Goal: Task Accomplishment & Management: Manage account settings

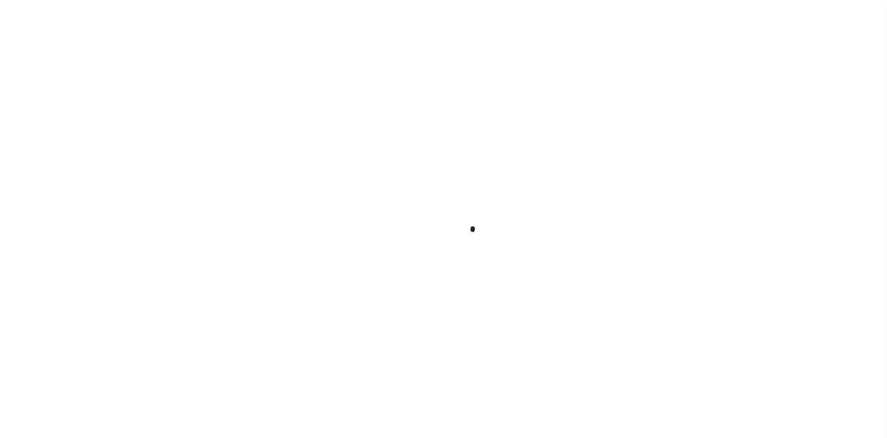
select select
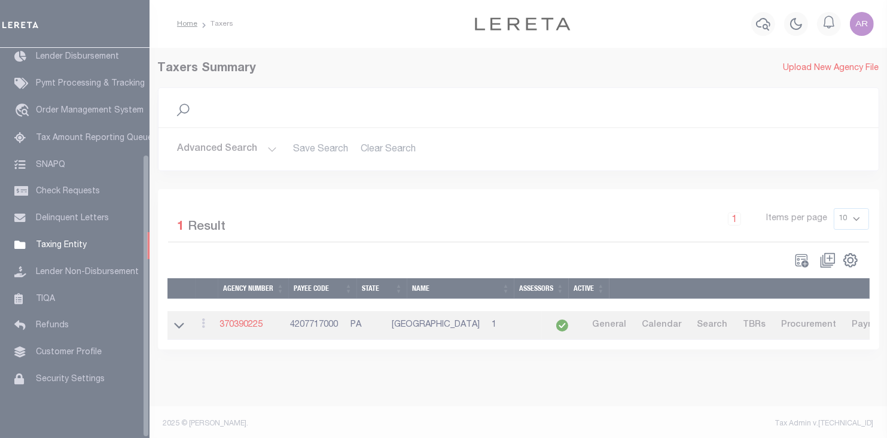
scroll to position [146, 0]
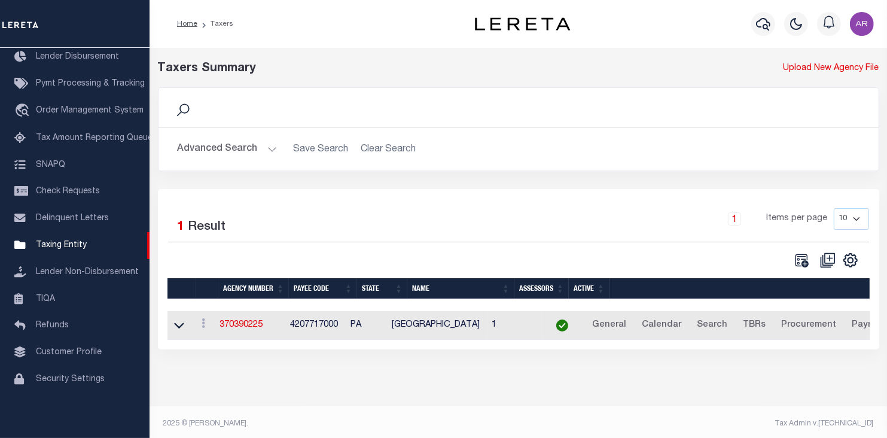
click at [268, 148] on button "Advanced Search" at bounding box center [227, 149] width 99 height 23
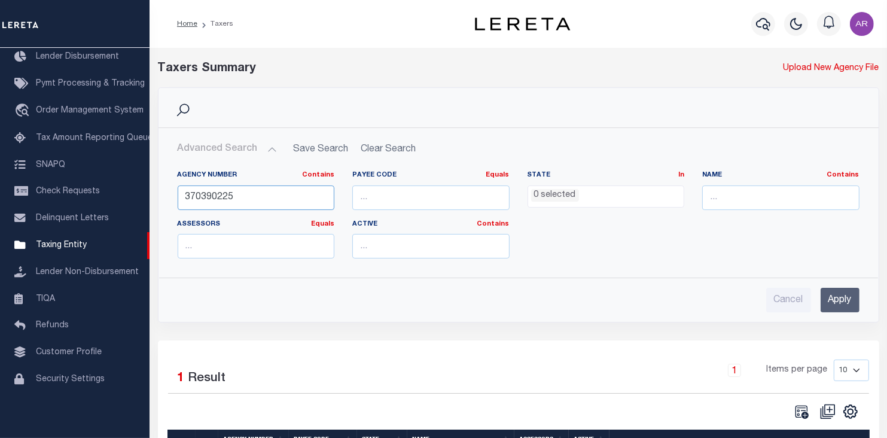
drag, startPoint x: 249, startPoint y: 196, endPoint x: 160, endPoint y: 195, distance: 88.5
click at [160, 195] on div "Agency Number Contains Contains Is 370390225 Payee Code Equals Equals Is Not Eq…" at bounding box center [518, 214] width 719 height 107
type input "070010213"
click at [842, 298] on input "Apply" at bounding box center [839, 300] width 39 height 25
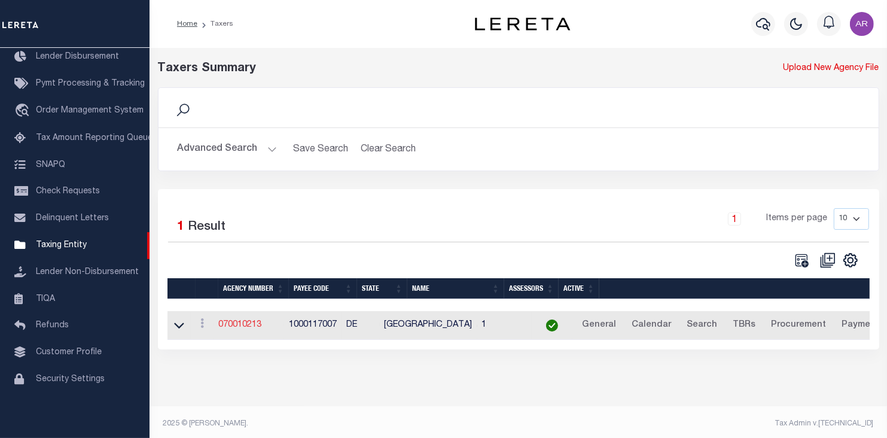
click at [245, 325] on link "070010213" at bounding box center [239, 324] width 43 height 8
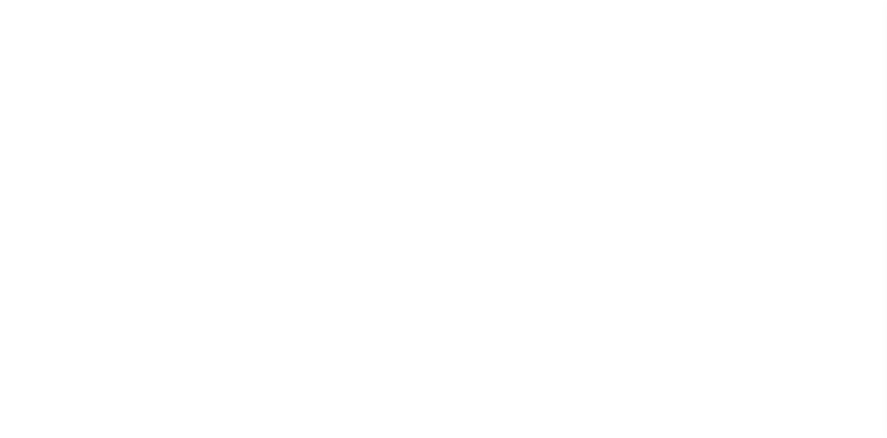
select select
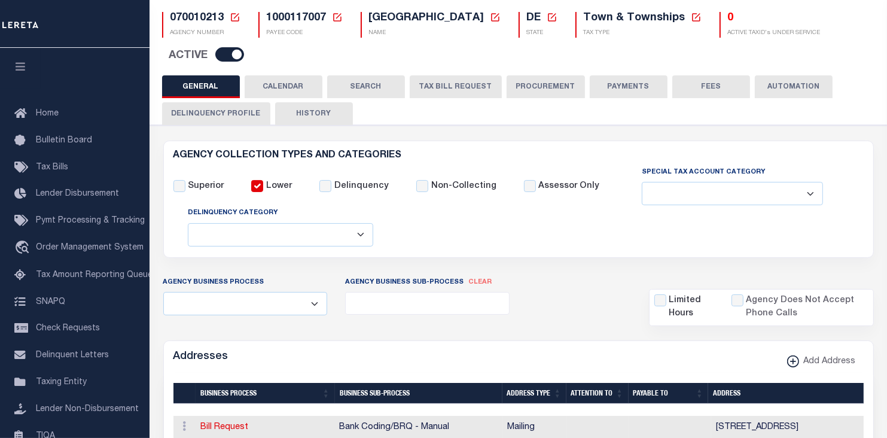
scroll to position [79, 0]
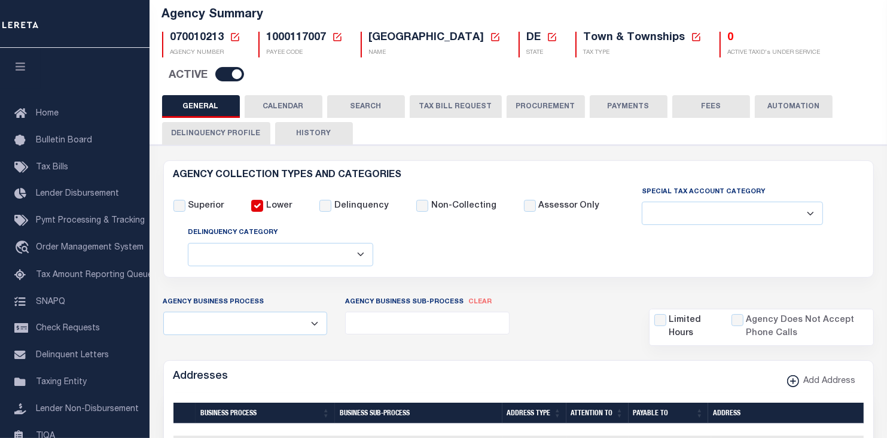
click at [699, 105] on button "FEES" at bounding box center [711, 106] width 78 height 23
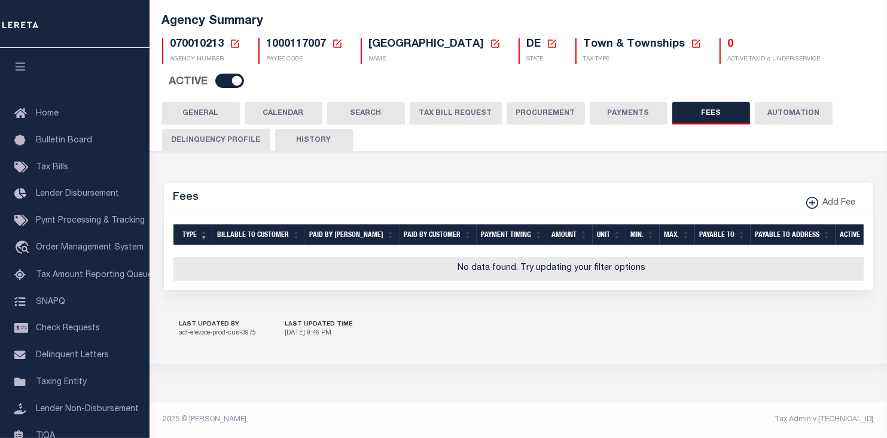
click at [629, 103] on button "PAYMENTS" at bounding box center [629, 113] width 78 height 23
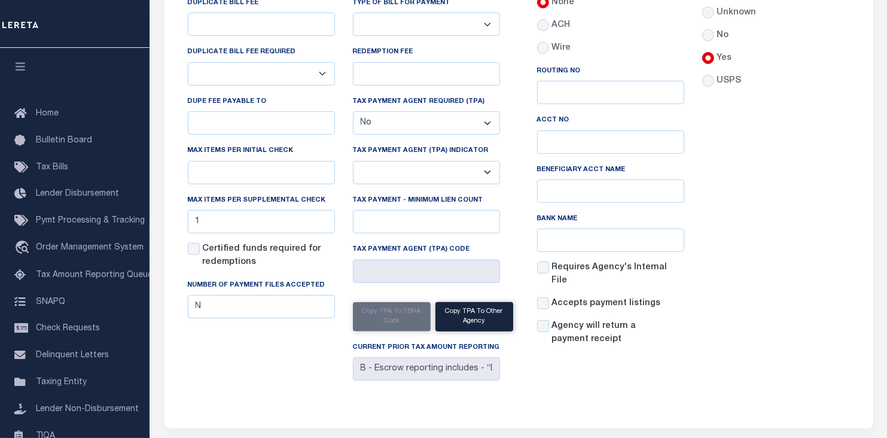
scroll to position [304, 0]
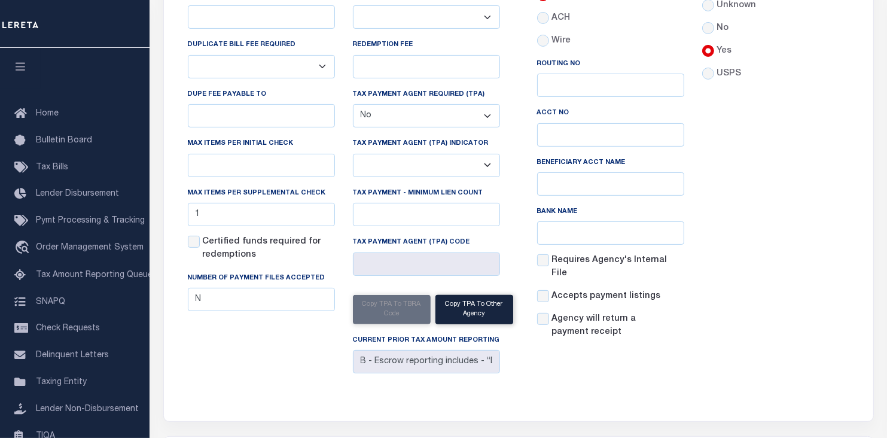
drag, startPoint x: 832, startPoint y: 49, endPoint x: 789, endPoint y: 70, distance: 48.4
click at [832, 49] on div "Accepts Post Mark Unknown No Yes" at bounding box center [775, 157] width 165 height 384
click at [266, 167] on input "text" at bounding box center [261, 165] width 147 height 23
type input "100"
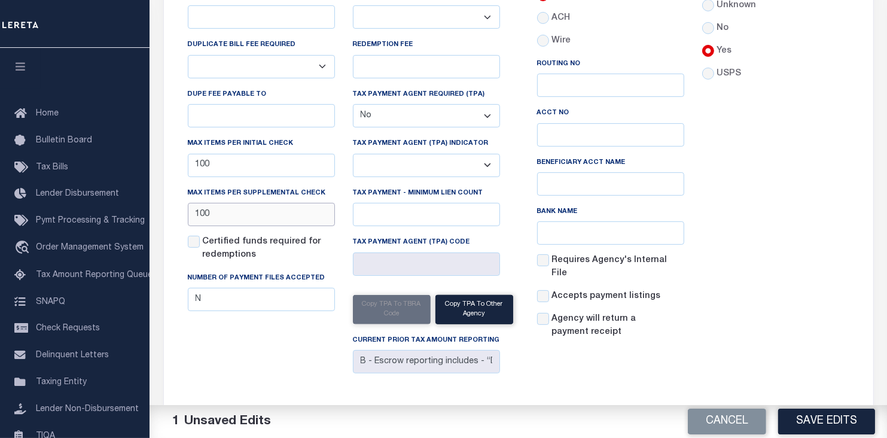
type input "100"
click at [812, 166] on div "Accepts Post [PERSON_NAME] Unknown No Yes" at bounding box center [775, 157] width 165 height 384
click at [826, 419] on button "Save Edits" at bounding box center [826, 421] width 97 height 26
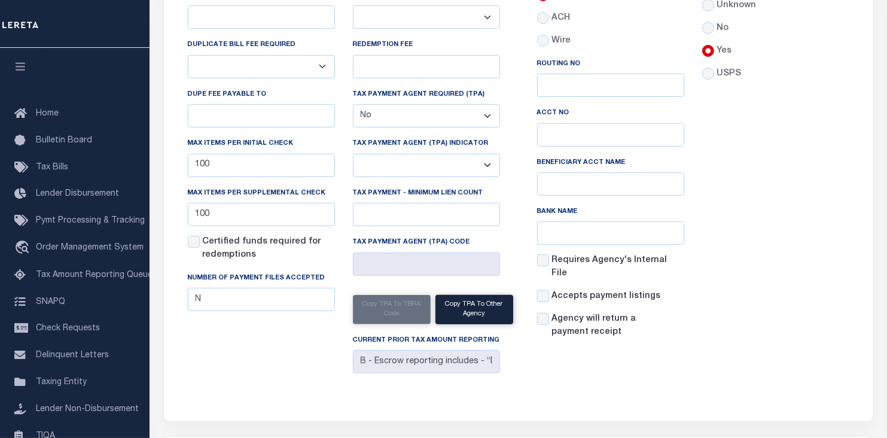
scroll to position [0, 0]
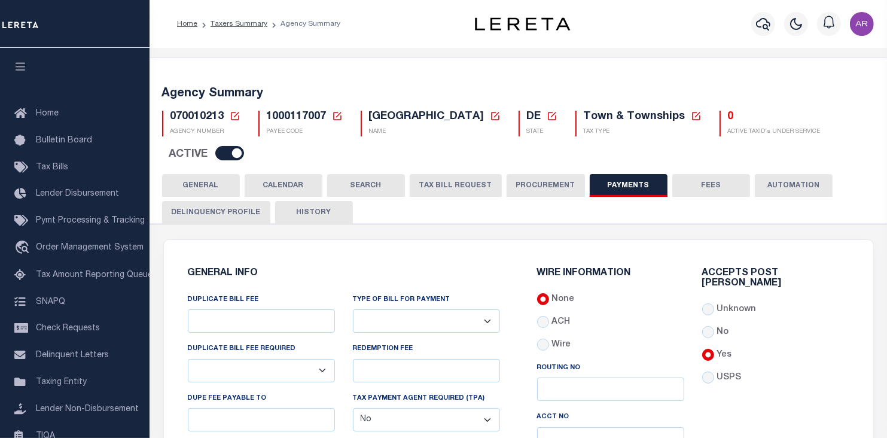
click at [208, 182] on button "GENERAL" at bounding box center [201, 185] width 78 height 23
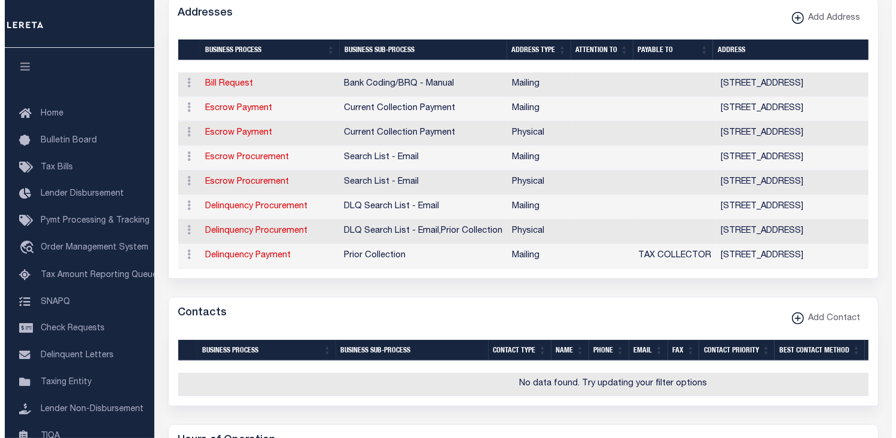
scroll to position [463, 0]
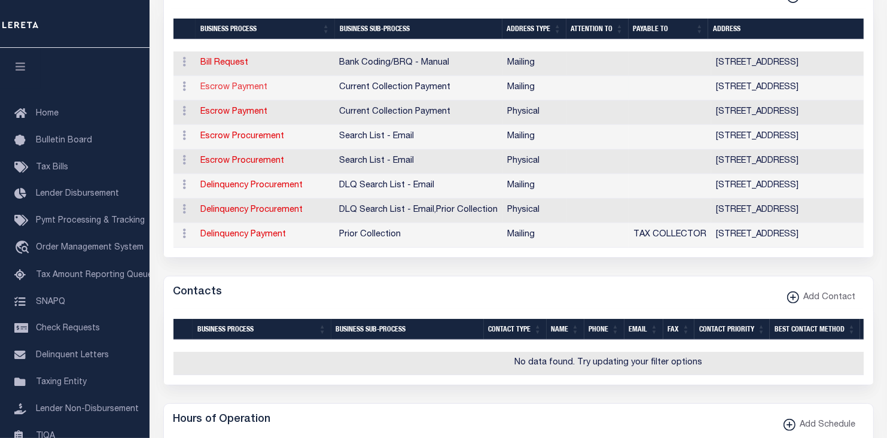
click at [254, 84] on link "Escrow Payment" at bounding box center [234, 87] width 67 height 8
select select "1"
checkbox input "false"
select select
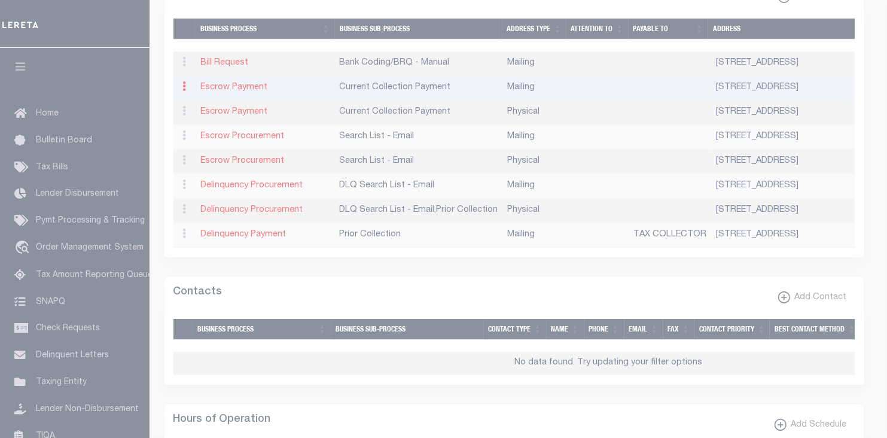
type input "PO BOX 298"
type input "LITTLE CREEK"
select select "DE"
type input "19961-0298"
checkbox input "true"
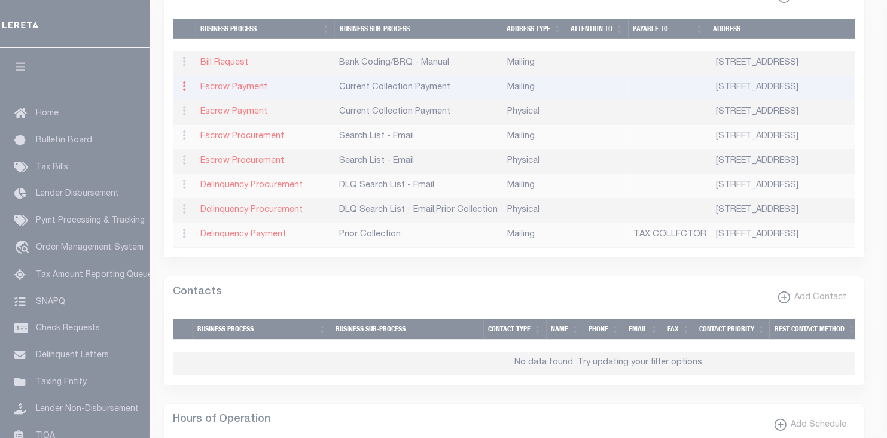
select select "3"
select select "11"
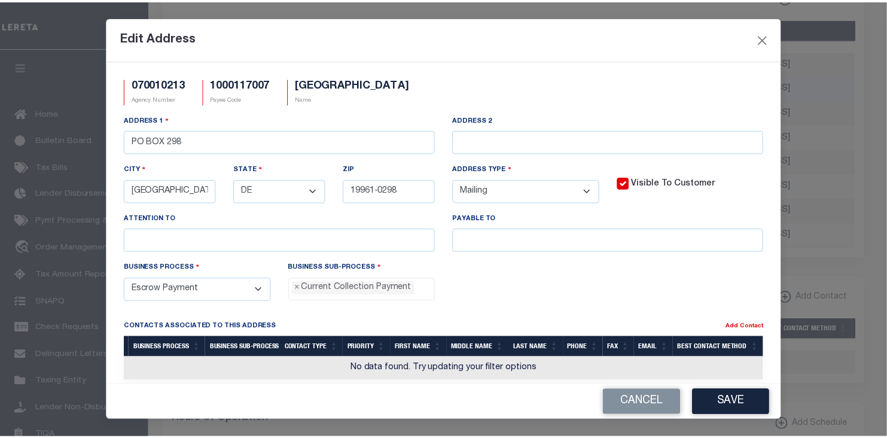
scroll to position [11, 0]
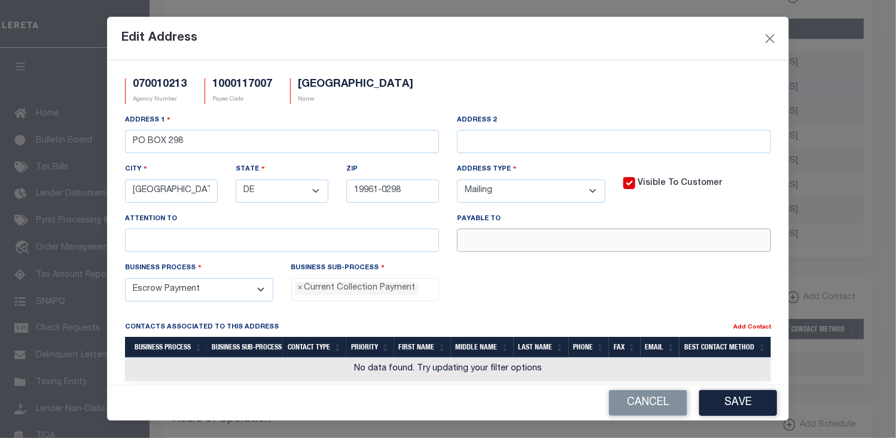
click at [551, 240] on input "text" at bounding box center [614, 239] width 314 height 23
paste input "TAX COLLECTOR"
type input "TAX COLLECTOR"
click at [761, 404] on button "Save" at bounding box center [738, 403] width 78 height 26
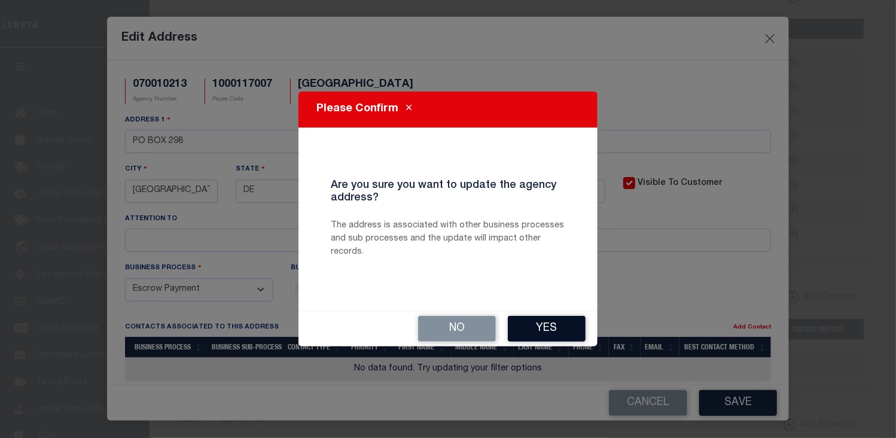
click at [564, 320] on button "Yes" at bounding box center [547, 329] width 78 height 26
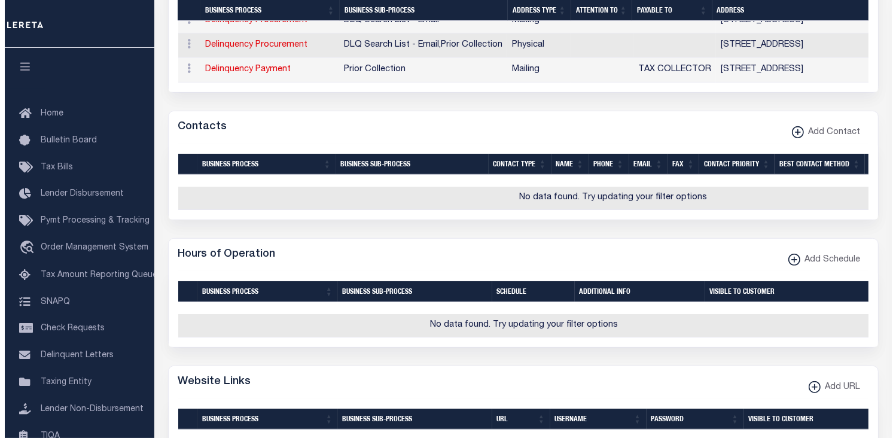
scroll to position [648, 0]
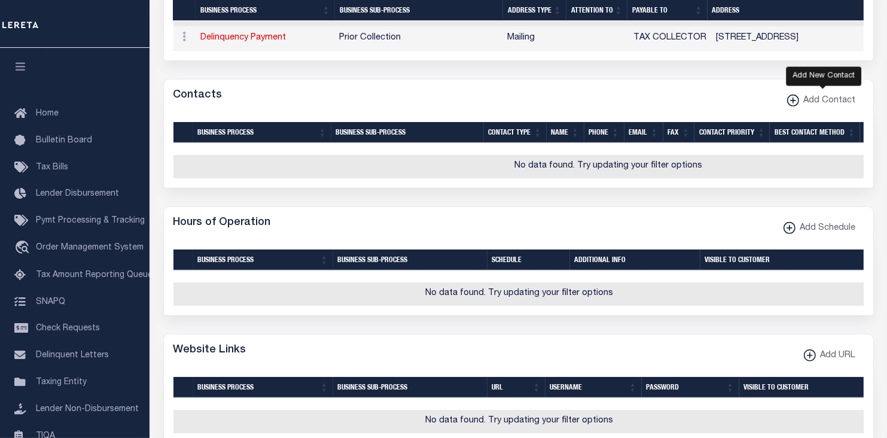
click at [798, 106] on xmlns\ "button" at bounding box center [793, 100] width 12 height 12
select select "1"
checkbox input "false"
checkbox input "true"
select select
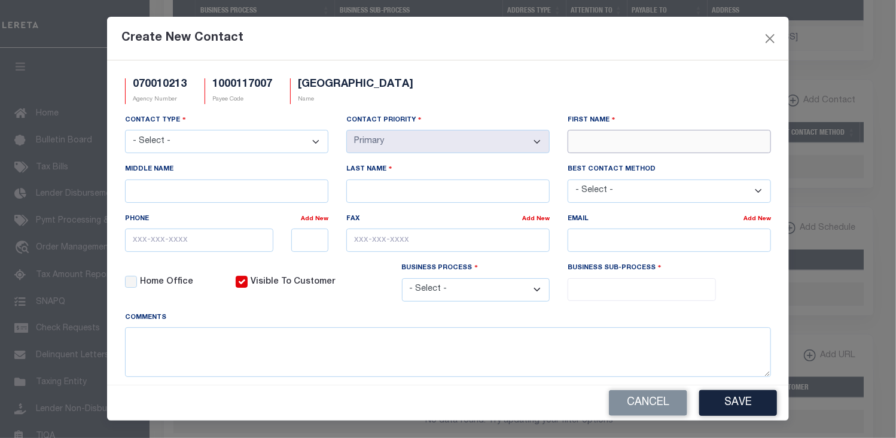
click at [630, 142] on input "First Name" at bounding box center [668, 141] width 203 height 23
paste input "ADRIENNE"
type input "ADRIENNE"
type input "HEGMAN"
click at [640, 39] on div "Create New Contact" at bounding box center [448, 39] width 682 height 44
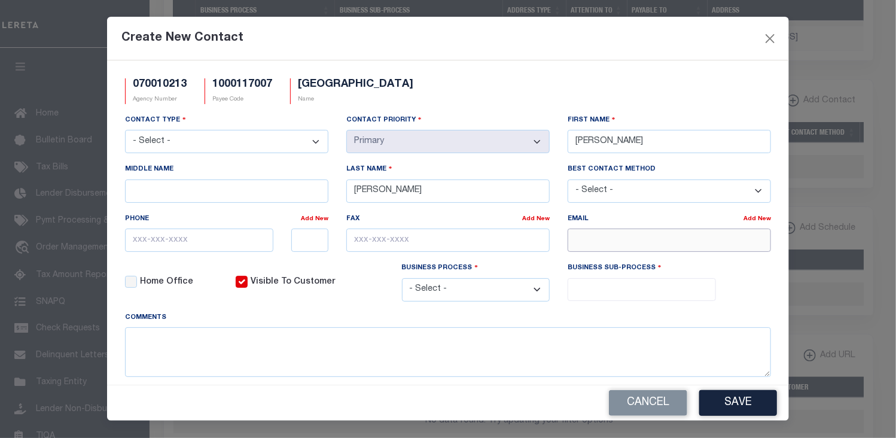
click at [591, 240] on input "email" at bounding box center [668, 239] width 203 height 23
paste input "A.HEGMAN19961@GMAIL.COM"
type input "A.HEGMAN19961@GMAIL.COM"
click at [625, 40] on div "Create New Contact" at bounding box center [448, 39] width 682 height 44
click at [138, 242] on input "text" at bounding box center [199, 239] width 148 height 23
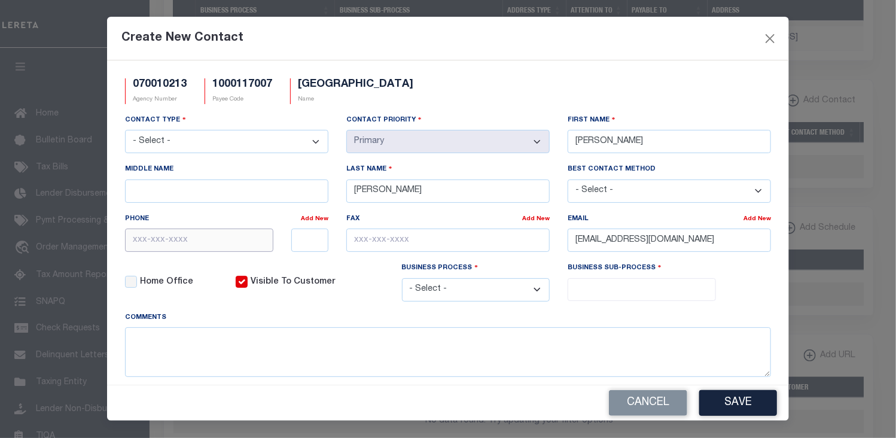
paste input "302-336-8099"
type input "302-336-8099"
click at [316, 141] on select "- Select - Assessor Clerk Internal Contacts 1 Internal Contacts 2 Internal Cont…" at bounding box center [226, 141] width 203 height 23
select select "2"
click at [125, 131] on select "- Select - Assessor Clerk Internal Contacts 1 Internal Contacts 2 Internal Cont…" at bounding box center [226, 141] width 203 height 23
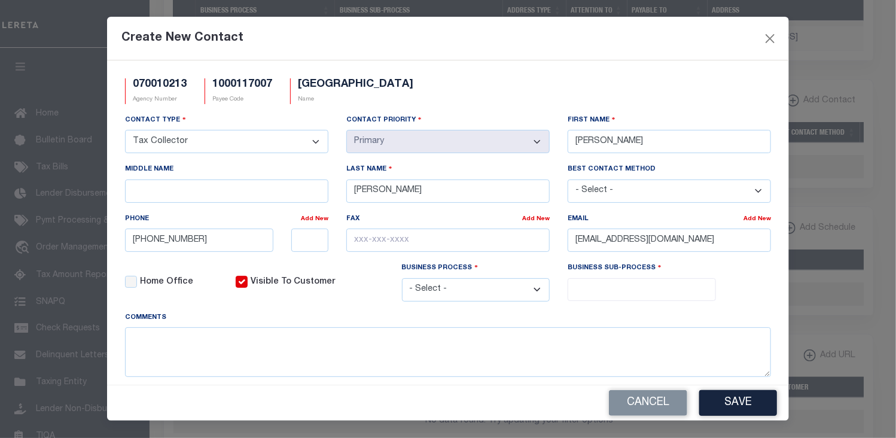
drag, startPoint x: 532, startPoint y: 293, endPoint x: 526, endPoint y: 297, distance: 6.8
click at [532, 293] on select "- Select - All Automation Bill Request Delinquency Payment Delinquency Procurem…" at bounding box center [476, 289] width 148 height 23
select select "6"
click at [402, 280] on select "- Select - All Automation Bill Request Delinquency Payment Delinquency Procurem…" at bounding box center [476, 289] width 148 height 23
click at [586, 291] on input "search" at bounding box center [640, 288] width 139 height 13
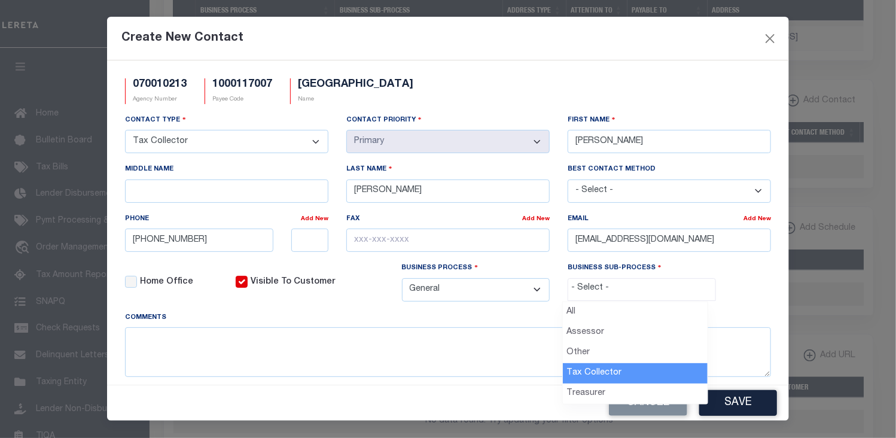
select select "31"
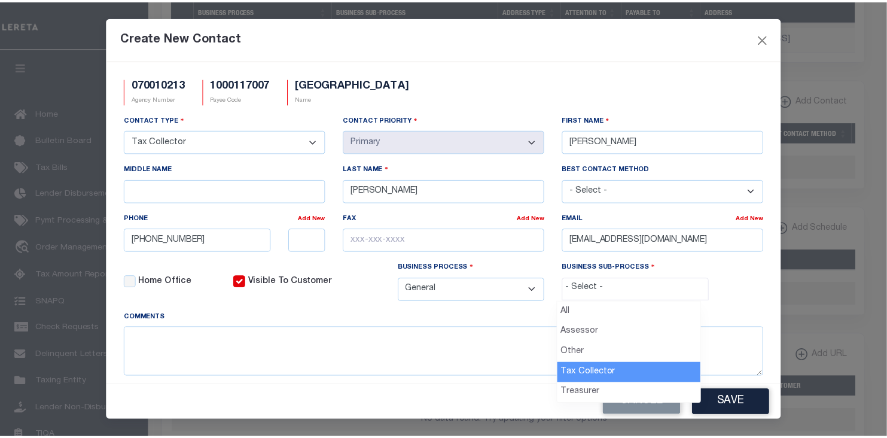
scroll to position [33, 0]
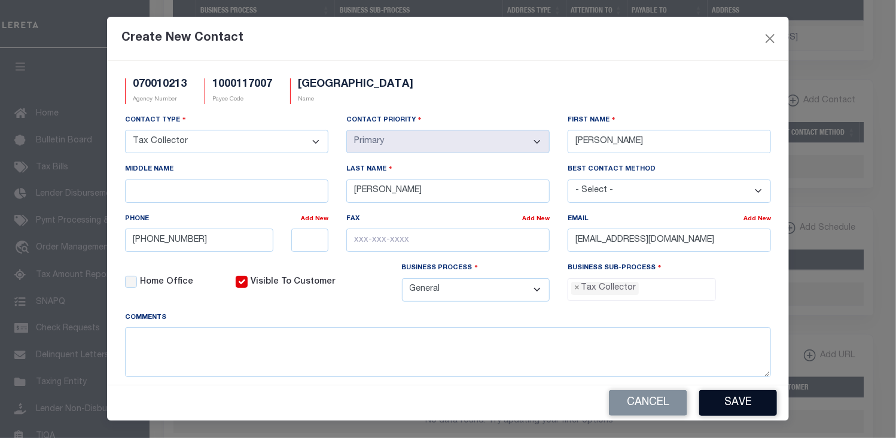
click at [744, 402] on button "Save" at bounding box center [738, 403] width 78 height 26
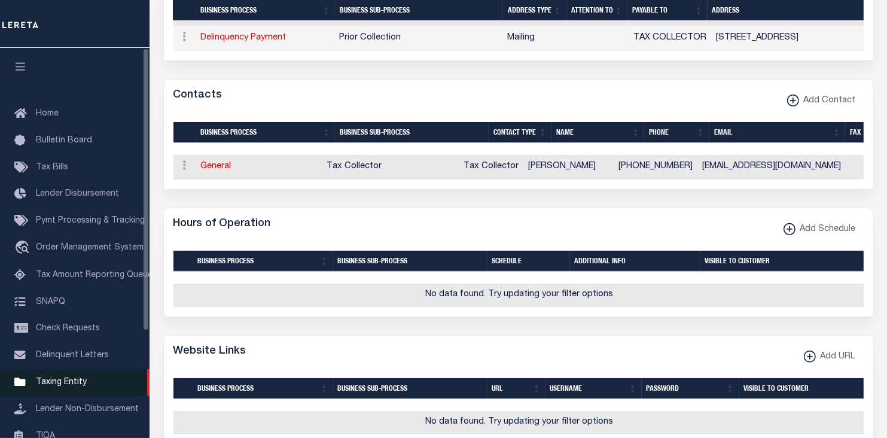
click at [74, 386] on span "Taxing Entity" at bounding box center [61, 382] width 51 height 8
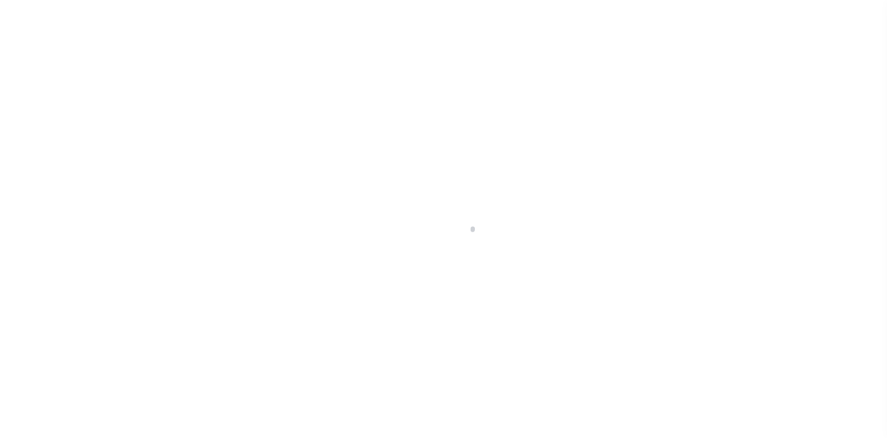
select select
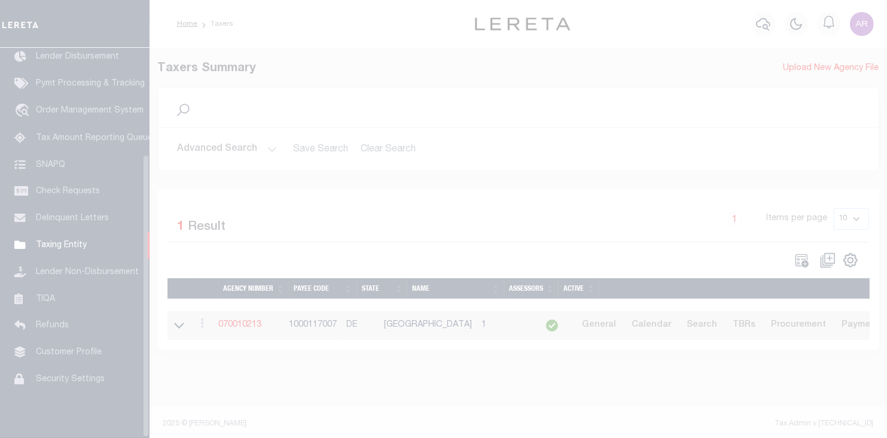
scroll to position [146, 0]
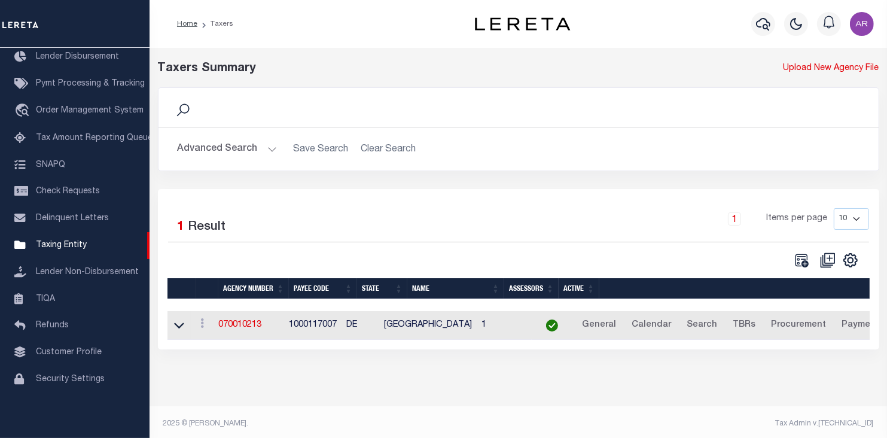
click at [271, 146] on button "Advanced Search" at bounding box center [227, 149] width 99 height 23
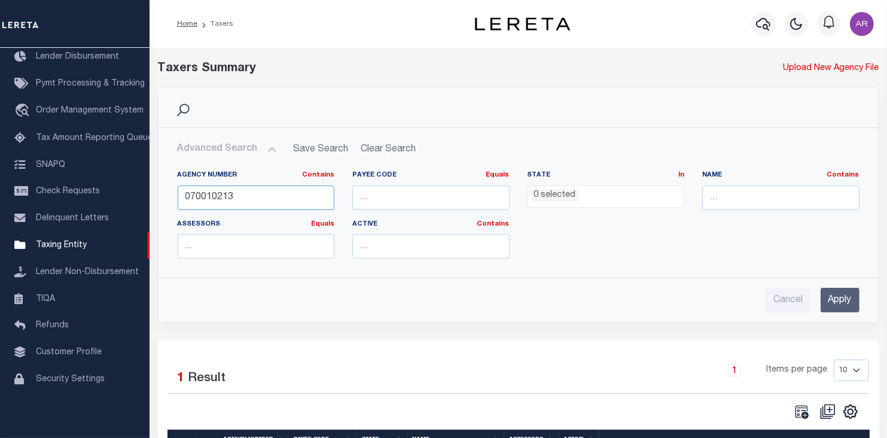
drag, startPoint x: 252, startPoint y: 196, endPoint x: 159, endPoint y: 196, distance: 93.3
click at [159, 196] on div "Agency Number Contains Contains Is 070010213 Payee Code Equals Equals Is Not Eq…" at bounding box center [518, 214] width 719 height 107
type input "090660000"
click at [841, 297] on input "Apply" at bounding box center [839, 300] width 39 height 25
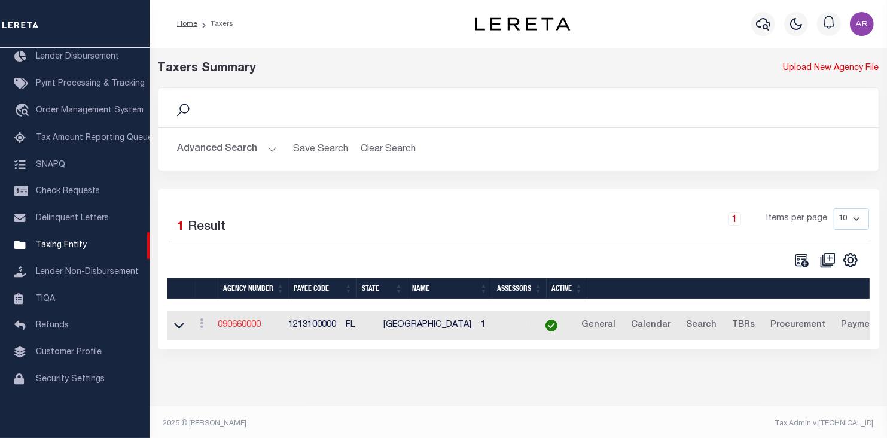
click at [254, 323] on link "090660000" at bounding box center [239, 324] width 43 height 8
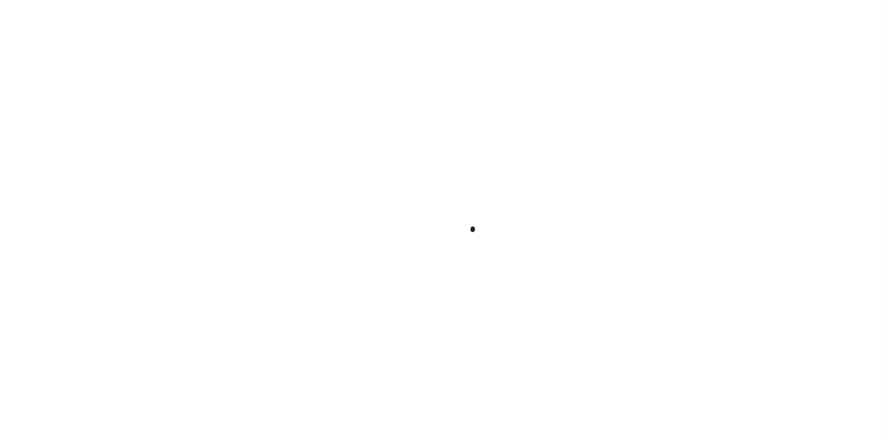
select select
checkbox input "false"
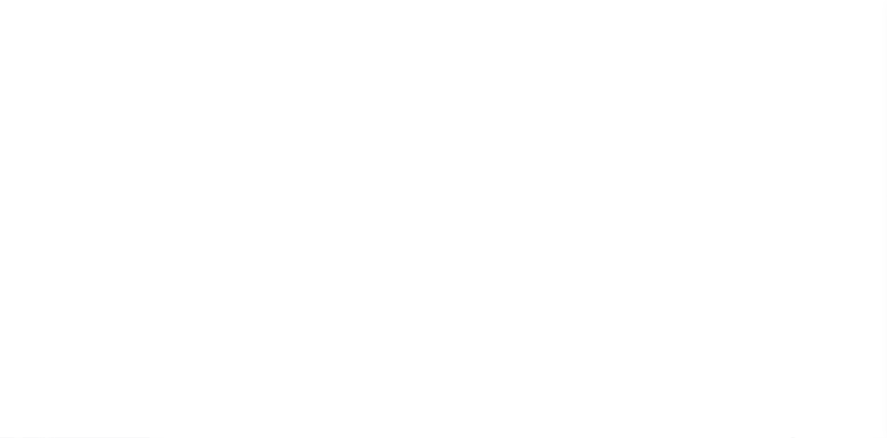
checkbox input "false"
type input "1213100000"
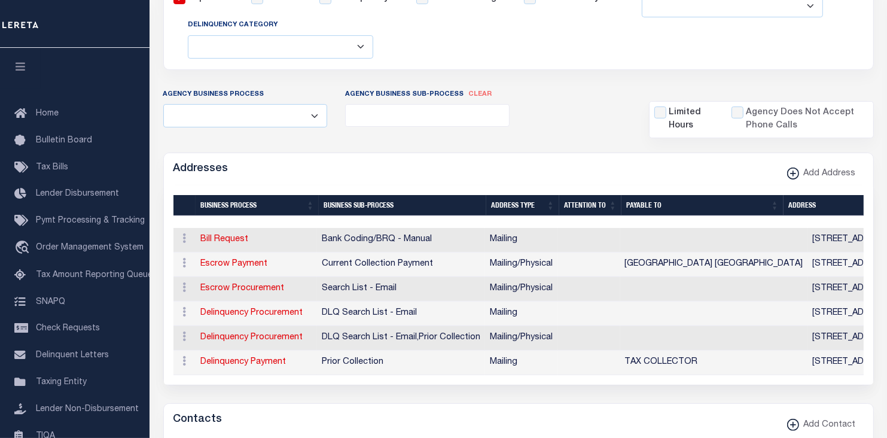
scroll to position [41, 0]
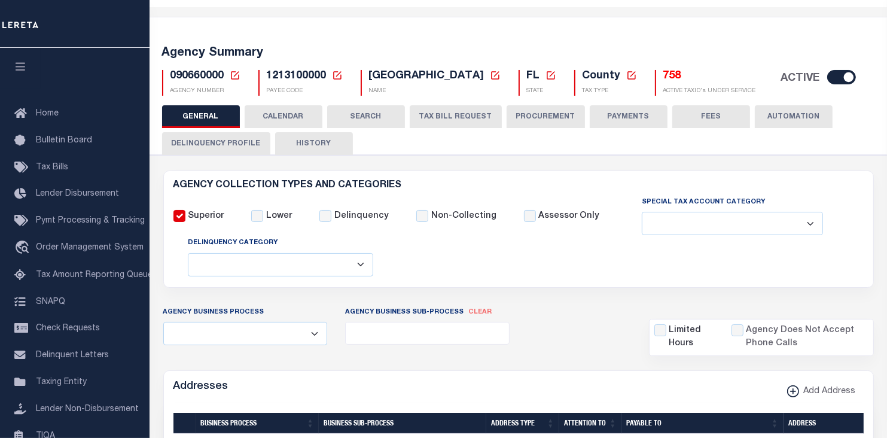
click at [713, 117] on button "FEES" at bounding box center [711, 116] width 78 height 23
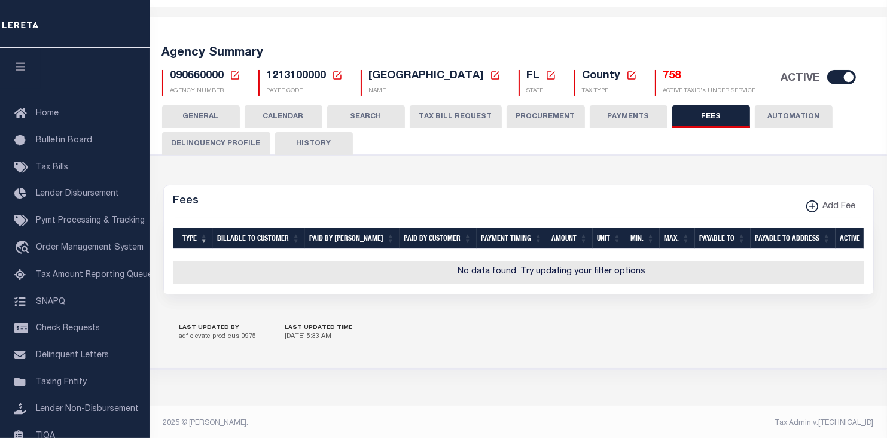
click at [634, 113] on button "PAYMENTS" at bounding box center [629, 116] width 78 height 23
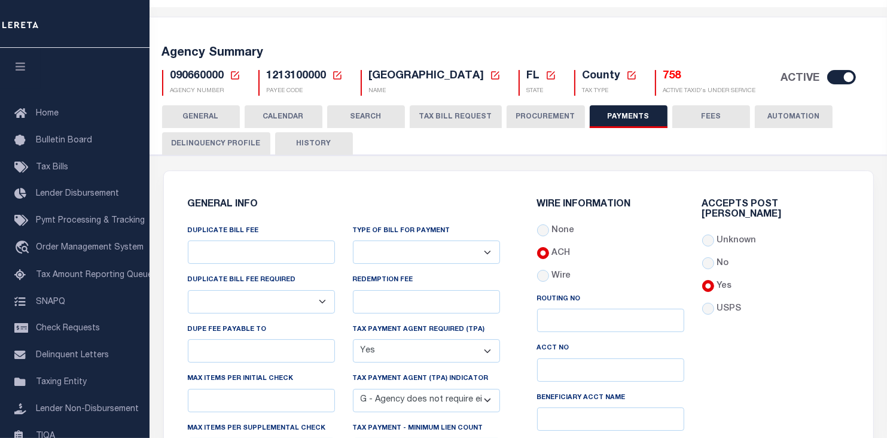
click at [715, 114] on button "FEES" at bounding box center [711, 116] width 78 height 23
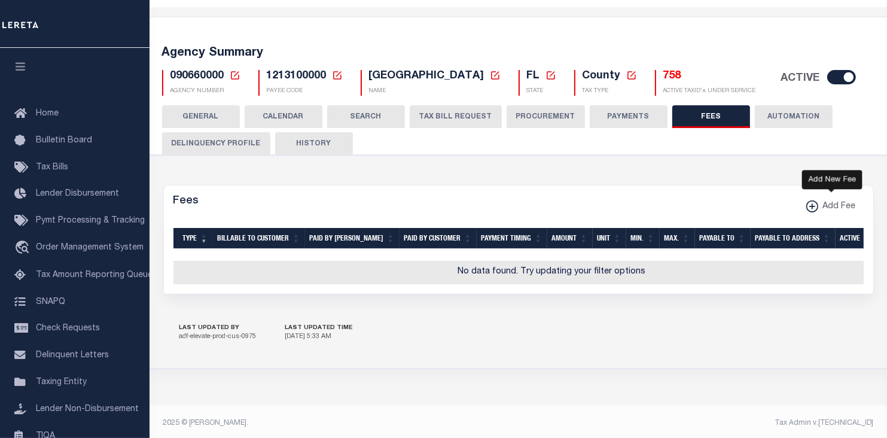
click at [812, 202] on xmlns\ "button" at bounding box center [812, 206] width 12 height 12
select select
checkbox input "false"
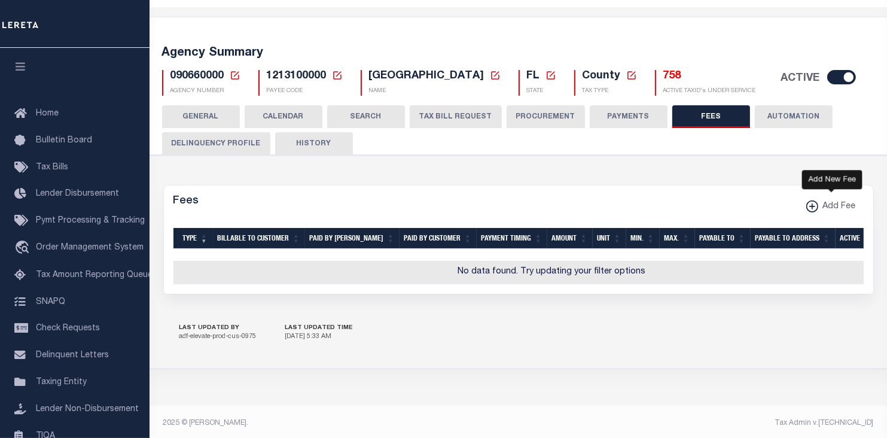
checkbox input "false"
checkbox input "true"
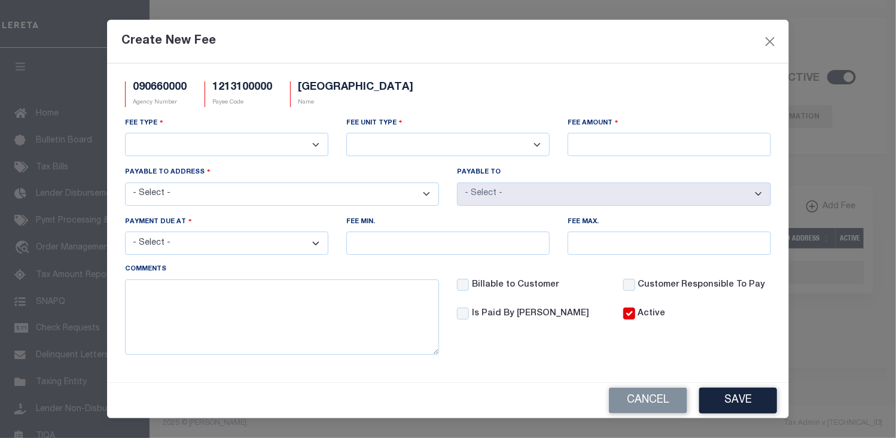
click at [314, 142] on select "3rd Party Web Extract Fee Current 3rd Party Web Extract Fee Prior Automation Fe…" at bounding box center [226, 144] width 203 height 23
select select "8"
click at [125, 133] on select "3rd Party Web Extract Fee Current 3rd Party Web Extract Fee Prior Automation Fe…" at bounding box center [226, 144] width 203 height 23
click at [534, 144] on select "Per Agency Per Agency Parcel Per B Service Parcel Per C Service Parcel Per File…" at bounding box center [447, 144] width 203 height 23
select select "7"
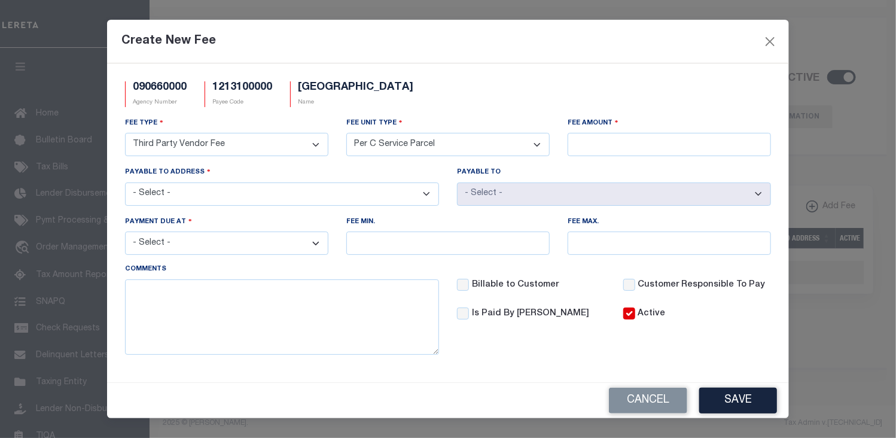
click at [346, 133] on select "Per Agency Per Agency Parcel Per B Service Parcel Per C Service Parcel Per File…" at bounding box center [447, 144] width 203 height 23
click at [605, 146] on input "Fee Amount" at bounding box center [668, 144] width 203 height 23
type input "$0.50"
click at [428, 191] on select "- Select - 842 ST HWY 20 E,STE 122, FREEPORT, FL, 32439 PO BOX 510, DEFUNIAK SP…" at bounding box center [282, 193] width 314 height 23
select select "23600"
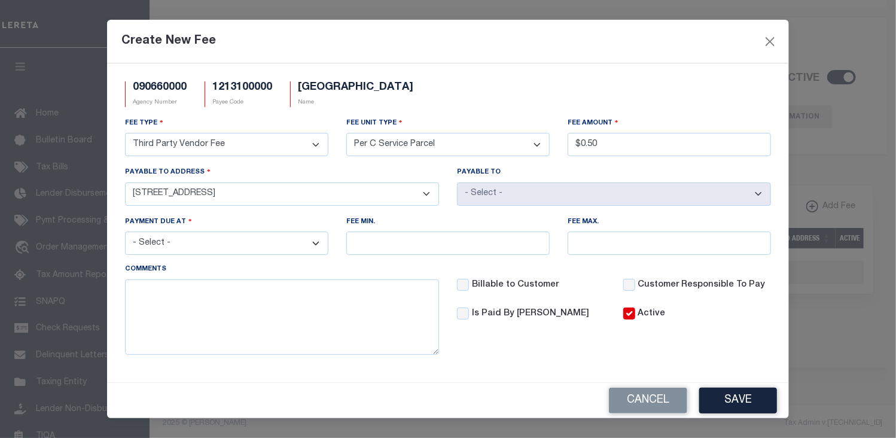
click at [125, 183] on select "- Select - 842 ST HWY 20 E,STE 122, FREEPORT, FL, 32439 PO BOX 510, DEFUNIAK SP…" at bounding box center [282, 193] width 314 height 23
select select "39141"
click at [660, 400] on button "Cancel" at bounding box center [648, 400] width 78 height 26
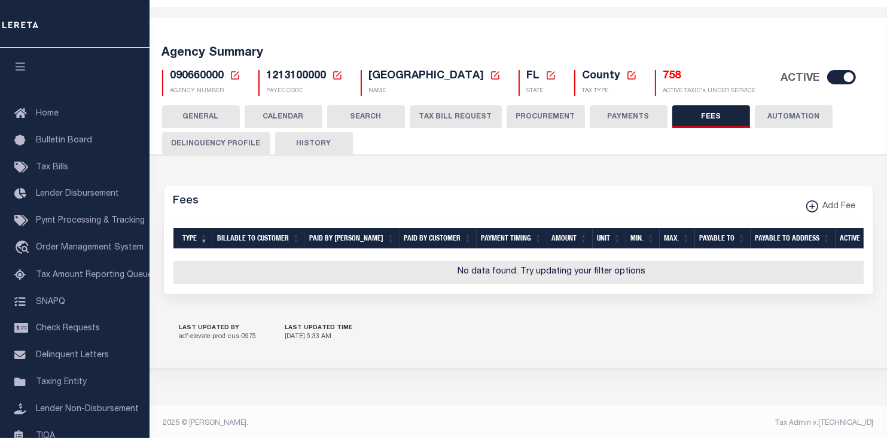
click at [209, 112] on button "GENERAL" at bounding box center [201, 116] width 78 height 23
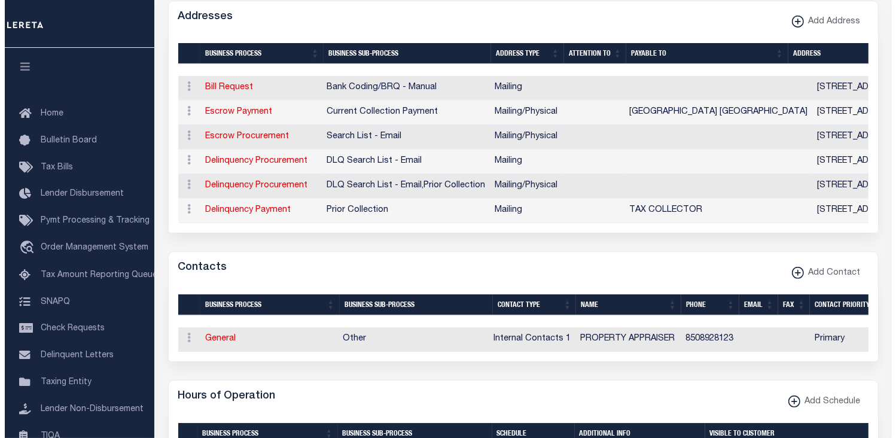
scroll to position [398, 0]
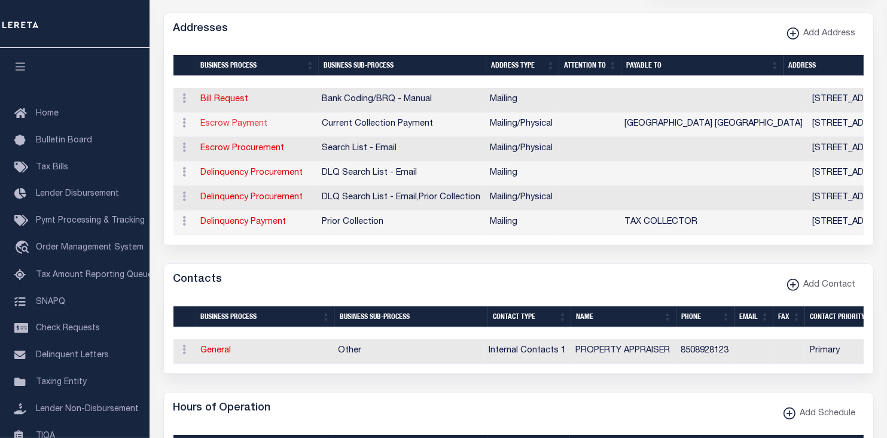
click at [246, 120] on link "Escrow Payment" at bounding box center [234, 124] width 67 height 8
select select "1"
checkbox input "false"
select select
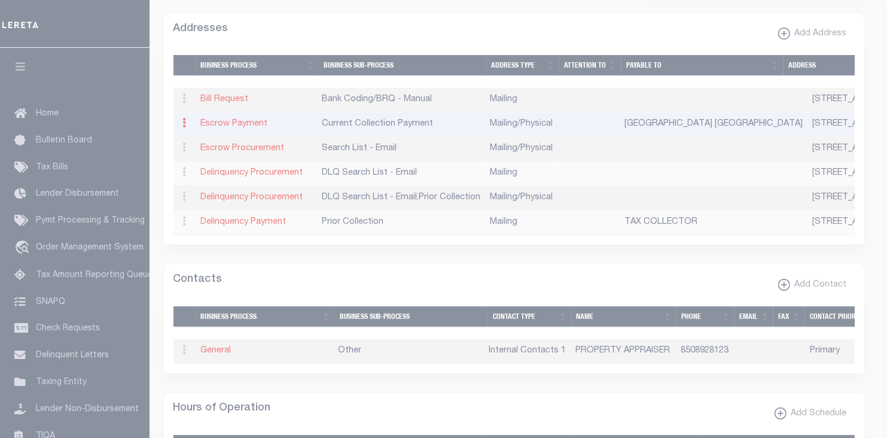
type input "[STREET_ADDRESS]"
type input "FREEPORT"
select select "FL"
type input "32439"
select select "5"
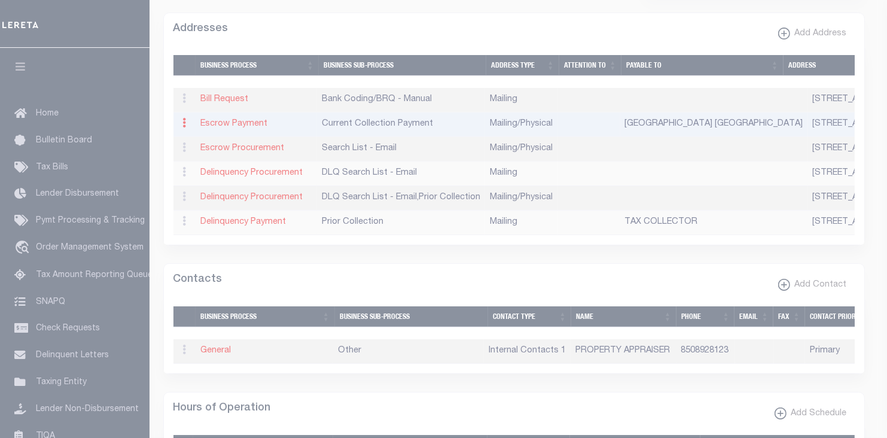
checkbox input "true"
type input "WALTON COUNTY WALTON COUNTY"
select select "3"
select select "11"
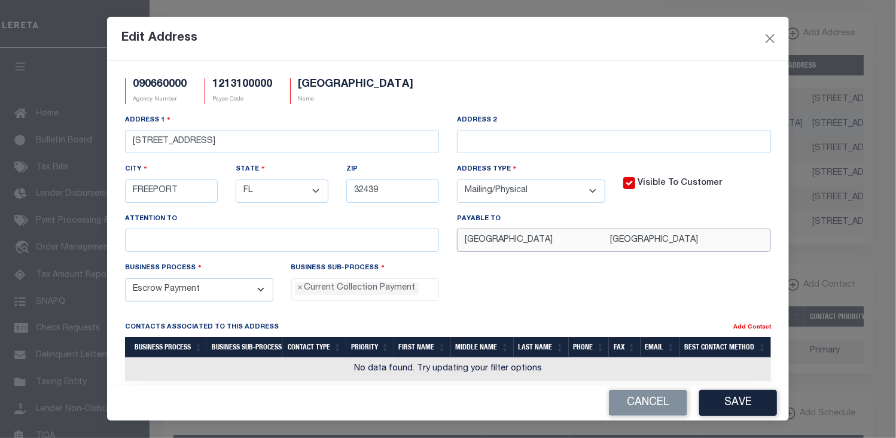
drag, startPoint x: 705, startPoint y: 241, endPoint x: 352, endPoint y: 244, distance: 353.4
click at [352, 244] on div "Address 1 842 ST HWY 20 E,STE 122 Address 2 City FREEPORT State - Select - AK A…" at bounding box center [448, 188] width 664 height 148
paste input "TAX COLLECTOR"
type input "WALTON COUNTY TAX COLLECTOR"
click at [586, 189] on select "- Select - FedEx/Overnight Lock Box Mailing Mailing/Physical Physical" at bounding box center [531, 190] width 148 height 23
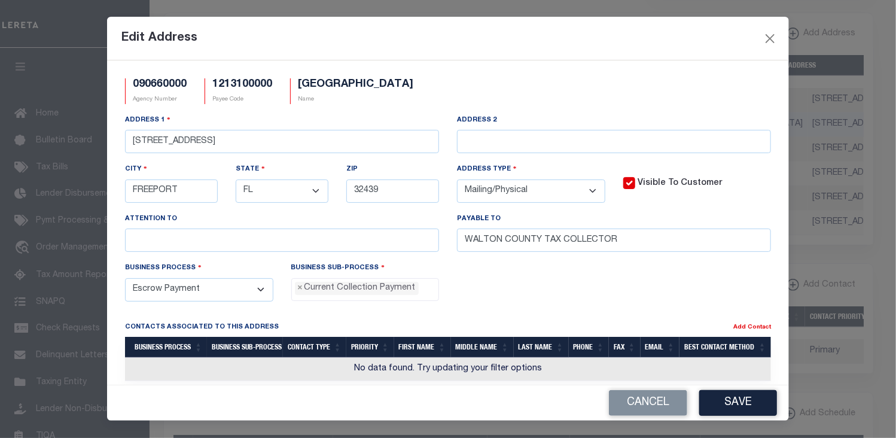
select select "2"
click at [457, 181] on select "- Select - FedEx/Overnight Lock Box Mailing Mailing/Physical Physical" at bounding box center [531, 190] width 148 height 23
click at [742, 400] on button "Save" at bounding box center [738, 403] width 78 height 26
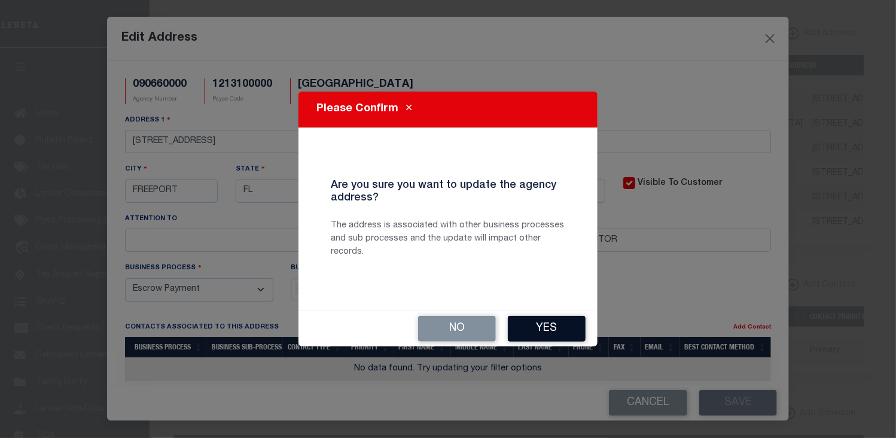
click at [566, 325] on button "Yes" at bounding box center [547, 329] width 78 height 26
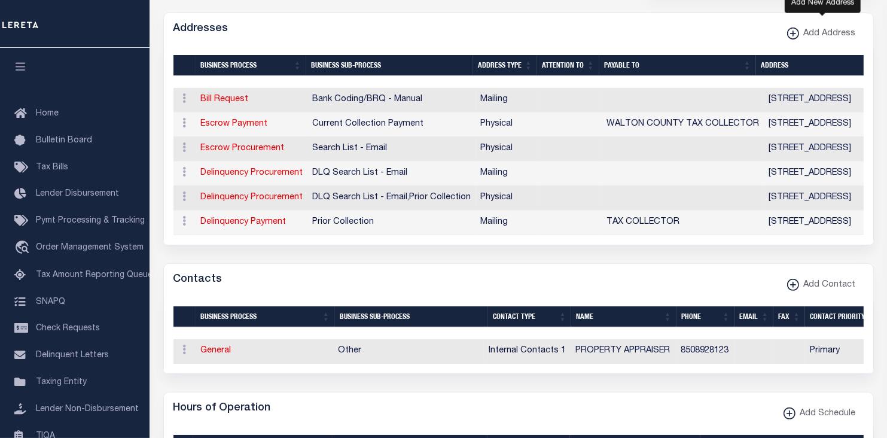
click at [794, 28] on xmlns\ "button" at bounding box center [793, 34] width 12 height 12
select select
select select "1"
checkbox input "true"
select select
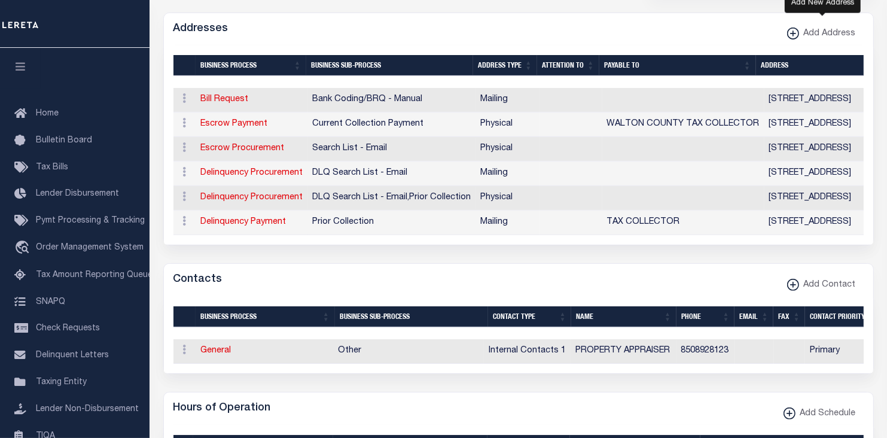
select select
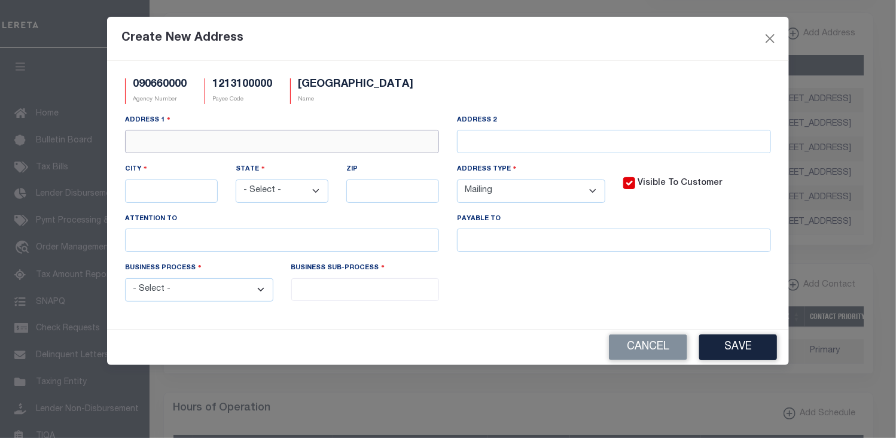
click at [200, 143] on input "text" at bounding box center [282, 141] width 314 height 23
paste input "PO BOX 48"
type input "PO BOX 48"
click at [149, 191] on input "text" at bounding box center [171, 190] width 93 height 23
paste input "FREEPORT"
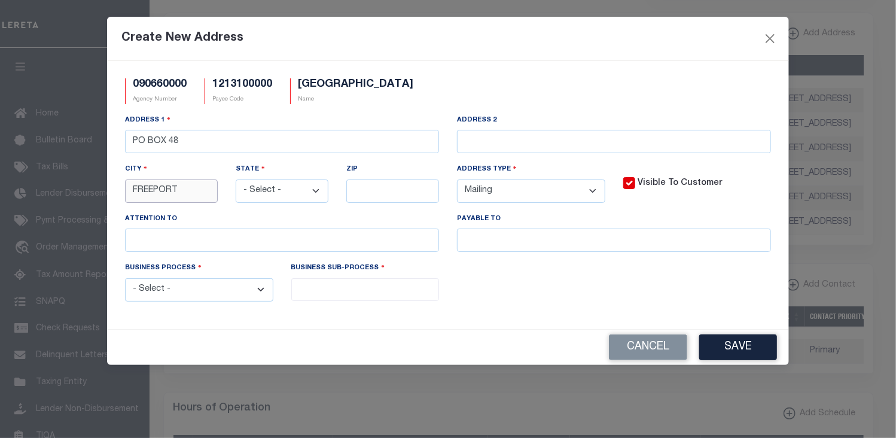
type input "FREEPORT"
click at [317, 192] on select "- Select - AK AL AR AZ CA CO [GEOGRAPHIC_DATA] [GEOGRAPHIC_DATA] DE [GEOGRAPHIC…" at bounding box center [282, 190] width 93 height 23
select select "FL"
click at [236, 181] on select "- Select - AK AL AR AZ CA CO [GEOGRAPHIC_DATA] [GEOGRAPHIC_DATA] DE [GEOGRAPHIC…" at bounding box center [282, 190] width 93 height 23
click at [613, 36] on div "Create New Address" at bounding box center [448, 39] width 682 height 44
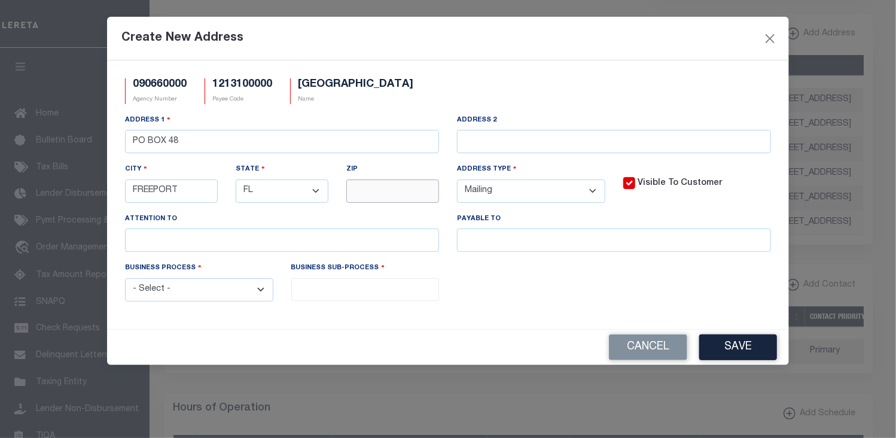
click at [369, 186] on input "text" at bounding box center [392, 190] width 93 height 23
paste input "32439"
type input "32439"
click at [646, 37] on div "Create New Address" at bounding box center [448, 39] width 682 height 44
click at [517, 239] on input "text" at bounding box center [614, 239] width 314 height 23
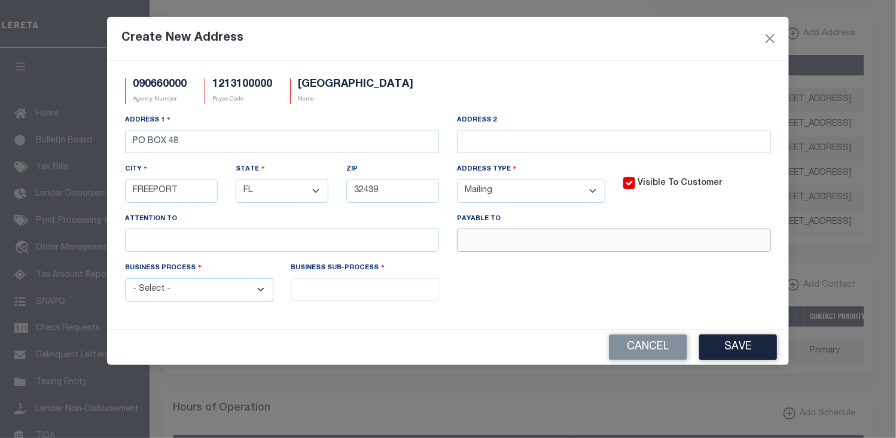
paste input "WALTON COUNTY TAX COLLECTOR"
type input "WALTON COUNTY TAX COLLECTOR"
click at [260, 292] on select "- Select - All Automation Bill Request Delinquency Payment Delinquency Procurem…" at bounding box center [199, 289] width 148 height 23
select select "3"
click at [125, 280] on select "- Select - All Automation Bill Request Delinquency Payment Delinquency Procurem…" at bounding box center [199, 289] width 148 height 23
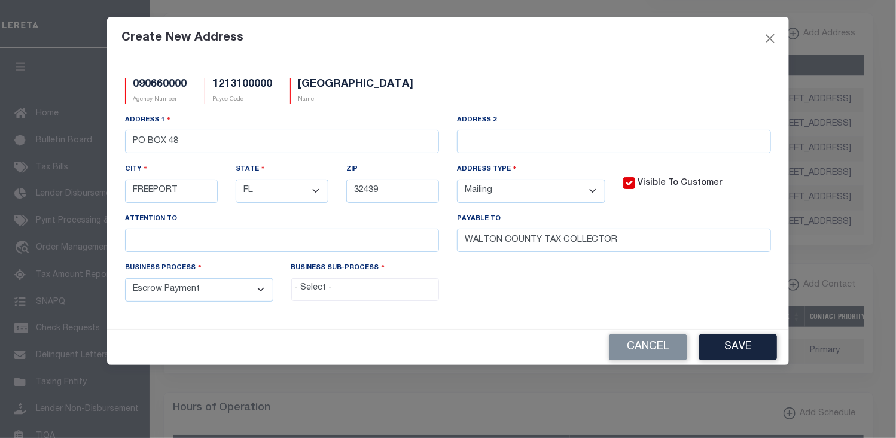
click at [313, 291] on input "search" at bounding box center [365, 288] width 141 height 13
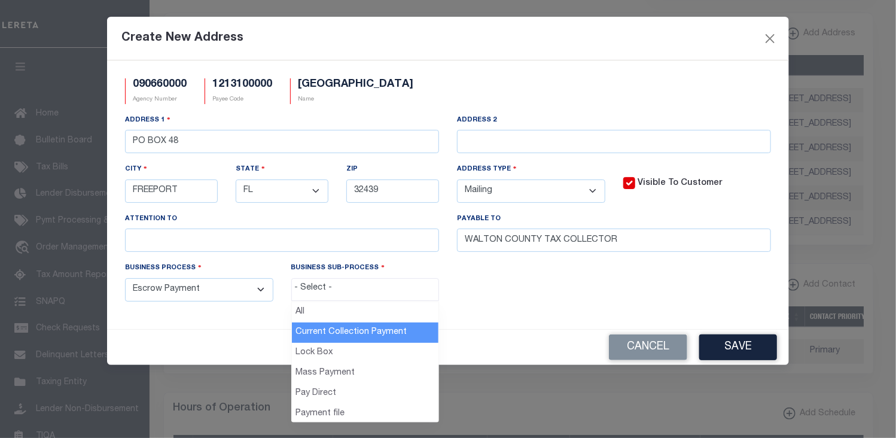
select select "11"
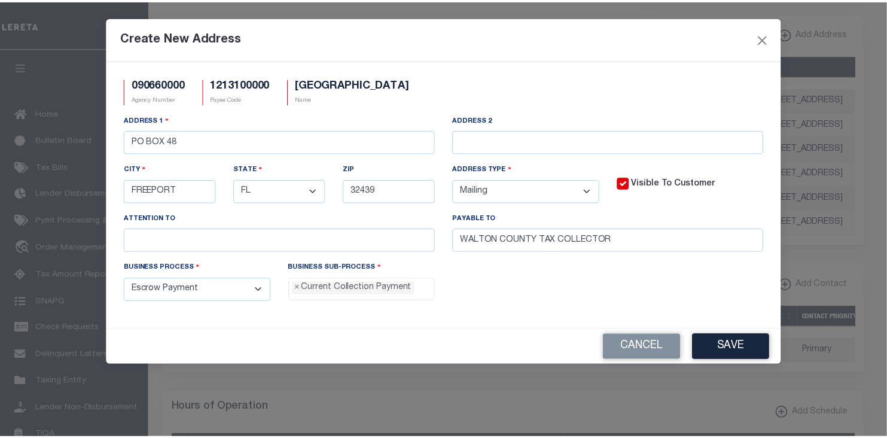
scroll to position [11, 0]
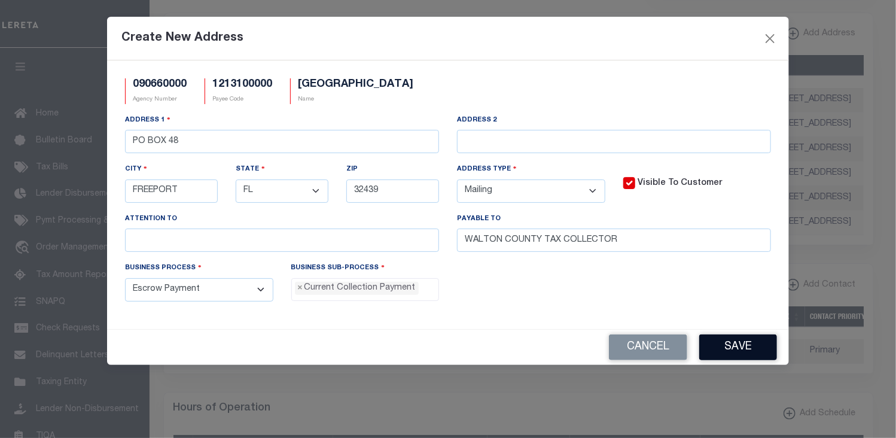
click at [731, 351] on button "Save" at bounding box center [738, 347] width 78 height 26
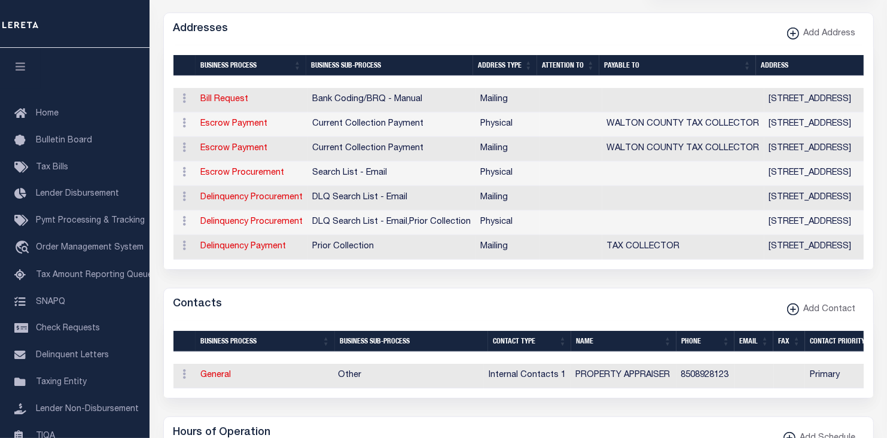
drag, startPoint x: 697, startPoint y: 32, endPoint x: 734, endPoint y: 45, distance: 39.3
click at [697, 32] on div "Addresses Add Address" at bounding box center [518, 29] width 709 height 33
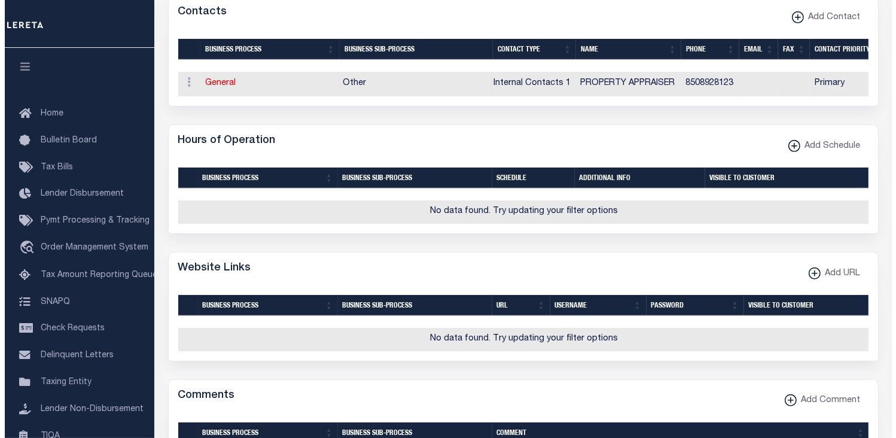
scroll to position [721, 0]
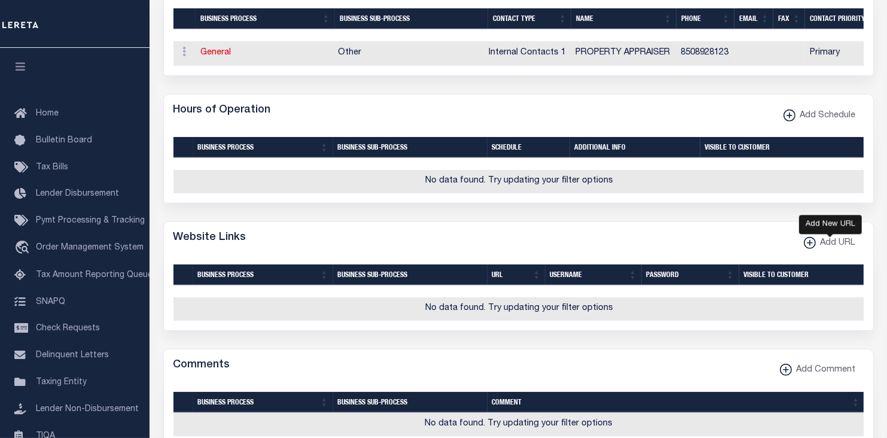
click at [808, 243] on icon "button" at bounding box center [810, 242] width 6 height 1
select select
checkbox input "true"
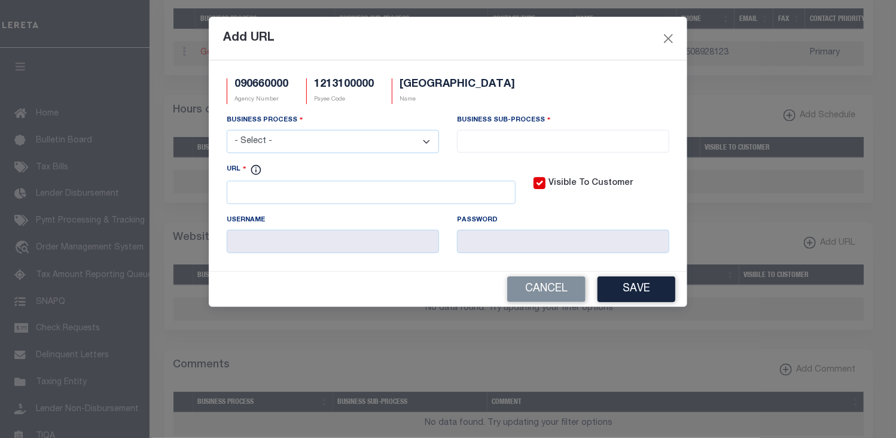
drag, startPoint x: 430, startPoint y: 142, endPoint x: 419, endPoint y: 150, distance: 14.1
click at [430, 142] on select "- Select - All Automation Bill Request Delinquency Payment Delinquency Procurem…" at bounding box center [333, 141] width 212 height 23
select select "6"
click at [227, 131] on select "- Select - All Automation Bill Request Delinquency Payment Delinquency Procurem…" at bounding box center [333, 141] width 212 height 23
click at [483, 141] on input "search" at bounding box center [562, 139] width 205 height 13
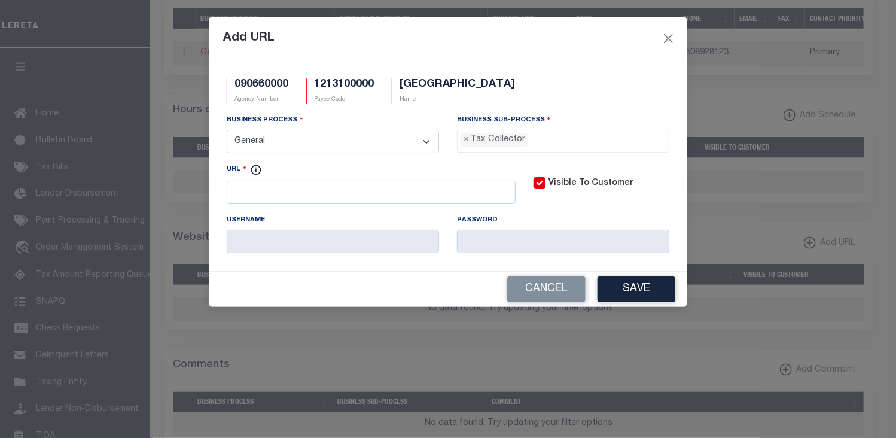
select select "31"
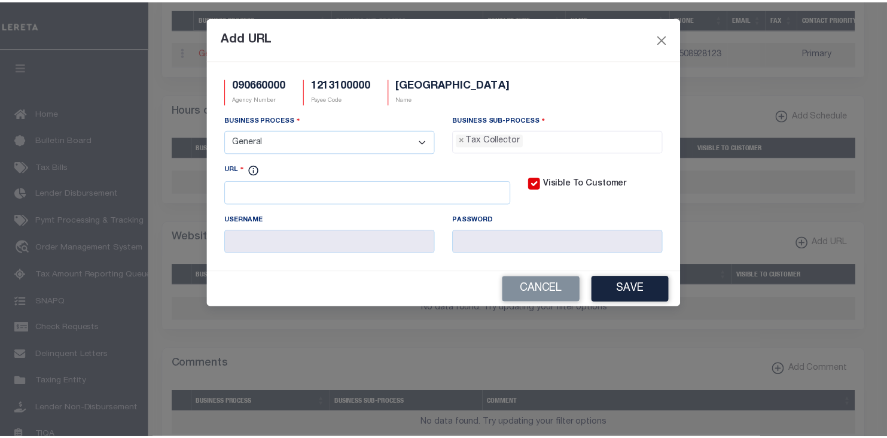
scroll to position [33, 0]
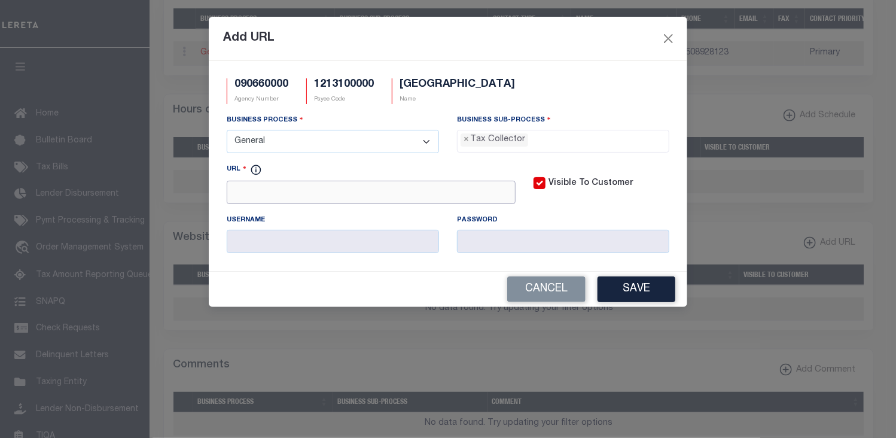
click at [362, 193] on input "URL" at bounding box center [371, 192] width 289 height 23
paste input "https://walton.county-taxes.com/public"
type input "https://walton.county-taxes.com/public"
click at [658, 296] on button "Save" at bounding box center [636, 289] width 78 height 26
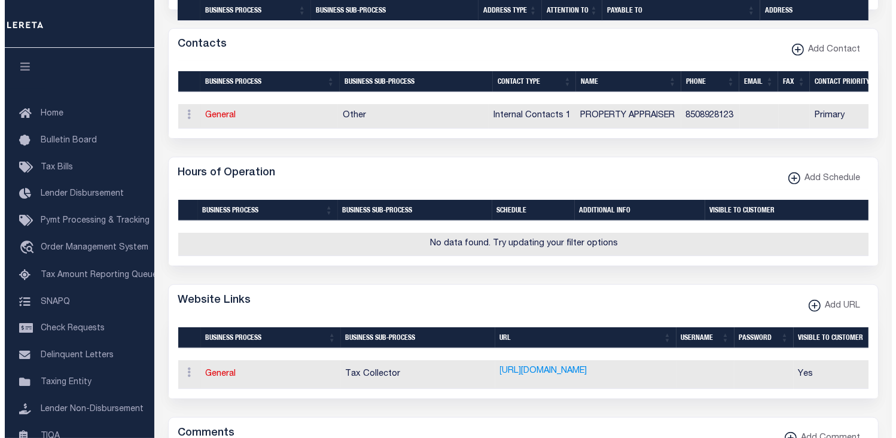
scroll to position [637, 0]
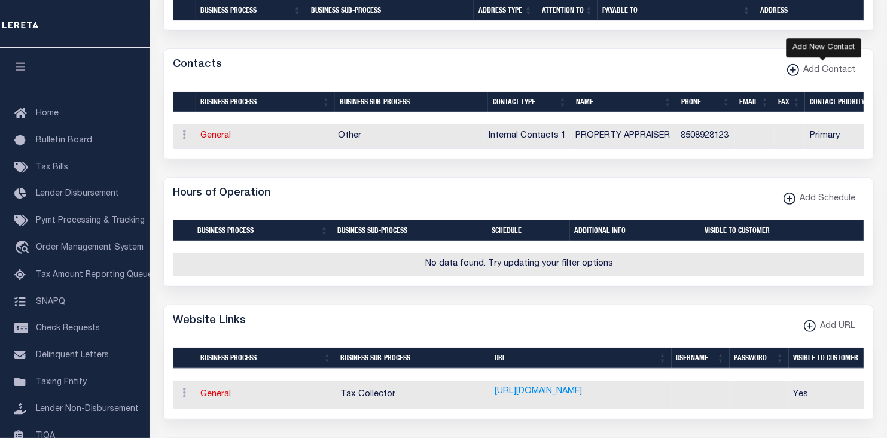
click at [796, 73] on xmlns\ "button" at bounding box center [793, 70] width 12 height 12
select select "1"
checkbox input "false"
checkbox input "true"
select select
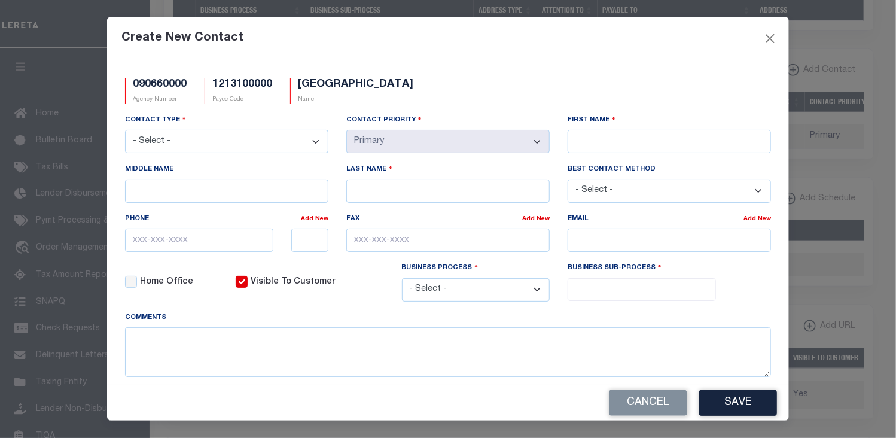
click at [603, 45] on div "Create New Contact" at bounding box center [448, 39] width 682 height 44
click at [579, 145] on input "First Name" at bounding box center [668, 141] width 203 height 23
paste input "[PERSON_NAME]"
type input "[PERSON_NAME]"
type input "SKIPPER"
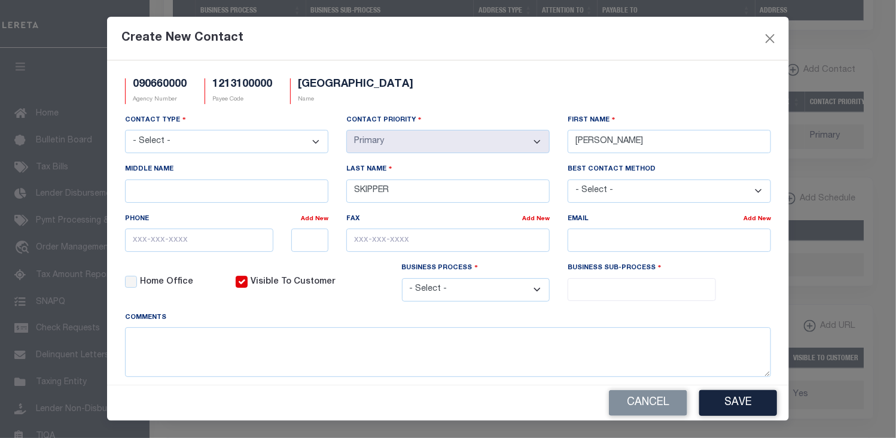
click at [313, 143] on select "- Select - Assessor Clerk Internal Contacts 1 Internal Contacts 2 Internal Cont…" at bounding box center [226, 141] width 203 height 23
select select "2"
click at [125, 131] on select "- Select - Assessor Clerk Internal Contacts 1 Internal Contacts 2 Internal Cont…" at bounding box center [226, 141] width 203 height 23
click at [667, 40] on div "Create New Contact" at bounding box center [448, 39] width 682 height 44
click at [593, 243] on input "email" at bounding box center [668, 239] width 203 height 23
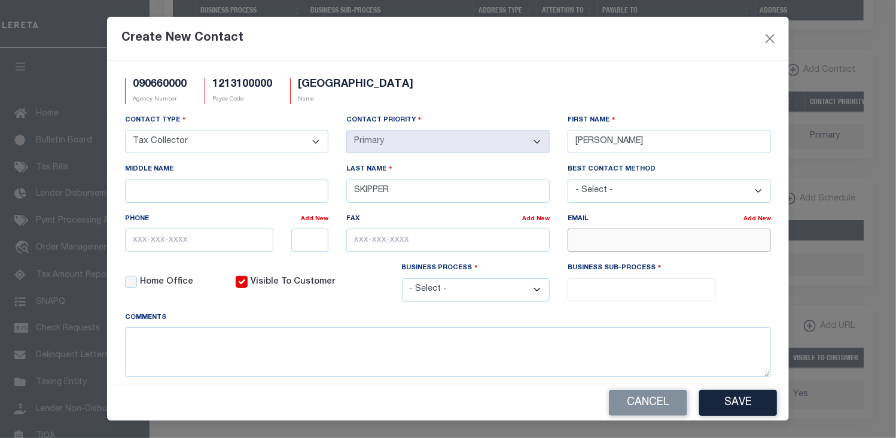
paste input "[EMAIL_ADDRESS][DOMAIN_NAME]"
type input "[EMAIL_ADDRESS][DOMAIN_NAME]"
click at [605, 40] on div "Create New Contact" at bounding box center [448, 39] width 682 height 44
click at [141, 241] on input "text" at bounding box center [199, 239] width 148 height 23
paste input "[PHONE_NUMBER]"
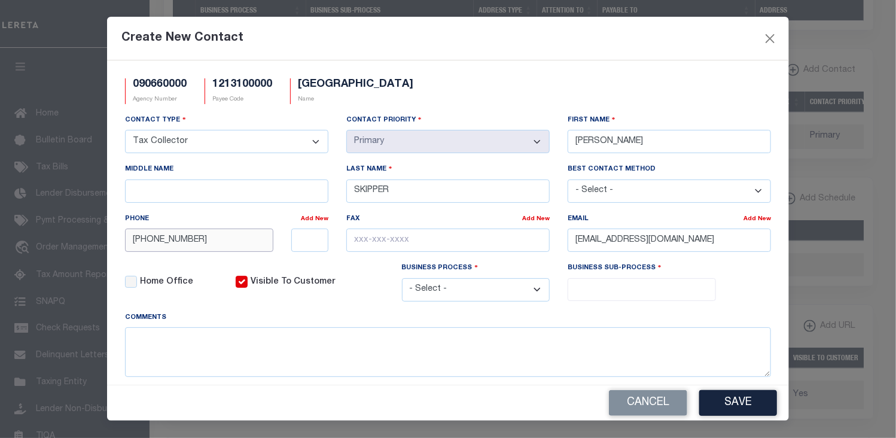
type input "[PHONE_NUMBER]"
drag, startPoint x: 642, startPoint y: 38, endPoint x: 615, endPoint y: 57, distance: 33.9
click at [642, 38] on div "Create New Contact" at bounding box center [448, 39] width 682 height 44
drag, startPoint x: 354, startPoint y: 243, endPoint x: 422, endPoint y: 255, distance: 68.7
click at [355, 243] on input "text" at bounding box center [447, 239] width 203 height 23
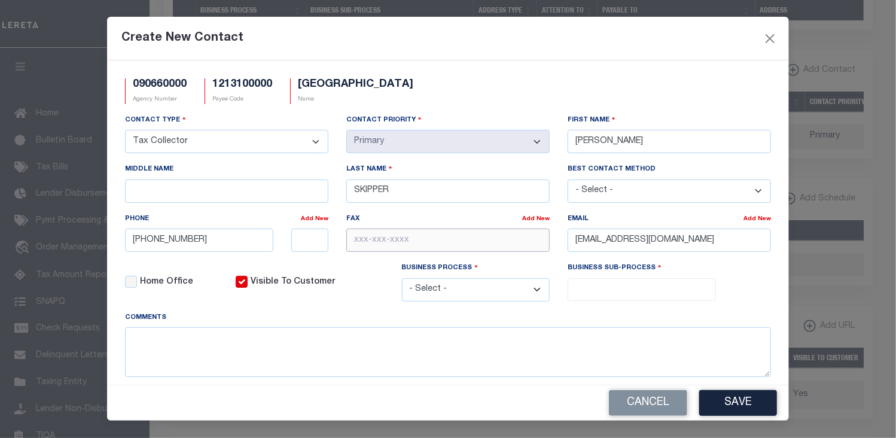
paste input "[PHONE_NUMBER]"
type input "[PHONE_NUMBER]"
click at [533, 293] on select "- Select - All Automation Bill Request Delinquency Payment Delinquency Procurem…" at bounding box center [476, 289] width 148 height 23
select select "6"
click at [402, 280] on select "- Select - All Automation Bill Request Delinquency Payment Delinquency Procurem…" at bounding box center [476, 289] width 148 height 23
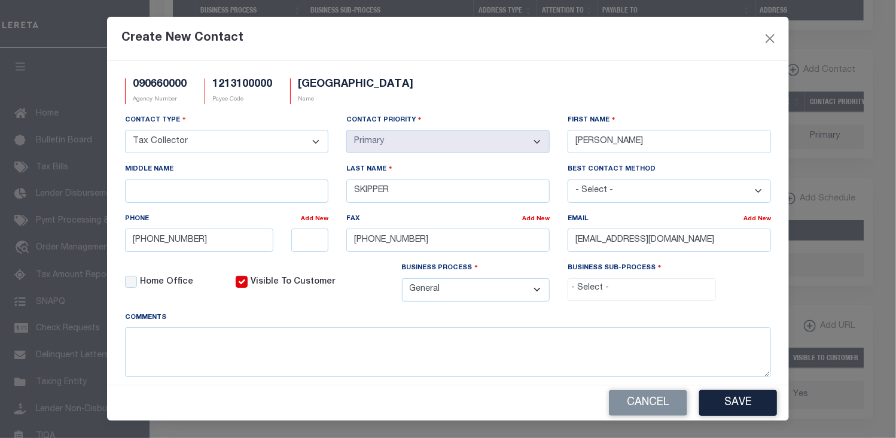
click at [587, 289] on input "search" at bounding box center [640, 288] width 139 height 13
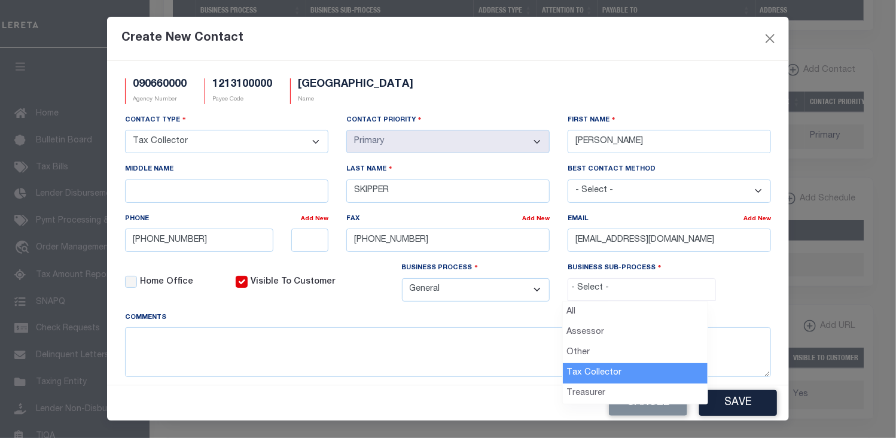
select select "31"
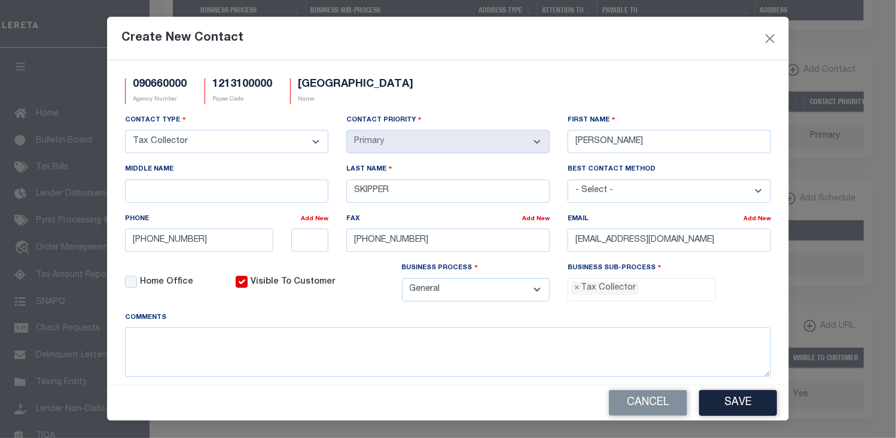
scroll to position [33, 0]
click at [746, 401] on button "Save" at bounding box center [738, 403] width 78 height 26
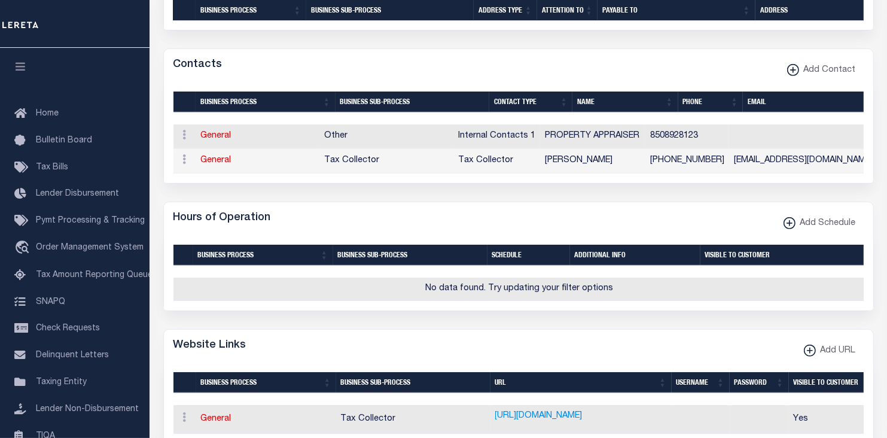
select select
click at [793, 73] on icon "button" at bounding box center [792, 70] width 1 height 6
select select "1"
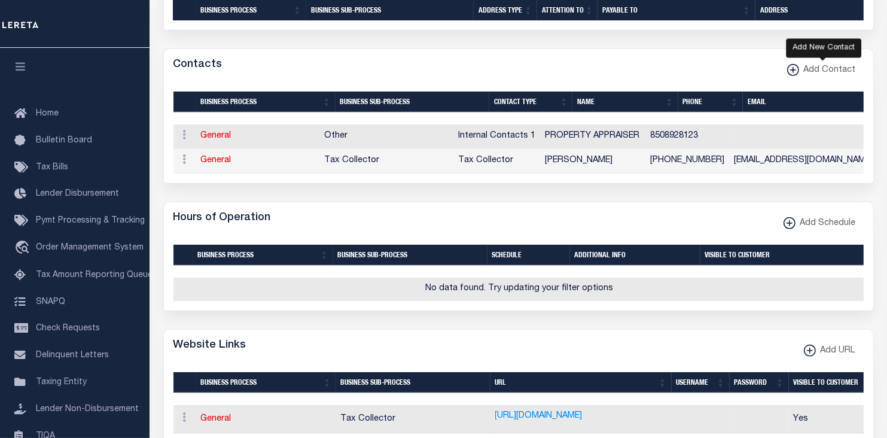
checkbox input "false"
checkbox input "true"
select select
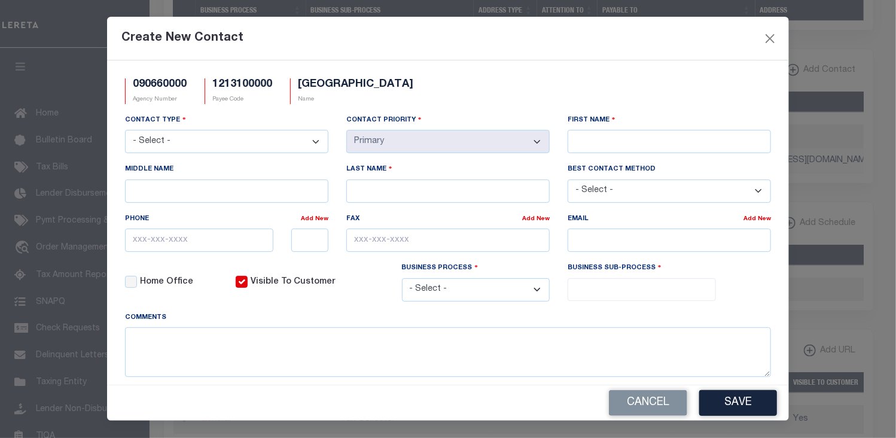
scroll to position [0, 0]
click at [313, 142] on select "- Select - Assessor Clerk Internal Contacts 1 Internal Contacts 2 Internal Cont…" at bounding box center [226, 141] width 203 height 23
select select "6"
click at [125, 131] on select "- Select - Assessor Clerk Internal Contacts 1 Internal Contacts 2 Internal Cont…" at bounding box center [226, 141] width 203 height 23
click at [144, 348] on textarea at bounding box center [448, 352] width 646 height 50
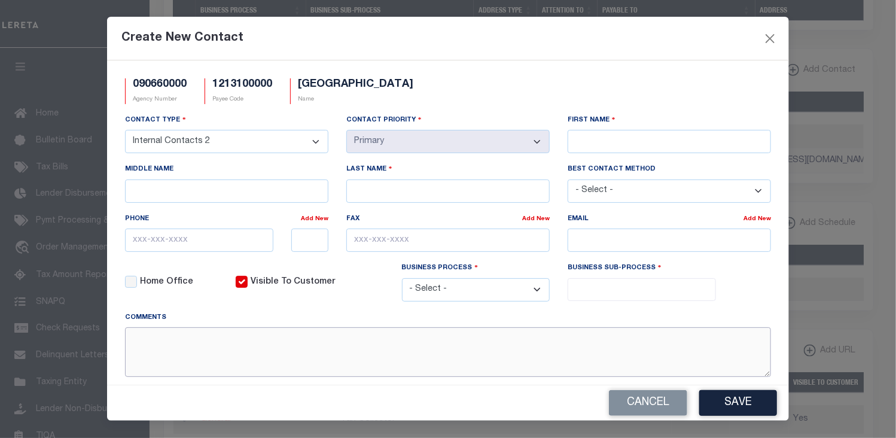
paste textarea "[PERSON_NAME]"
click at [132, 338] on textarea "[PERSON_NAME]" at bounding box center [448, 352] width 646 height 50
type textarea "PATTY WINSTEAD can also be contacted regarding tapes"
click at [591, 142] on input "First Name" at bounding box center [668, 141] width 203 height 23
type input "Janea"
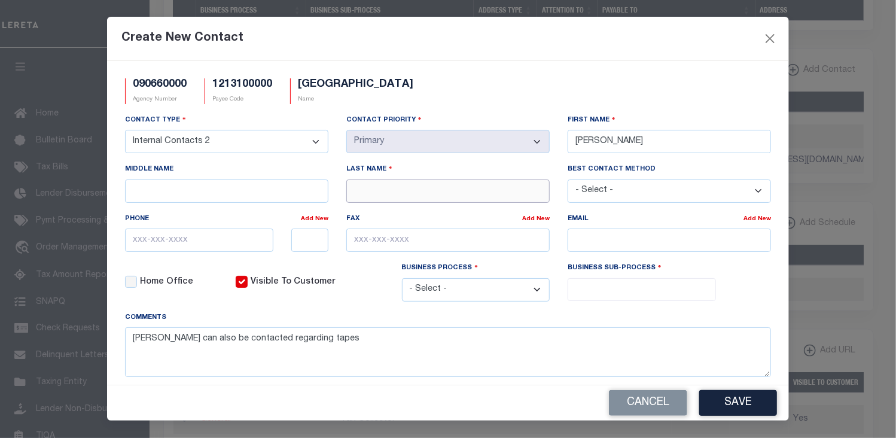
paste input "[PERSON_NAME]"
type input "[PERSON_NAME]"
drag, startPoint x: 595, startPoint y: 38, endPoint x: 586, endPoint y: 41, distance: 9.5
click at [595, 37] on div "Create New Contact" at bounding box center [448, 39] width 682 height 44
click at [132, 242] on input "text" at bounding box center [199, 239] width 148 height 23
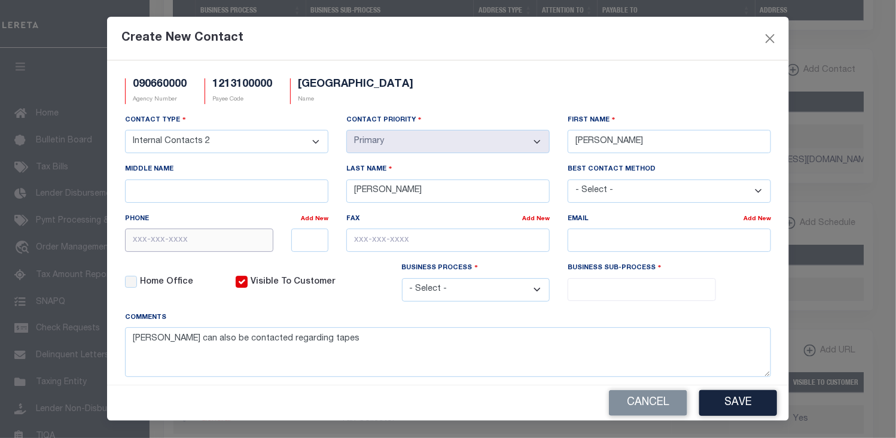
paste input "[PHONE_NUMBER]"
type input "[PHONE_NUMBER]"
click at [530, 292] on select "- Select - All Automation Bill Request Delinquency Payment Delinquency Procurem…" at bounding box center [476, 289] width 148 height 23
select select "6"
click at [402, 280] on select "- Select - All Automation Bill Request Delinquency Payment Delinquency Procurem…" at bounding box center [476, 289] width 148 height 23
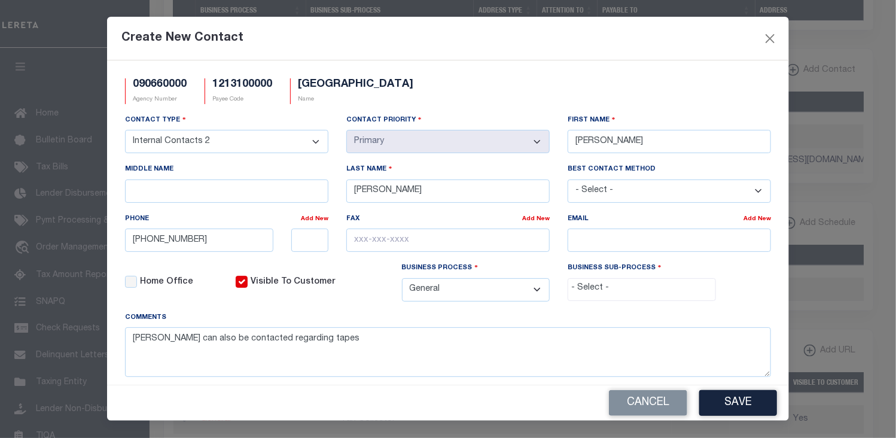
click at [585, 289] on input "search" at bounding box center [640, 288] width 139 height 13
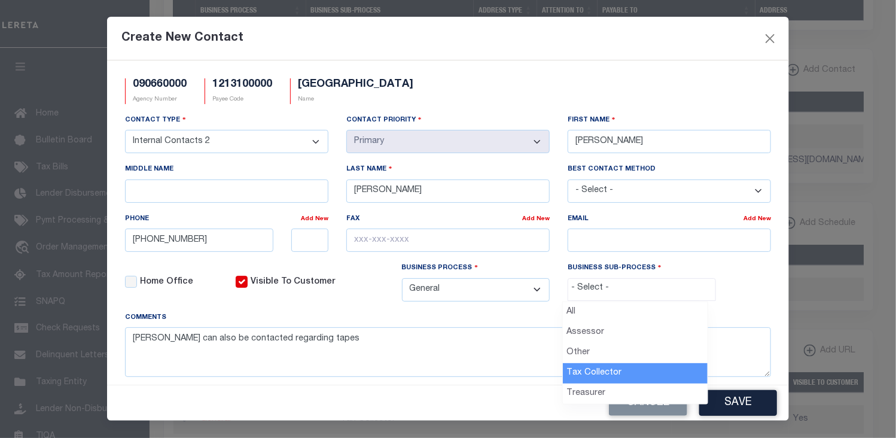
drag, startPoint x: 597, startPoint y: 375, endPoint x: 610, endPoint y: 375, distance: 13.2
select select "31"
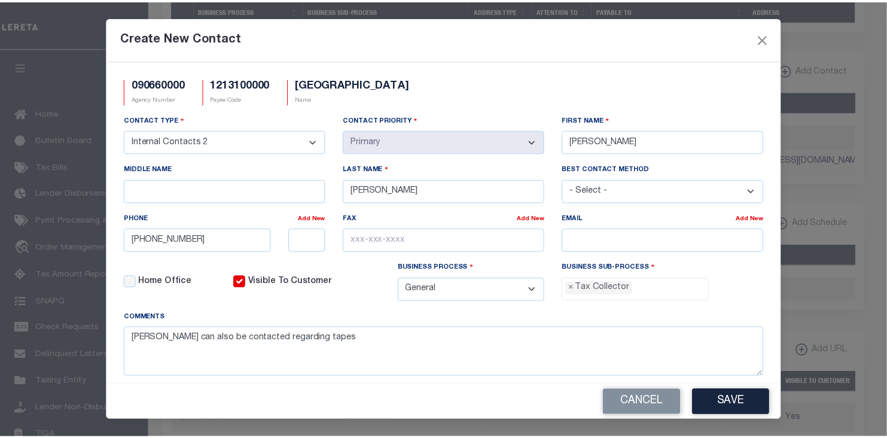
scroll to position [33, 0]
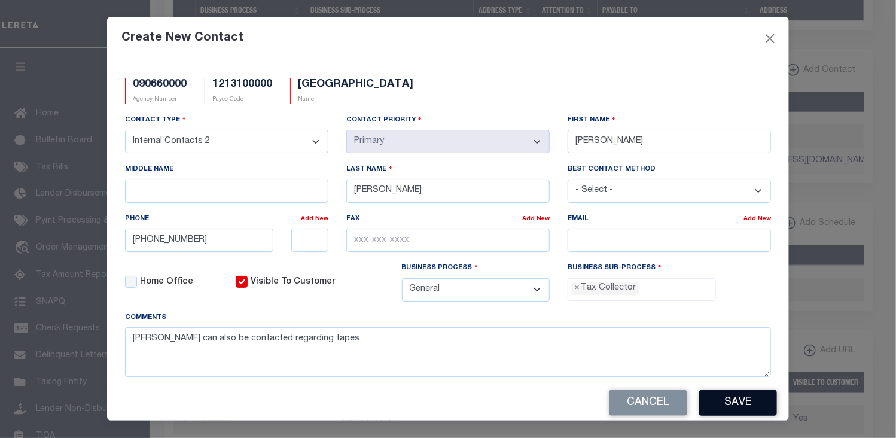
click at [761, 408] on button "Save" at bounding box center [738, 403] width 78 height 26
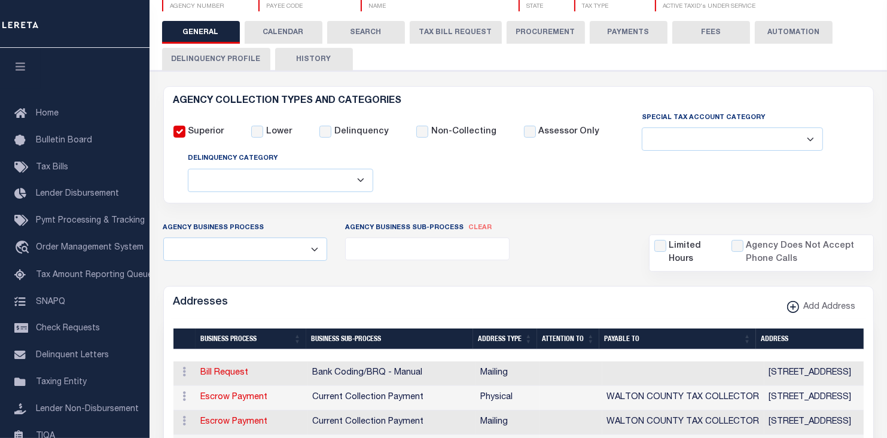
scroll to position [91, 0]
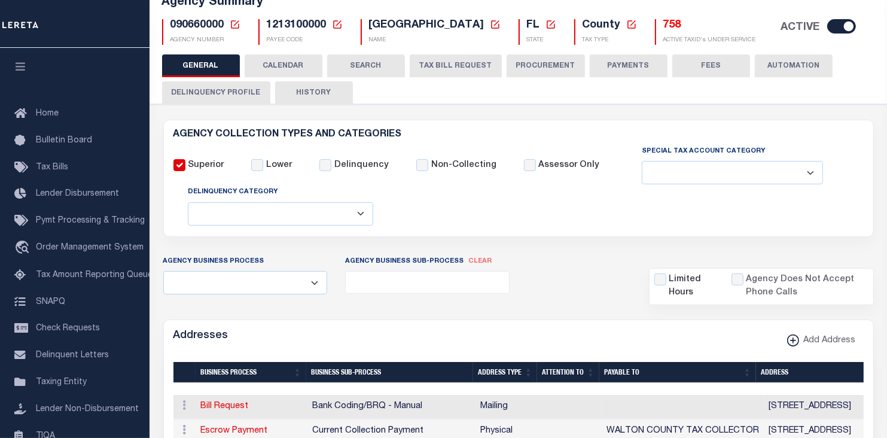
click at [621, 65] on button "PAYMENTS" at bounding box center [629, 65] width 78 height 23
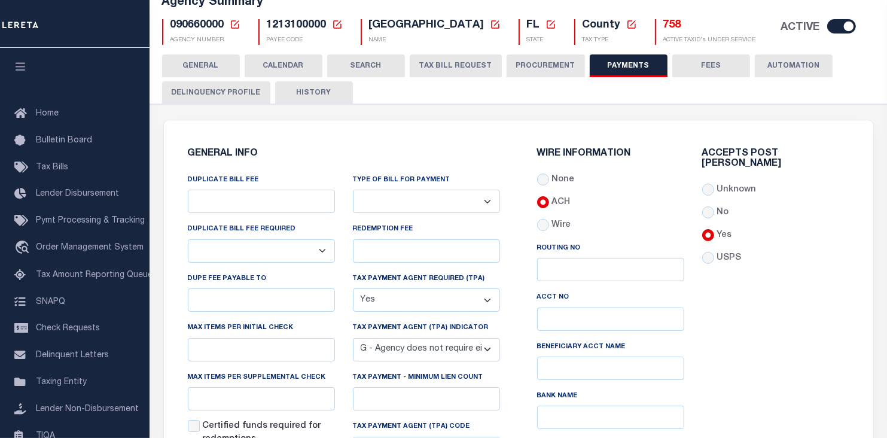
drag, startPoint x: 839, startPoint y: 131, endPoint x: 858, endPoint y: 124, distance: 20.2
click at [839, 131] on div "GENERAL INFO DUPLICATE BILL FEE DUPLICATE BILL FEE REQUIRED Yes No DUPE FEE PAY…" at bounding box center [518, 362] width 709 height 485
click at [716, 65] on button "FEES" at bounding box center [711, 65] width 78 height 23
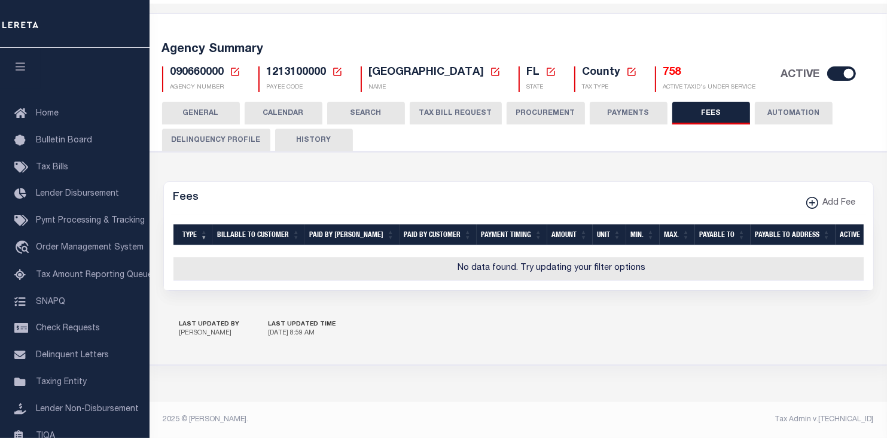
scroll to position [50, 0]
click at [810, 197] on xmlns\ "button" at bounding box center [812, 203] width 12 height 12
select select
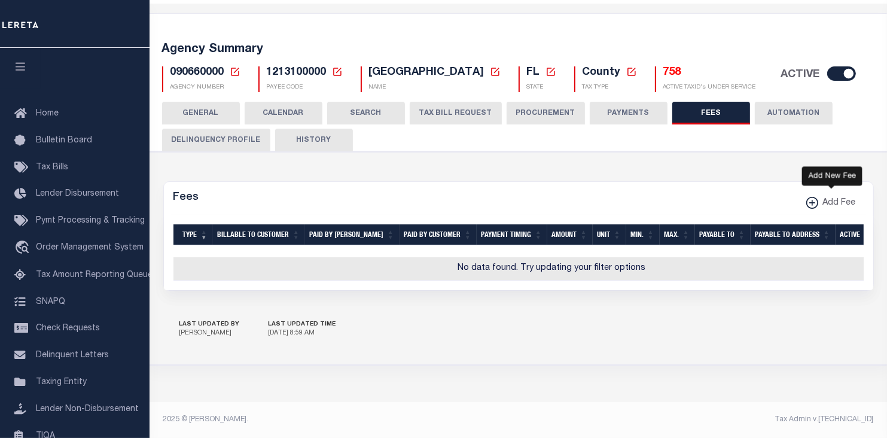
checkbox input "false"
checkbox input "true"
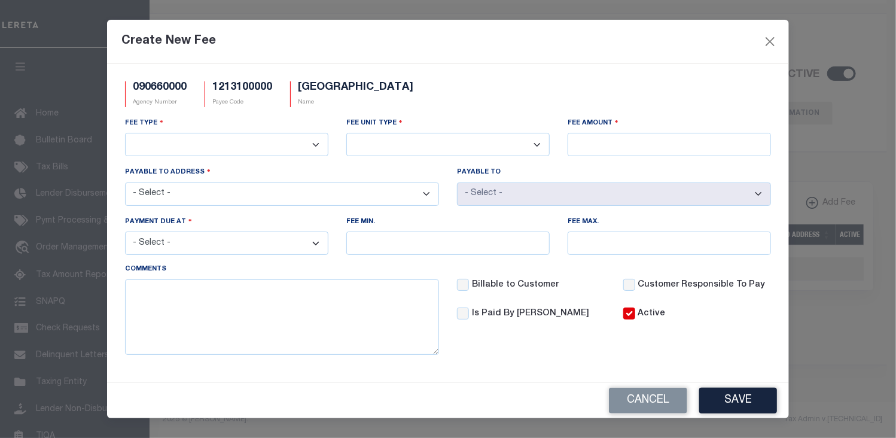
click at [316, 142] on select "3rd Party Web Extract Fee Current 3rd Party Web Extract Fee Prior Automation Fe…" at bounding box center [226, 144] width 203 height 23
select select "8"
click at [125, 133] on select "3rd Party Web Extract Fee Current 3rd Party Web Extract Fee Prior Automation Fe…" at bounding box center [226, 144] width 203 height 23
drag, startPoint x: 536, startPoint y: 145, endPoint x: 514, endPoint y: 154, distance: 24.4
click at [536, 145] on select "Per Agency Per Agency Parcel Per B Service Parcel Per C Service Parcel Per File…" at bounding box center [447, 144] width 203 height 23
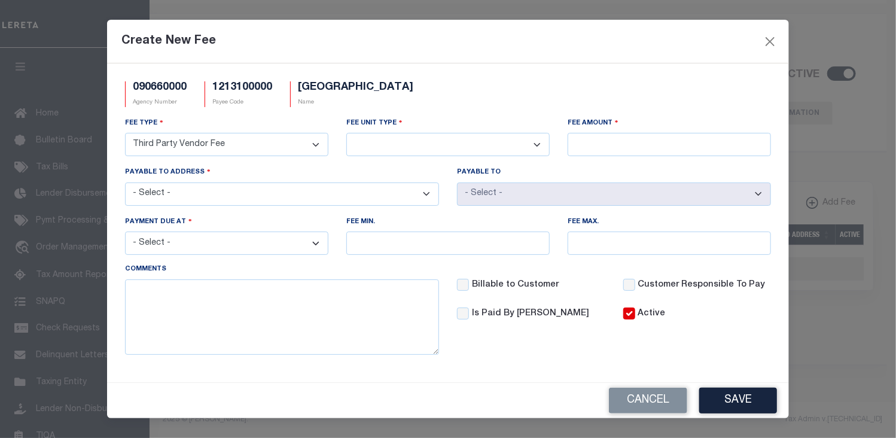
select select "7"
click at [346, 133] on select "Per Agency Per Agency Parcel Per B Service Parcel Per C Service Parcel Per File…" at bounding box center [447, 144] width 203 height 23
click at [577, 145] on input "Fee Amount" at bounding box center [668, 144] width 203 height 23
type input "$0.50"
click at [428, 196] on select "- Select - 842 ST HWY 20 E,STE 122, FREEPORT, FL, 32439 PO BOX 48, FREEPORT, FL…" at bounding box center [282, 193] width 314 height 23
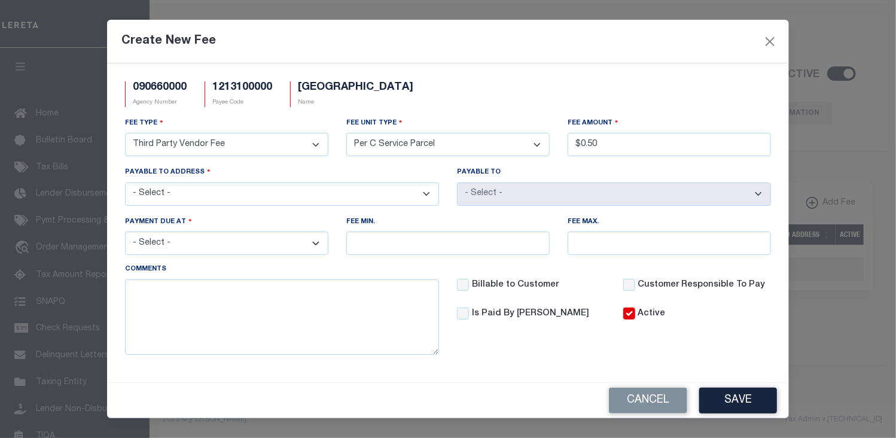
select select "23600"
click at [125, 183] on select "- Select - 842 ST HWY 20 E,STE 122, FREEPORT, FL, 32439 PO BOX 48, FREEPORT, FL…" at bounding box center [282, 193] width 314 height 23
select select "39141"
click at [314, 242] on select "- Select - File download Invoice (Prepay) Invoice (Trailing) Time of payment Ti…" at bounding box center [226, 242] width 203 height 23
select select "5"
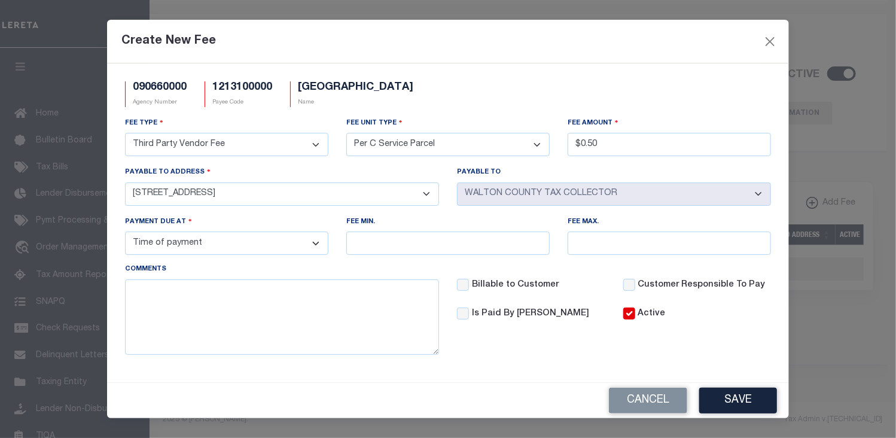
click at [125, 233] on select "- Select - File download Invoice (Prepay) Invoice (Trailing) Time of payment Ti…" at bounding box center [226, 242] width 203 height 23
click at [752, 399] on button "Save" at bounding box center [738, 400] width 78 height 26
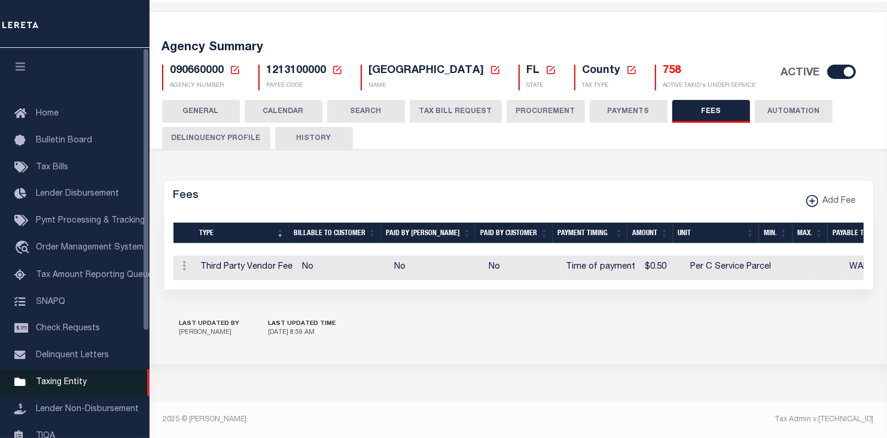
click at [67, 386] on span "Taxing Entity" at bounding box center [61, 382] width 51 height 8
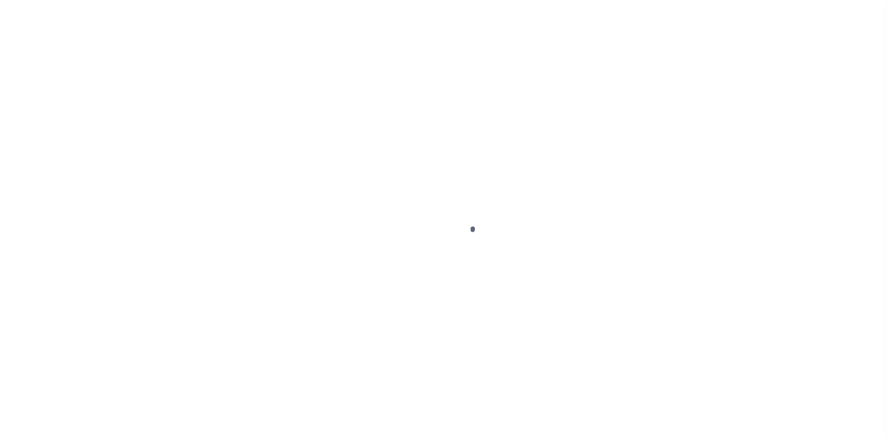
select select
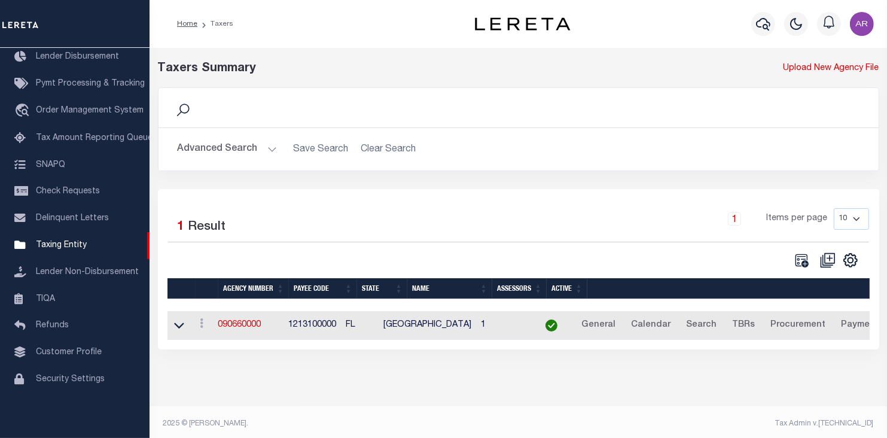
click at [270, 147] on button "Advanced Search" at bounding box center [227, 149] width 99 height 23
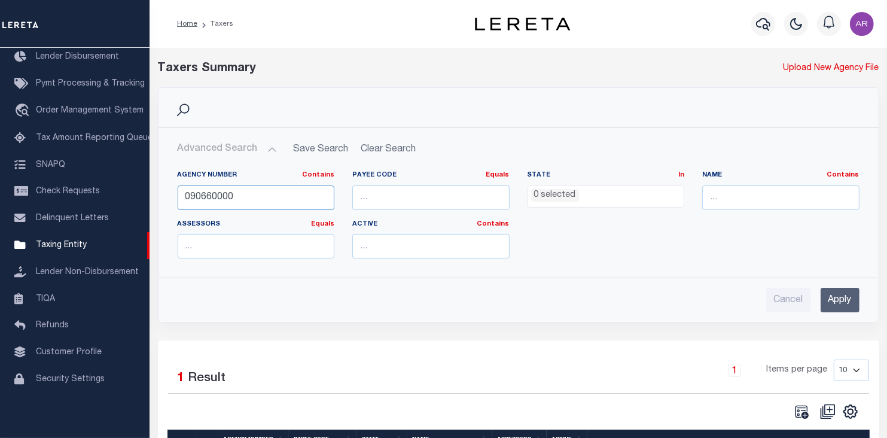
drag, startPoint x: 212, startPoint y: 196, endPoint x: 469, endPoint y: 199, distance: 257.1
click at [469, 199] on div "Agency Number Contains Contains Is 090660000 Payee Code Equals Equals Is Not Eq…" at bounding box center [519, 218] width 700 height 97
type input "090668801"
click at [844, 298] on input "Apply" at bounding box center [839, 300] width 39 height 25
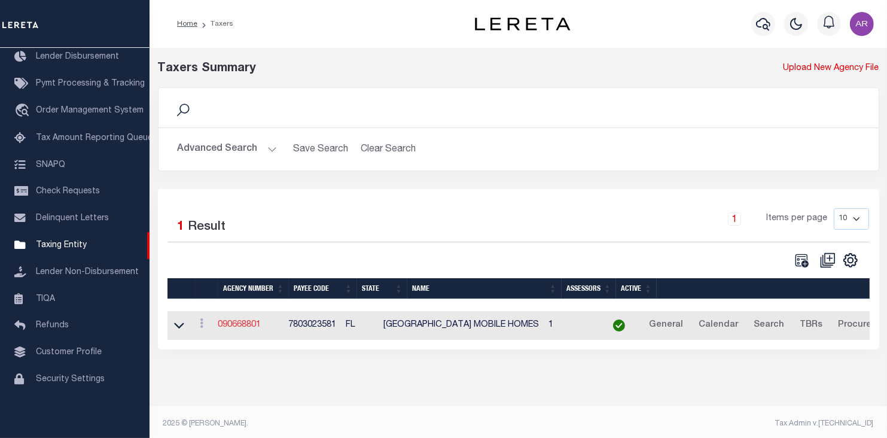
click at [254, 325] on link "090668801" at bounding box center [239, 324] width 43 height 8
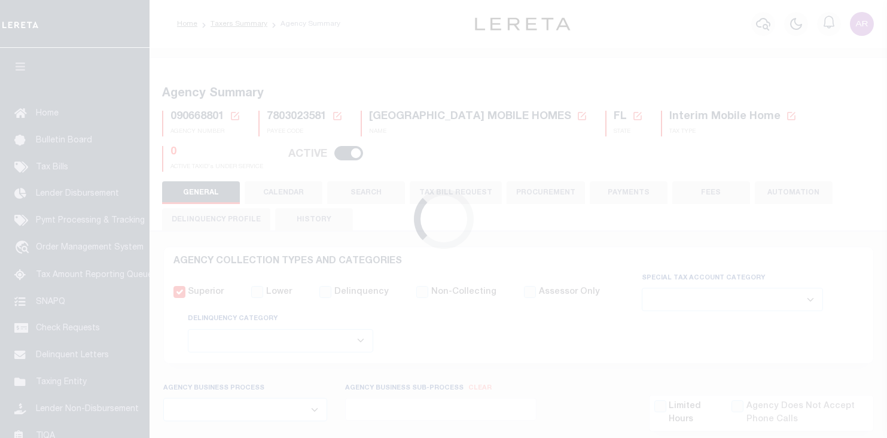
select select
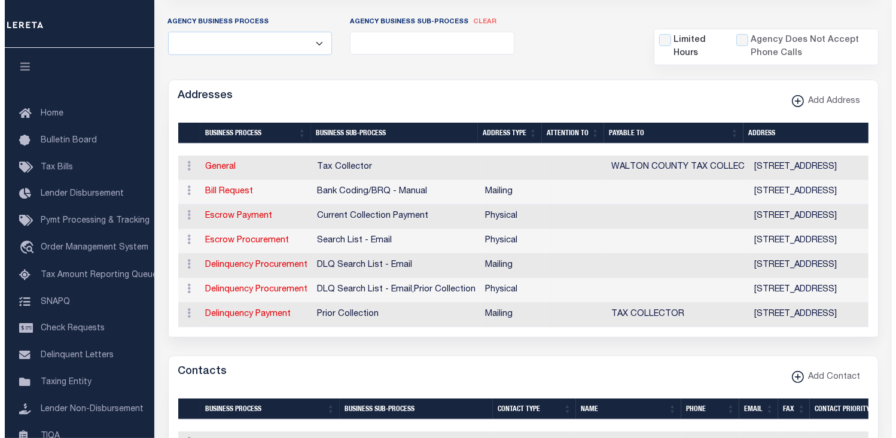
scroll to position [430, 0]
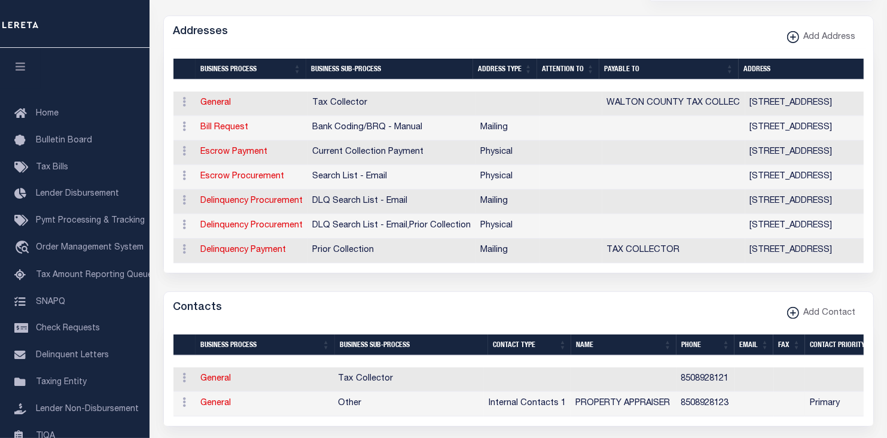
click at [667, 28] on div "Addresses Add Address" at bounding box center [518, 32] width 709 height 33
click at [254, 151] on link "Escrow Payment" at bounding box center [234, 152] width 67 height 8
select select "1"
checkbox input "false"
select select
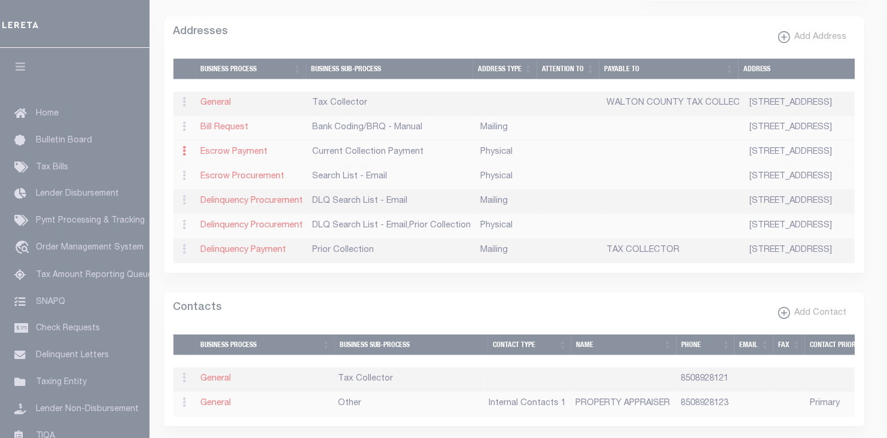
type input "[STREET_ADDRESS]"
type input "FREEPORT"
select select "FL"
type input "32439"
select select "2"
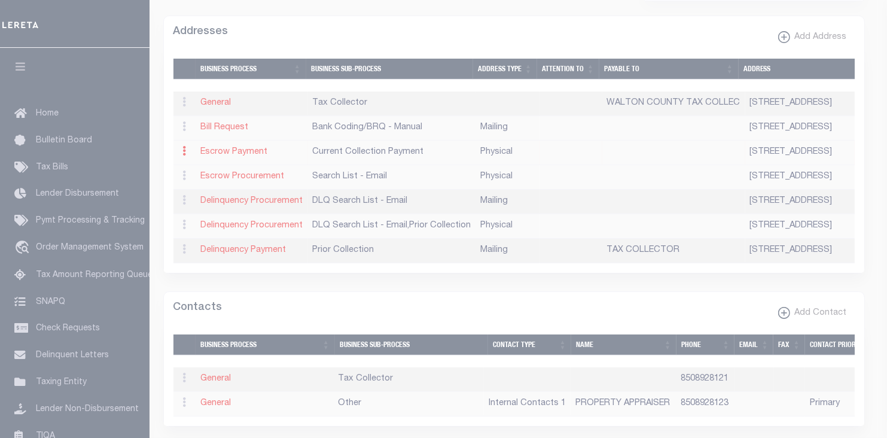
checkbox input "true"
select select "3"
select select "11"
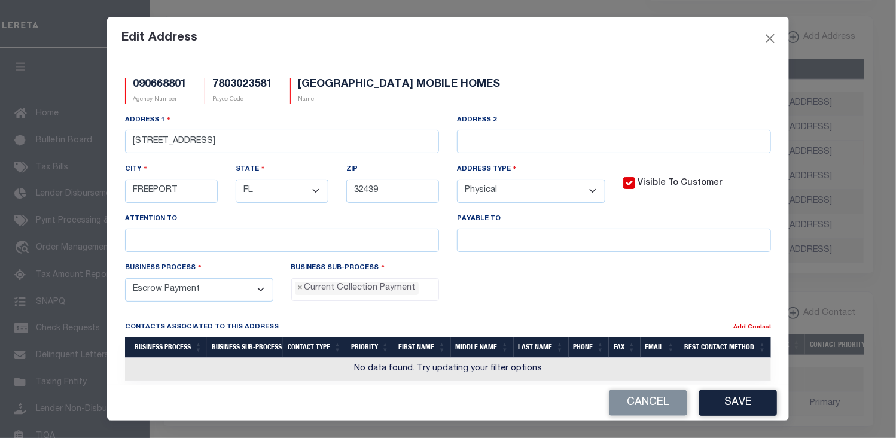
scroll to position [11, 0]
click at [490, 238] on input "text" at bounding box center [614, 239] width 314 height 23
paste input "WALTON COUNTY TAX COLLECTOR"
type input "WALTON COUNTY TAX COLLECTOR"
click at [724, 399] on button "Save" at bounding box center [738, 403] width 78 height 26
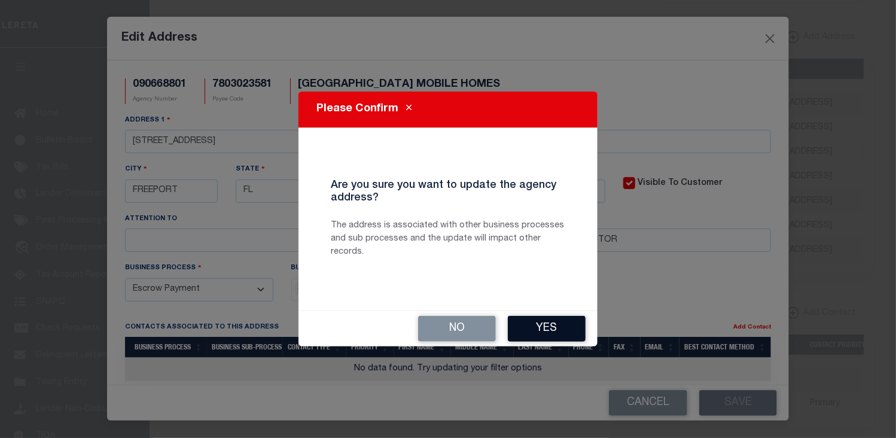
click at [555, 325] on button "Yes" at bounding box center [547, 329] width 78 height 26
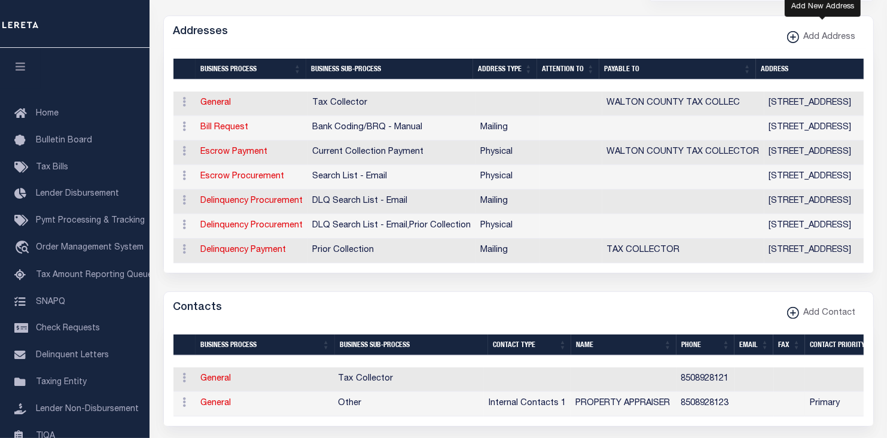
click at [793, 34] on icon "button" at bounding box center [792, 37] width 1 height 6
select select
select select "1"
checkbox input "true"
select select
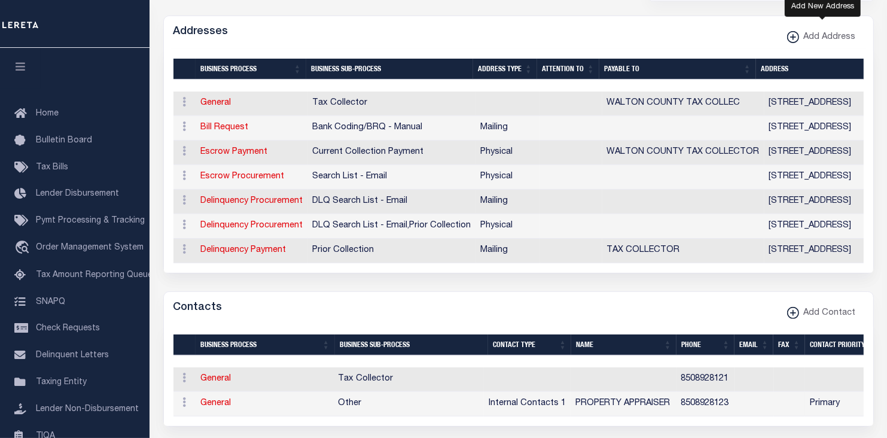
select select
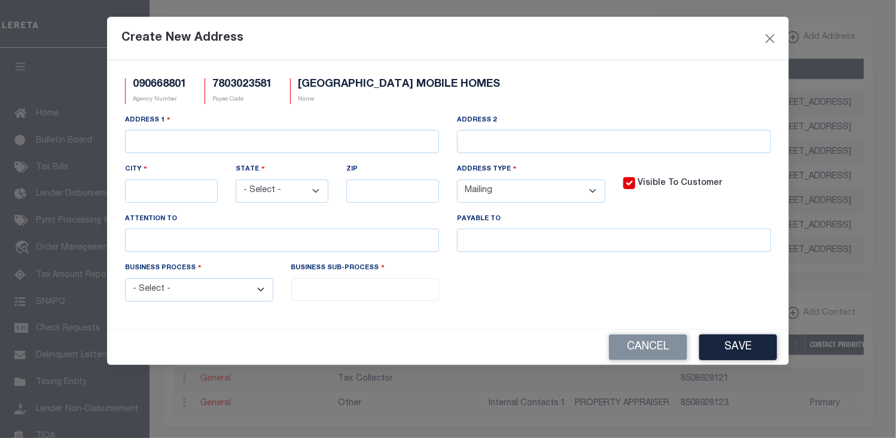
scroll to position [0, 0]
click at [599, 37] on div "Create New Address" at bounding box center [448, 39] width 682 height 44
click at [163, 136] on input "text" at bounding box center [282, 141] width 314 height 23
paste input "PO BOX 48"
type input "PO BOX 48"
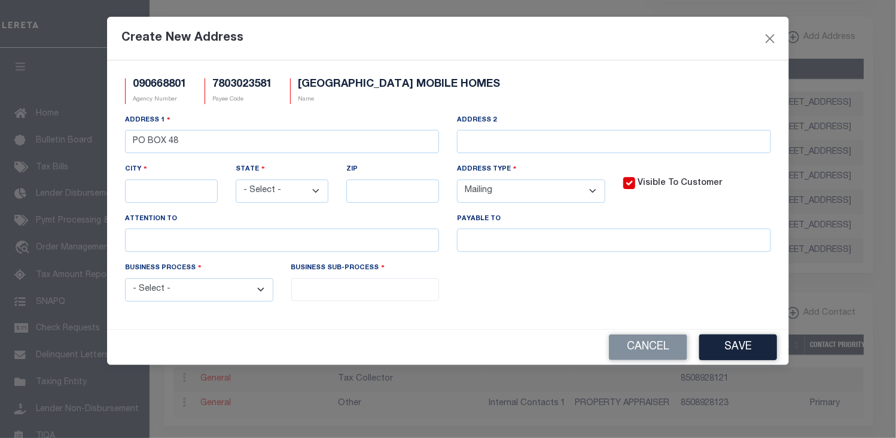
click at [586, 38] on div "Create New Address" at bounding box center [448, 39] width 682 height 44
click at [153, 191] on input "text" at bounding box center [171, 190] width 93 height 23
paste input "FREEPORT"
type input "FREEPORT"
click at [315, 194] on select "- Select - AK AL AR AZ CA CO [GEOGRAPHIC_DATA] [GEOGRAPHIC_DATA] DE [GEOGRAPHIC…" at bounding box center [282, 190] width 93 height 23
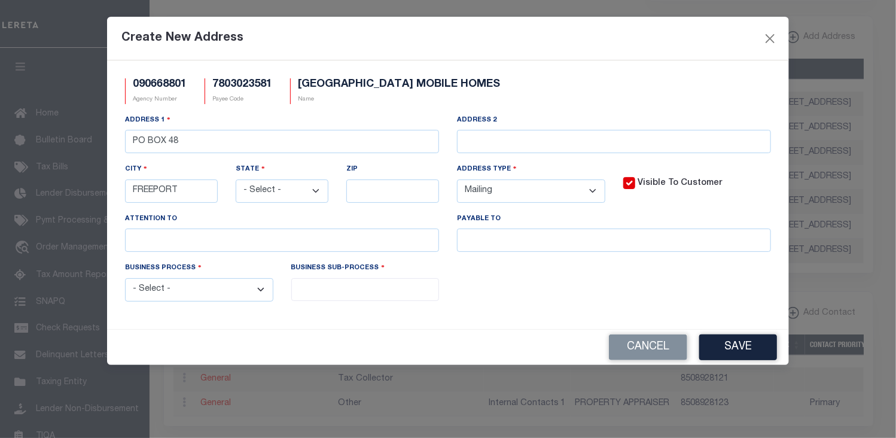
select select "FL"
click at [236, 181] on select "- Select - AK AL AR AZ CA CO [GEOGRAPHIC_DATA] [GEOGRAPHIC_DATA] DE [GEOGRAPHIC…" at bounding box center [282, 190] width 93 height 23
click at [637, 41] on div "Create New Address" at bounding box center [448, 39] width 682 height 44
click at [373, 193] on input "text" at bounding box center [392, 190] width 93 height 23
type input "32439"
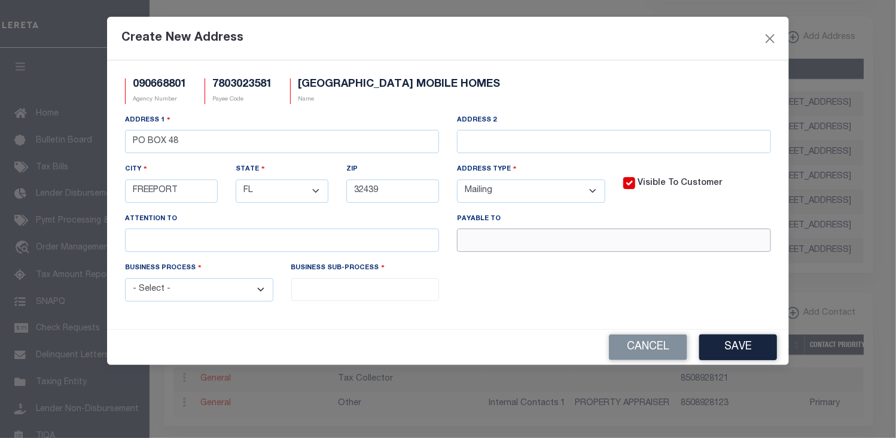
click at [504, 239] on input "text" at bounding box center [614, 239] width 314 height 23
paste input "WALTON COUNTY TAX COLLECTOR"
type input "WALTON COUNTY TAX COLLECTOR"
click at [261, 293] on select "- Select - All Automation Bill Request Delinquency Payment Delinquency Procurem…" at bounding box center [199, 289] width 148 height 23
select select "3"
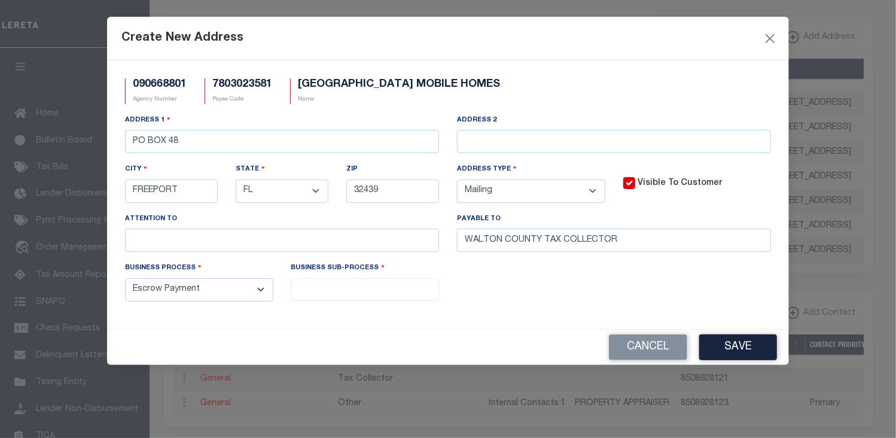
click at [125, 280] on select "- Select - All Automation Bill Request Delinquency Payment Delinquency Procurem…" at bounding box center [199, 289] width 148 height 23
click at [312, 291] on input "search" at bounding box center [365, 288] width 141 height 13
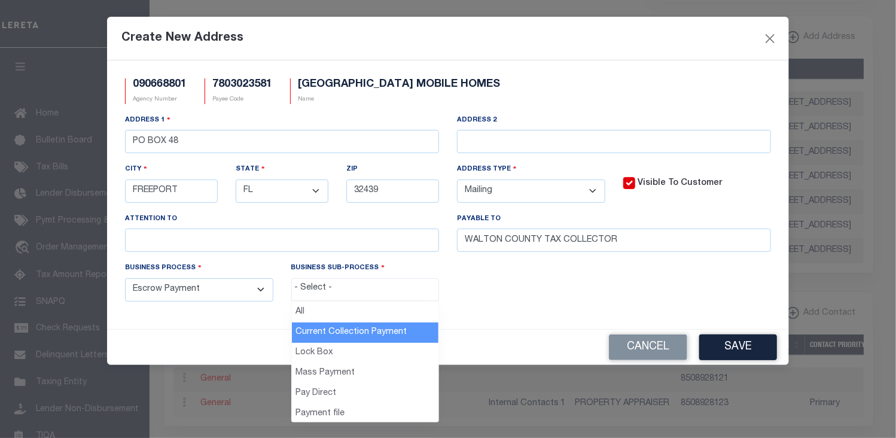
select select "11"
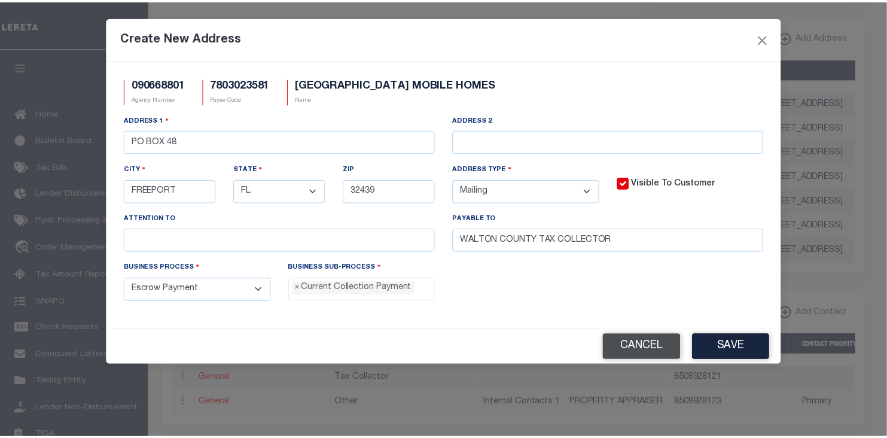
scroll to position [11, 0]
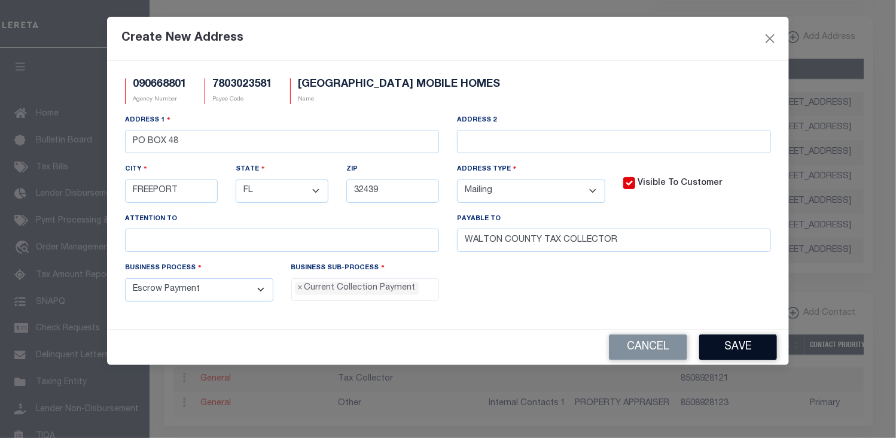
click at [722, 351] on button "Save" at bounding box center [738, 347] width 78 height 26
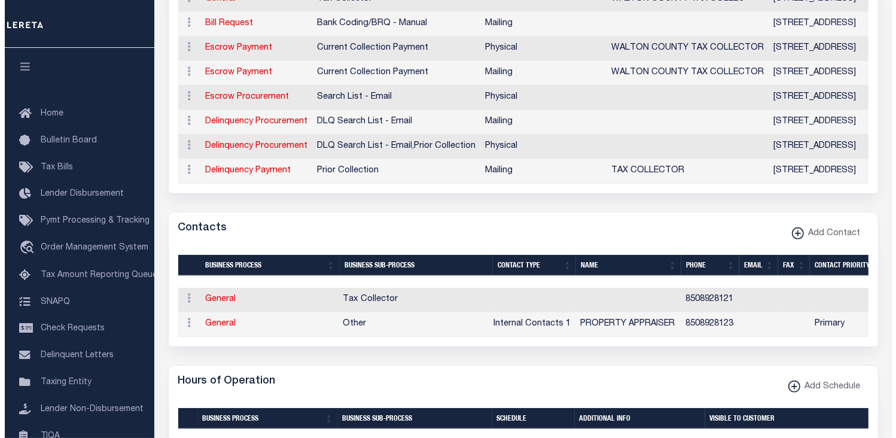
scroll to position [407, 0]
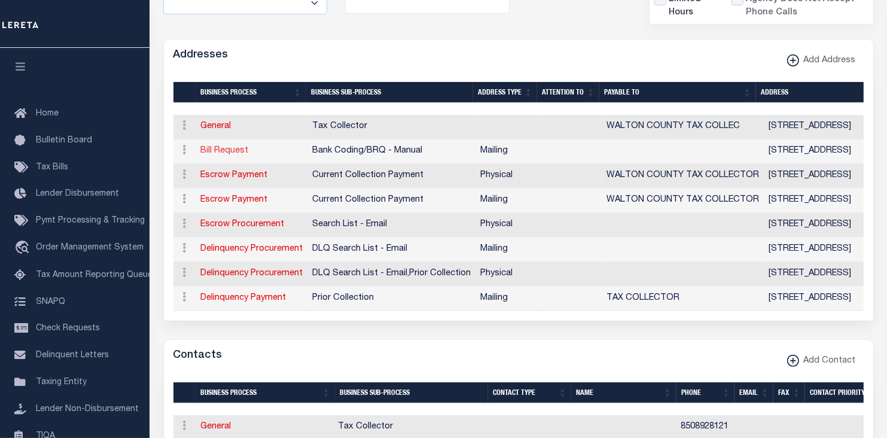
click at [228, 150] on link "Bill Request" at bounding box center [225, 150] width 48 height 8
select select "1"
checkbox input "false"
select select
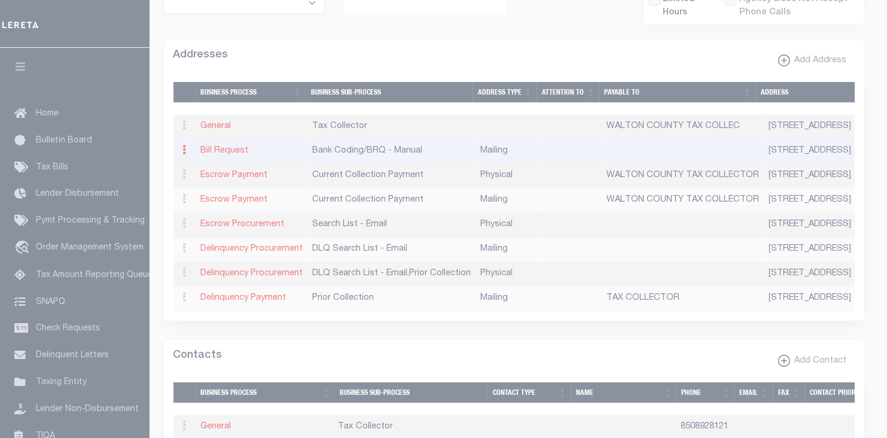
type input "PO BOX 510"
type input "DEFUNIAK SPRINGS"
select select "FL"
type input "32435"
checkbox input "true"
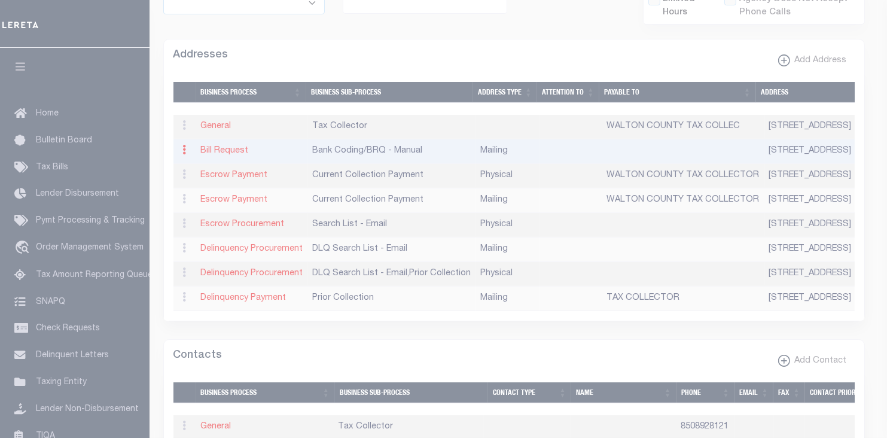
select select "1"
select select "2"
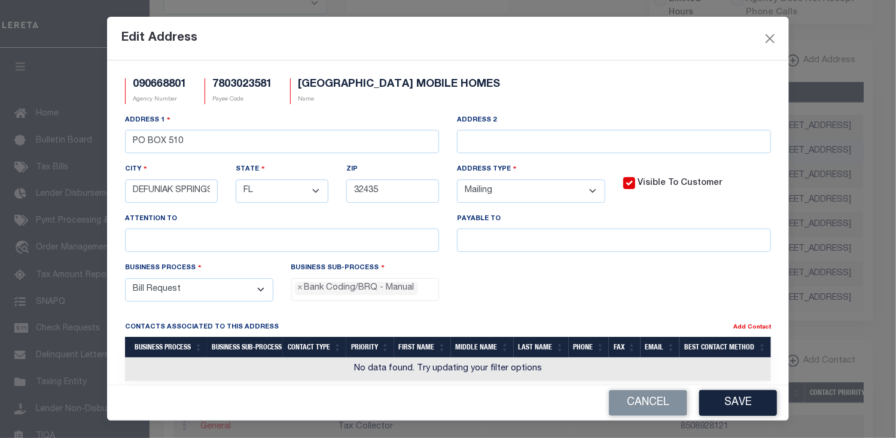
scroll to position [22, 0]
drag, startPoint x: 168, startPoint y: 139, endPoint x: 218, endPoint y: 143, distance: 49.8
click at [218, 143] on input "PO BOX 510" at bounding box center [282, 141] width 314 height 23
type input "PO BOX 48"
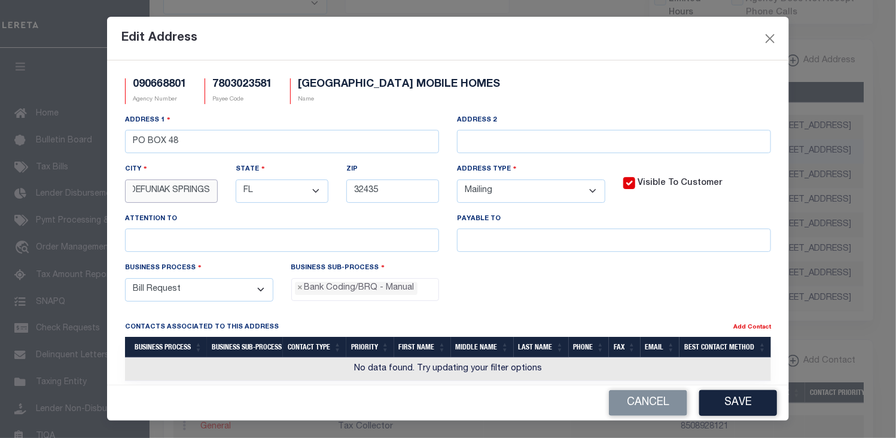
drag, startPoint x: 133, startPoint y: 191, endPoint x: 262, endPoint y: 197, distance: 128.7
click at [262, 197] on div "Address [STREET_ADDRESS] Address 2 [GEOGRAPHIC_DATA] State - Select - AK AL AR …" at bounding box center [448, 188] width 664 height 148
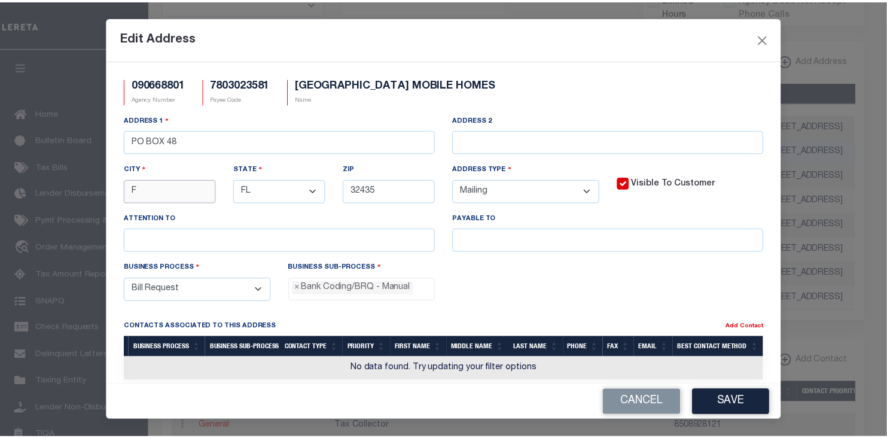
scroll to position [0, 0]
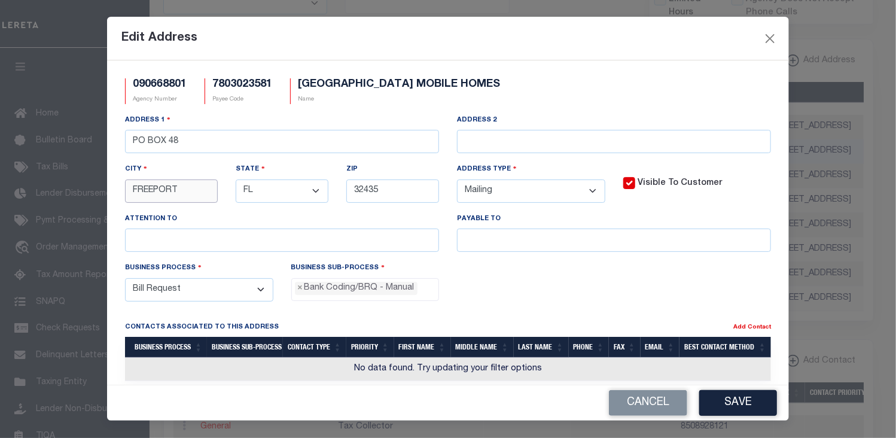
type input "FREEPORT"
drag, startPoint x: 652, startPoint y: 32, endPoint x: 579, endPoint y: 68, distance: 81.8
click at [652, 32] on div "Edit Address" at bounding box center [448, 39] width 682 height 44
click at [385, 193] on input "32435" at bounding box center [392, 190] width 93 height 23
type input "32439"
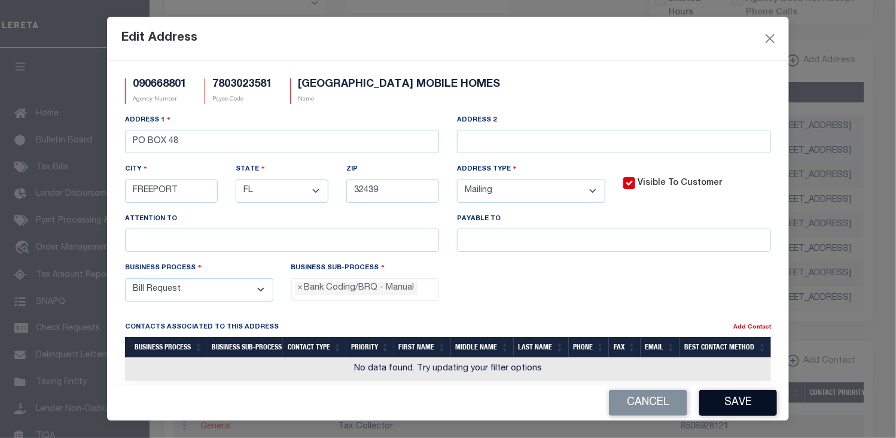
click at [738, 401] on button "Save" at bounding box center [738, 403] width 78 height 26
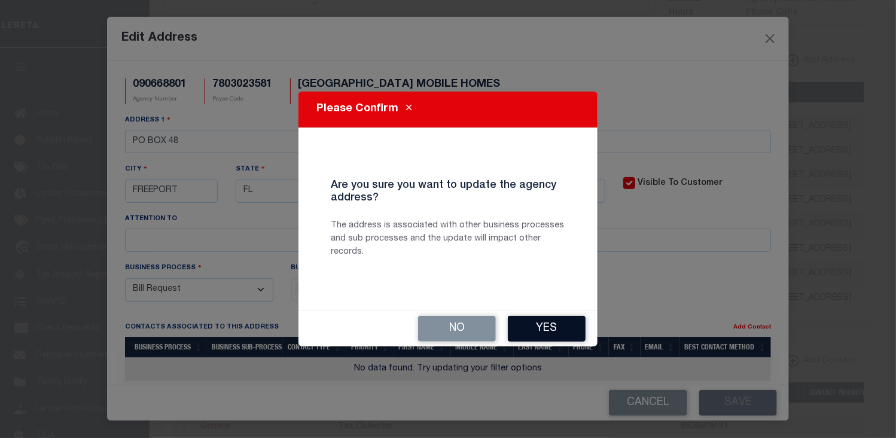
click at [560, 327] on button "Yes" at bounding box center [547, 329] width 78 height 26
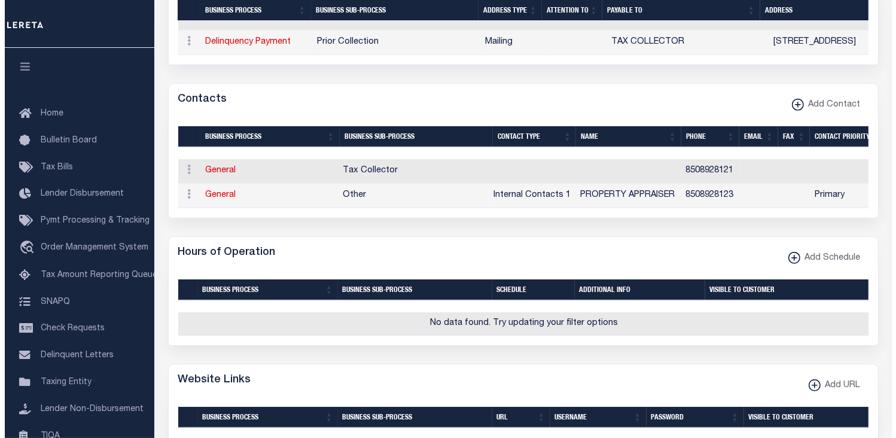
scroll to position [723, 0]
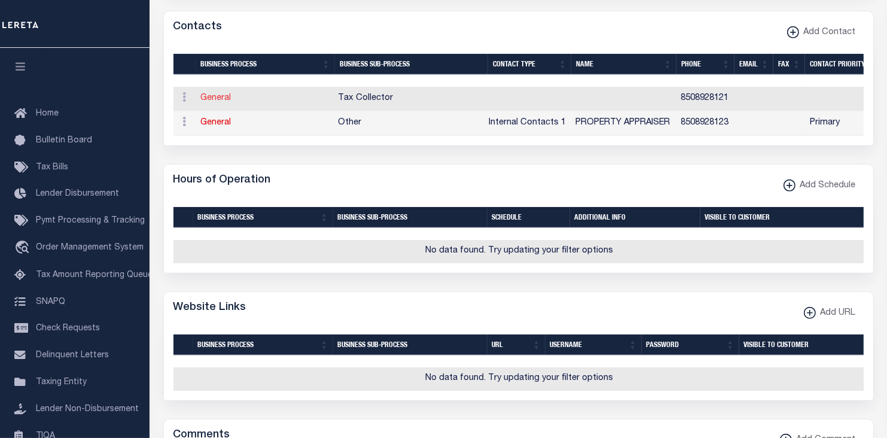
click at [208, 101] on link "General" at bounding box center [216, 98] width 30 height 8
checkbox input "false"
select select
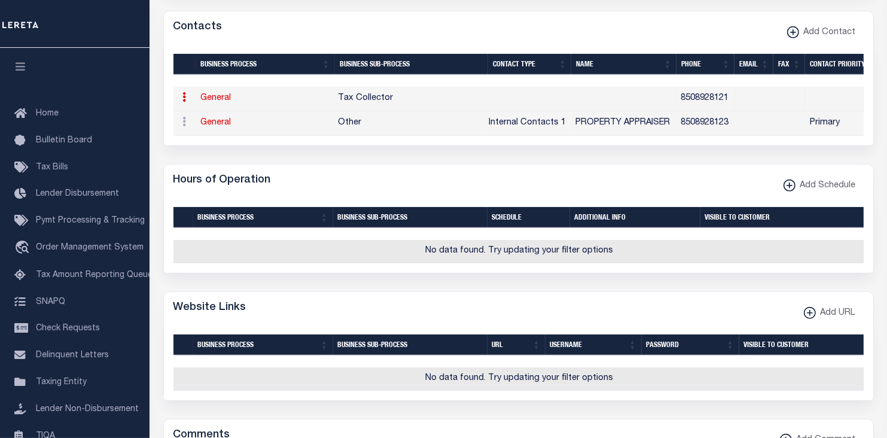
select select
type input "8508928121"
checkbox input "false"
select select "6"
select select "31"
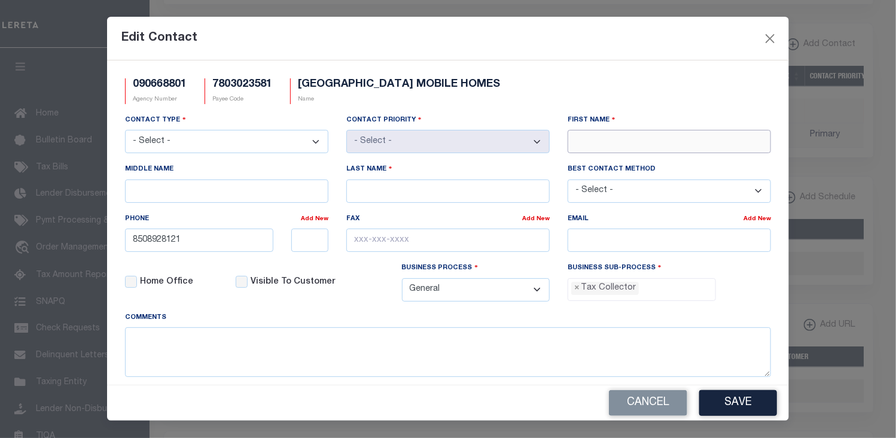
click at [578, 139] on input "First Name" at bounding box center [668, 141] width 203 height 23
type input "[PERSON_NAME]"
type input "SKIPPER"
click at [312, 144] on select "- Select - Assessor Clerk Internal Contacts 1 Internal Contacts 2 Internal Cont…" at bounding box center [226, 141] width 203 height 23
select select "2"
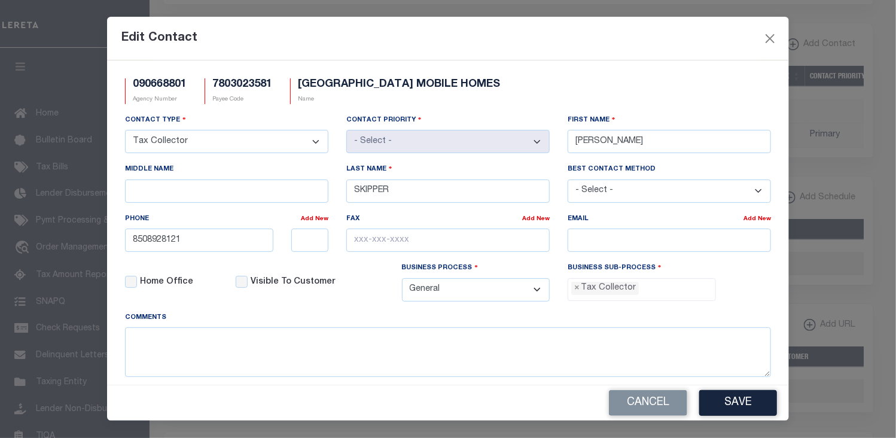
click at [125, 131] on select "- Select - Assessor Clerk Internal Contacts 1 Internal Contacts 2 Internal Cont…" at bounding box center [226, 141] width 203 height 23
select select "1"
click at [661, 33] on div "Edit Contact" at bounding box center [448, 39] width 682 height 44
click at [606, 237] on input "email" at bounding box center [668, 239] width 203 height 23
paste input "[EMAIL_ADDRESS][DOMAIN_NAME]"
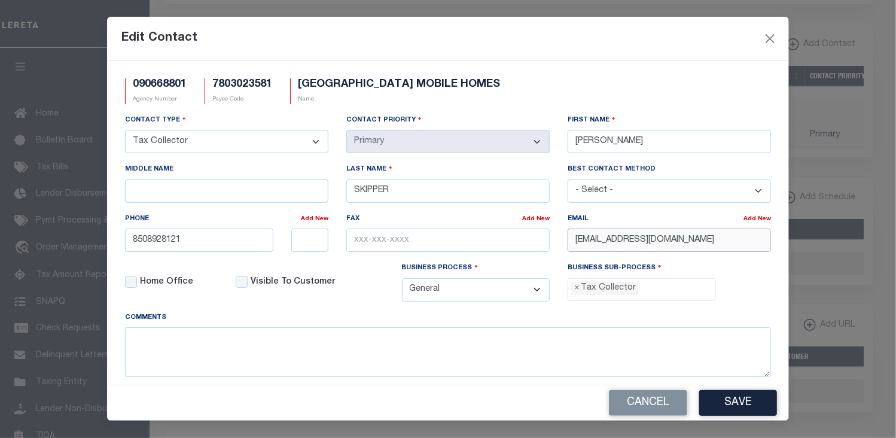
type input "[EMAIL_ADDRESS][DOMAIN_NAME]"
drag, startPoint x: 639, startPoint y: 38, endPoint x: 620, endPoint y: 53, distance: 23.8
click at [636, 39] on div "Edit Contact" at bounding box center [448, 39] width 682 height 44
click at [358, 241] on input "text" at bounding box center [447, 239] width 203 height 23
paste input "[PHONE_NUMBER]"
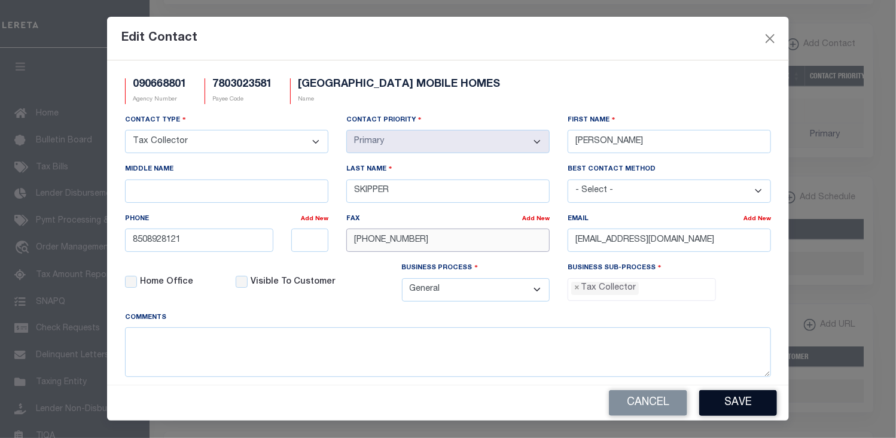
type input "[PHONE_NUMBER]"
click at [729, 399] on button "Save" at bounding box center [738, 403] width 78 height 26
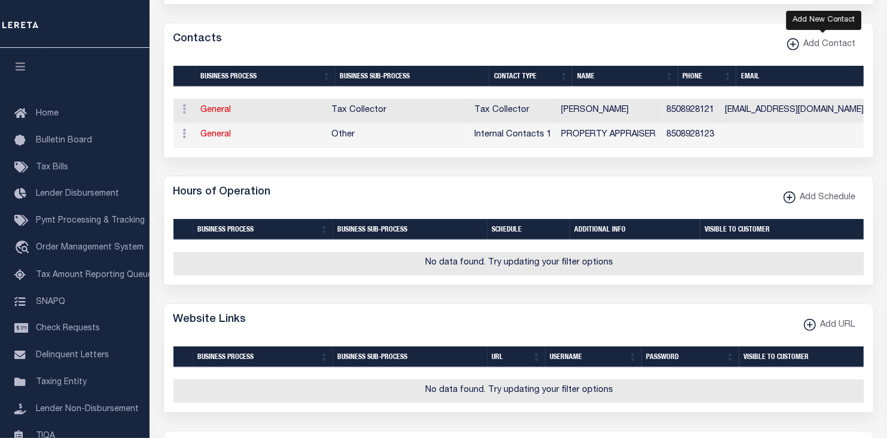
click at [793, 47] on icon "button" at bounding box center [792, 44] width 1 height 6
select select "1"
checkbox input "false"
checkbox input "true"
select select
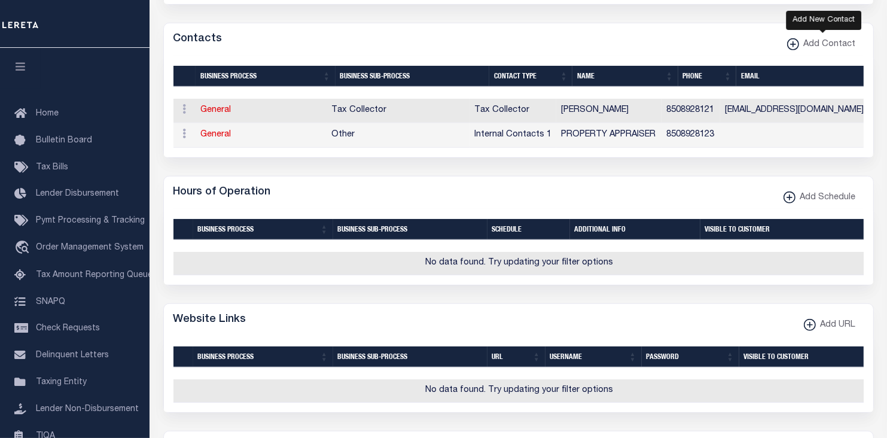
select select
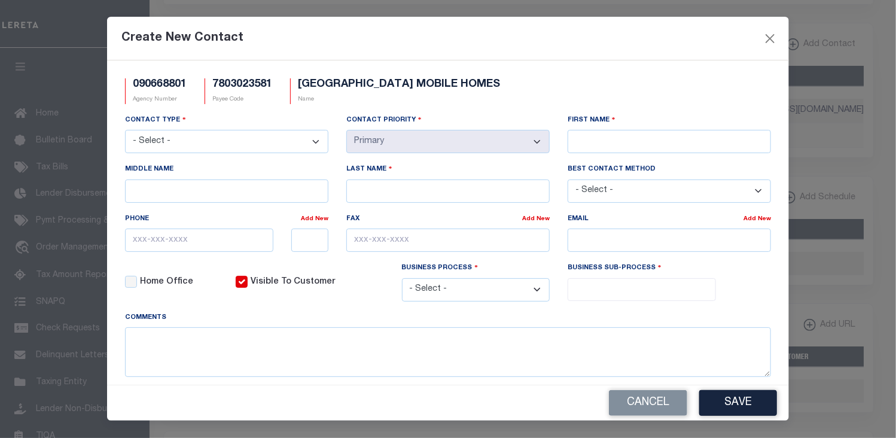
click at [312, 141] on select "- Select - Assessor Clerk Internal Contacts 1 Internal Contacts 2 Internal Cont…" at bounding box center [226, 141] width 203 height 23
select select "6"
click at [125, 131] on select "- Select - Assessor Clerk Internal Contacts 1 Internal Contacts 2 Internal Cont…" at bounding box center [226, 141] width 203 height 23
click at [622, 43] on div "Create New Contact" at bounding box center [448, 39] width 682 height 44
click at [147, 344] on textarea at bounding box center [448, 352] width 646 height 50
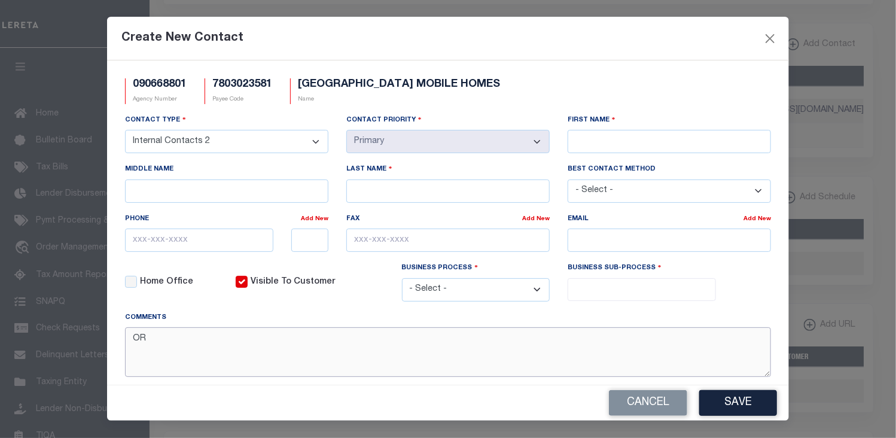
paste textarea "[PERSON_NAME]"
type textarea "OR [PERSON_NAME] for tapes"
click at [612, 80] on div "090668801 Agency Number 7803023581 Payee Code [GEOGRAPHIC_DATA] MOBILE HOMES Na…" at bounding box center [448, 95] width 664 height 35
click at [420, 193] on input "Last Name" at bounding box center [447, 190] width 203 height 23
paste input "[PERSON_NAME]"
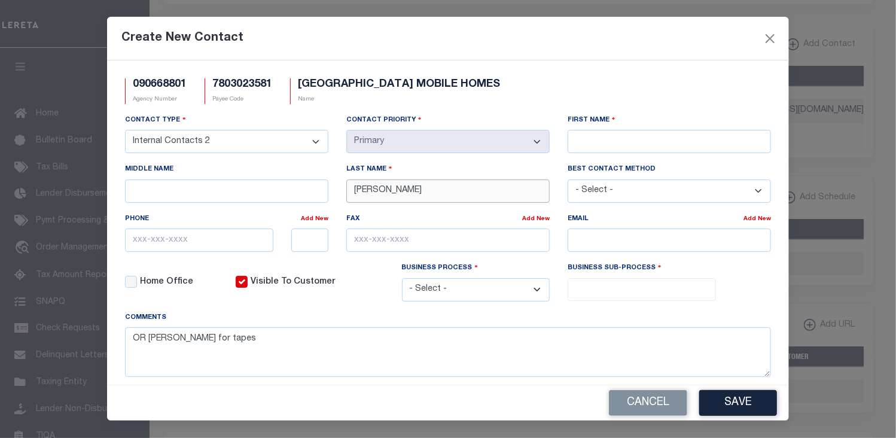
type input "[PERSON_NAME]"
click at [587, 135] on input "First Name" at bounding box center [668, 141] width 203 height 23
type input "[PERSON_NAME]"
click at [619, 44] on div "Create New Contact" at bounding box center [448, 39] width 682 height 44
click at [139, 240] on input "text" at bounding box center [199, 239] width 148 height 23
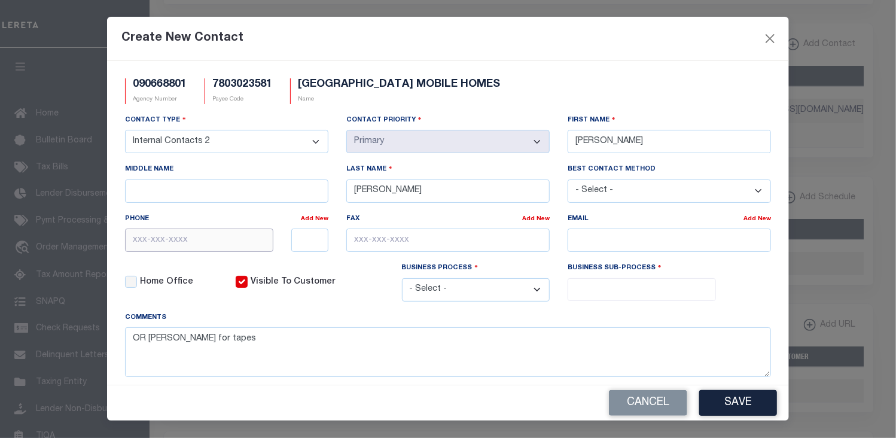
paste input "[PHONE_NUMBER]"
type input "[PHONE_NUMBER]"
click at [530, 291] on select "- Select - All Automation Bill Request Delinquency Payment Delinquency Procurem…" at bounding box center [476, 289] width 148 height 23
select select "6"
click at [402, 280] on select "- Select - All Automation Bill Request Delinquency Payment Delinquency Procurem…" at bounding box center [476, 289] width 148 height 23
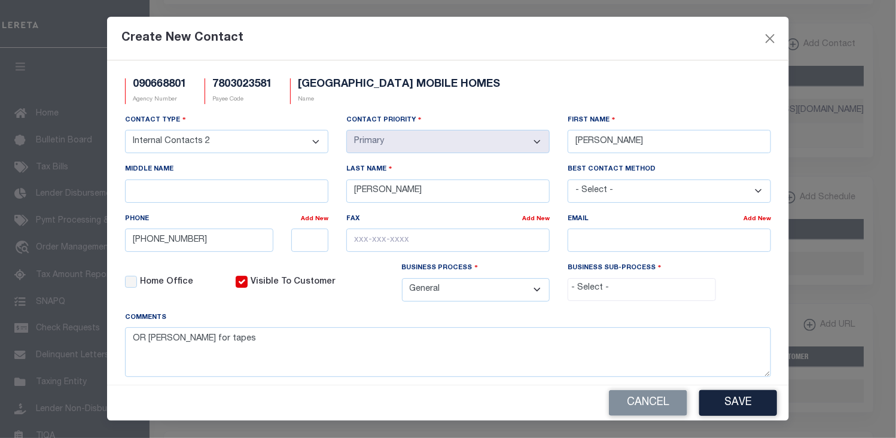
click at [588, 289] on input "search" at bounding box center [640, 288] width 139 height 13
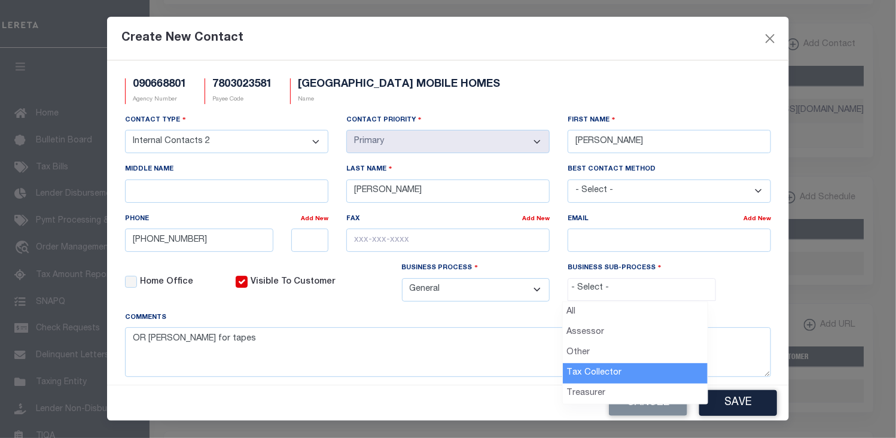
select select "31"
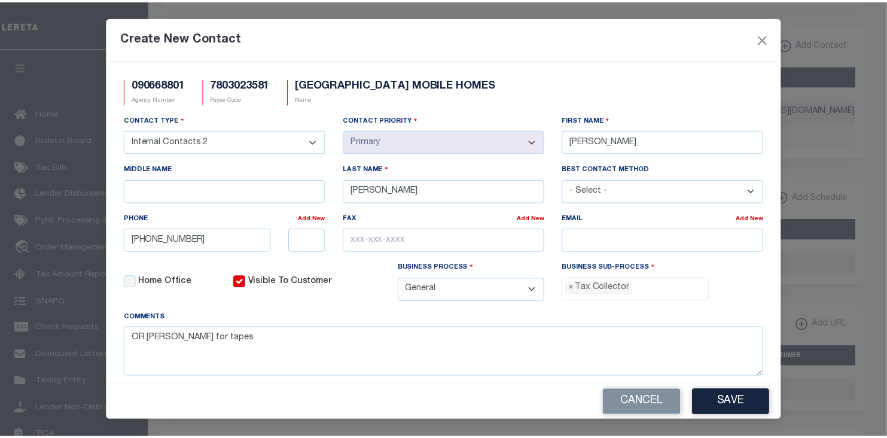
scroll to position [33, 0]
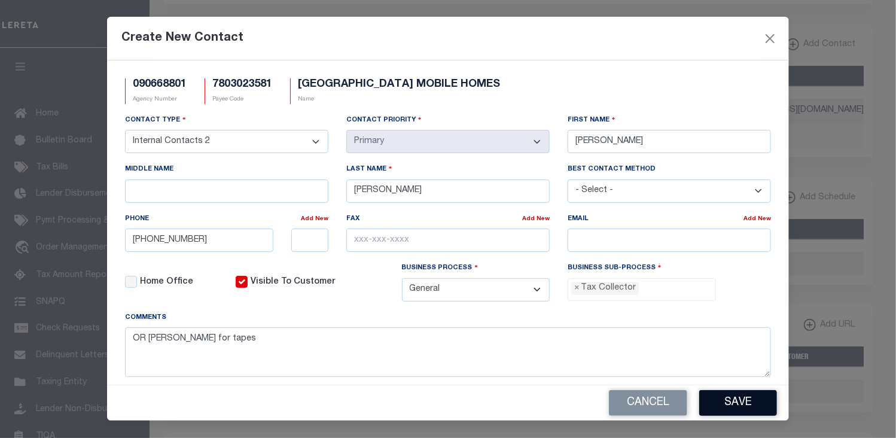
click at [722, 399] on button "Save" at bounding box center [738, 403] width 78 height 26
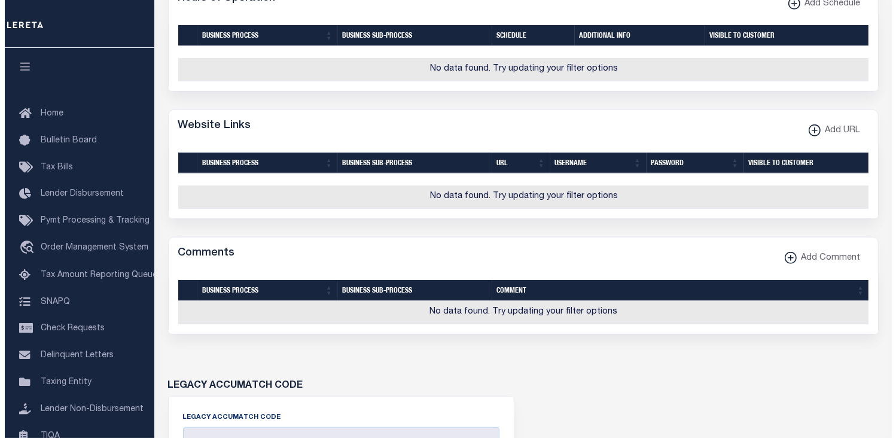
scroll to position [957, 0]
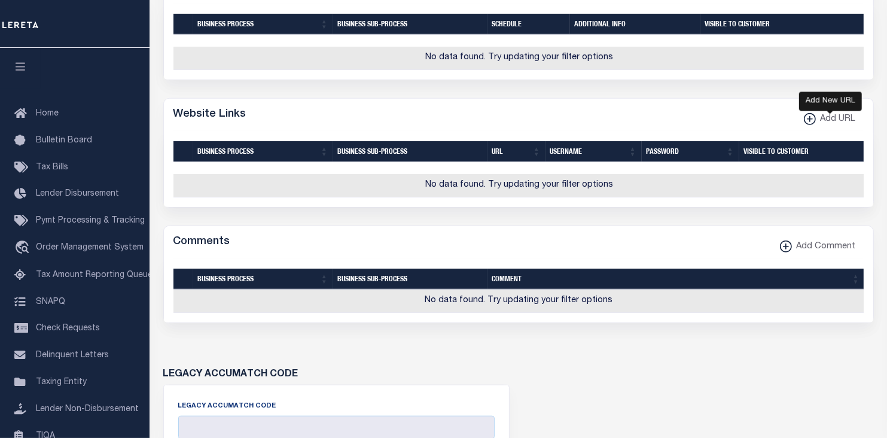
click at [808, 125] on xmlns\ "button" at bounding box center [810, 119] width 12 height 12
select select
checkbox input "true"
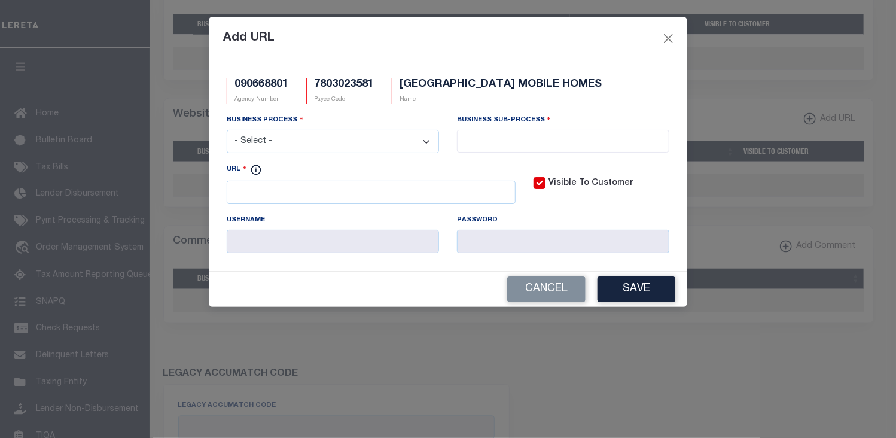
click at [428, 138] on select "- Select - All Automation Bill Request Delinquency Payment Delinquency Procurem…" at bounding box center [333, 141] width 212 height 23
select select "6"
click at [227, 131] on select "- Select - All Automation Bill Request Delinquency Payment Delinquency Procurem…" at bounding box center [333, 141] width 212 height 23
click at [480, 141] on input "search" at bounding box center [562, 139] width 205 height 13
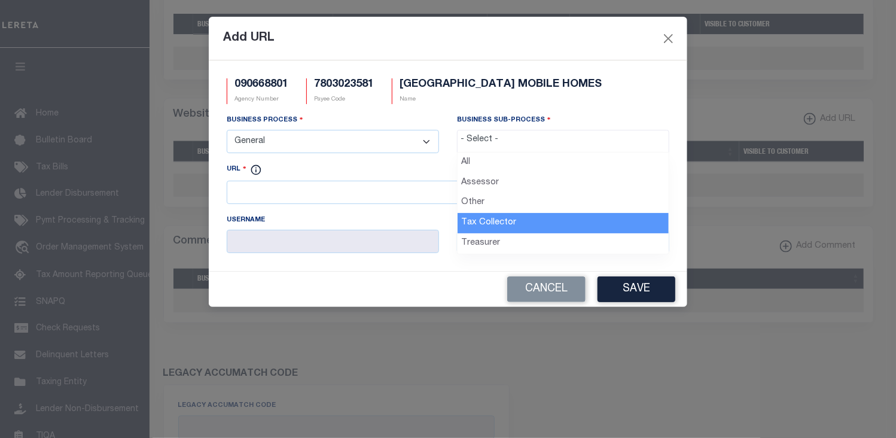
select select "31"
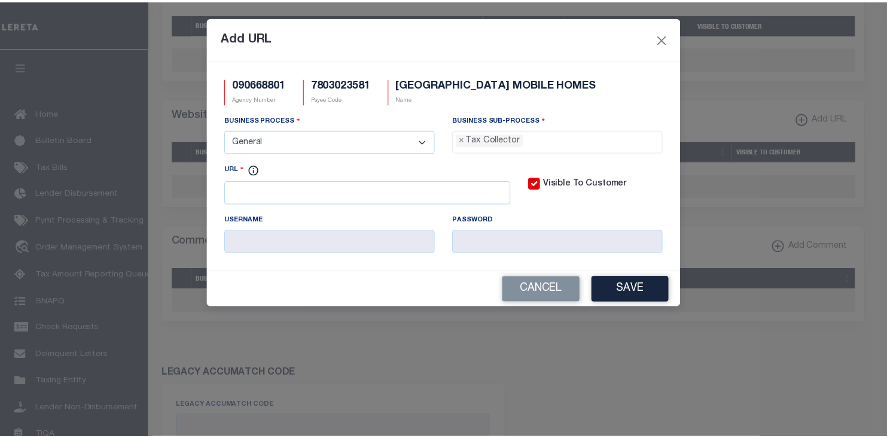
scroll to position [33, 0]
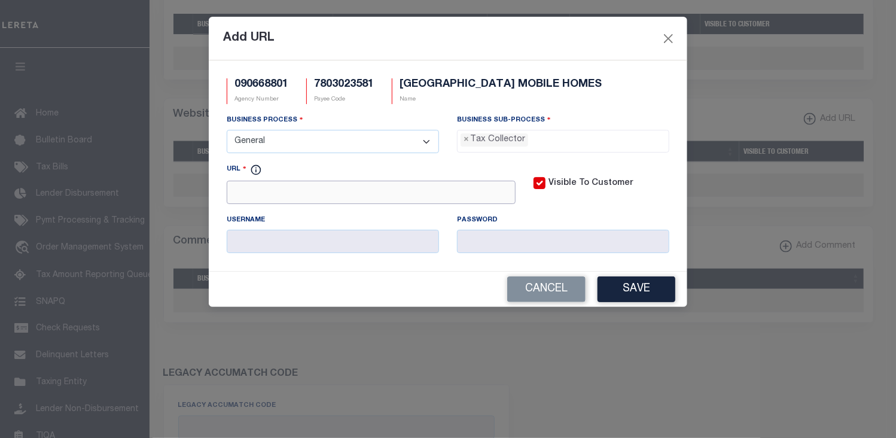
click at [306, 194] on input "URL" at bounding box center [371, 192] width 289 height 23
click at [553, 40] on div "Add URL" at bounding box center [448, 39] width 478 height 44
click at [283, 198] on input "URL" at bounding box center [371, 192] width 289 height 23
paste input "[DOMAIN_NAME]"
type input "[URL][DOMAIN_NAME]"
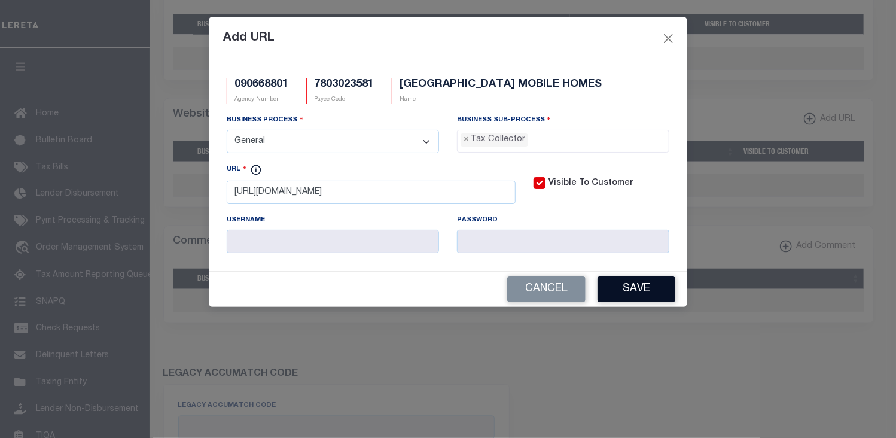
click at [637, 287] on button "Save" at bounding box center [636, 289] width 78 height 26
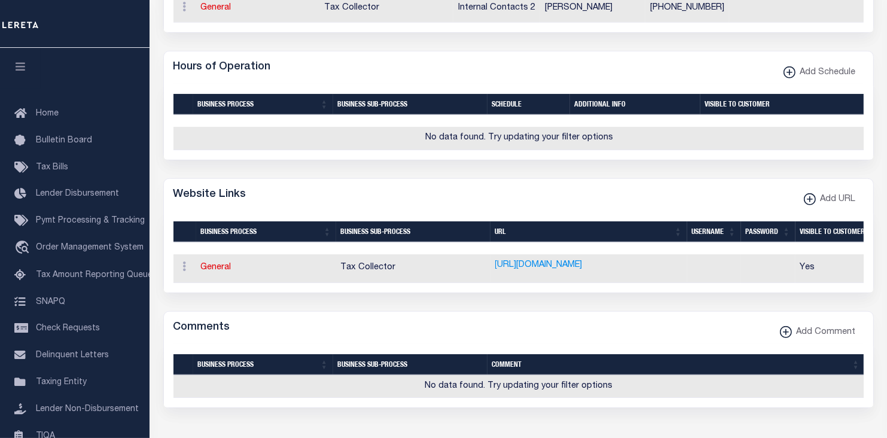
scroll to position [35, 0]
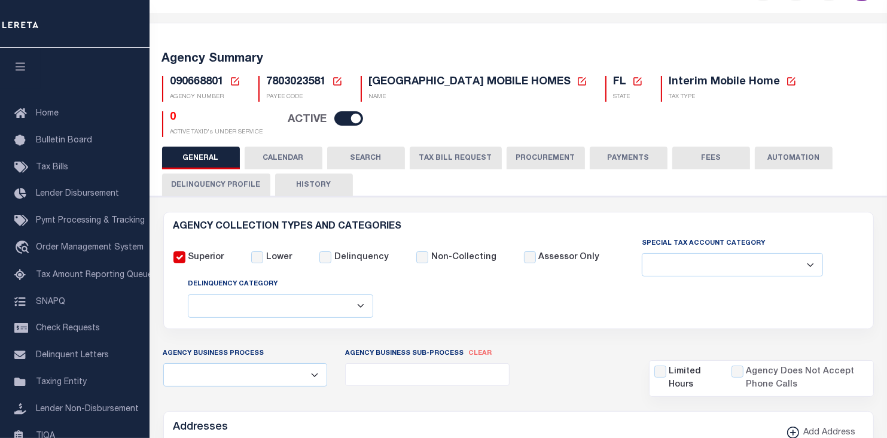
click at [638, 159] on button "PAYMENTS" at bounding box center [629, 157] width 78 height 23
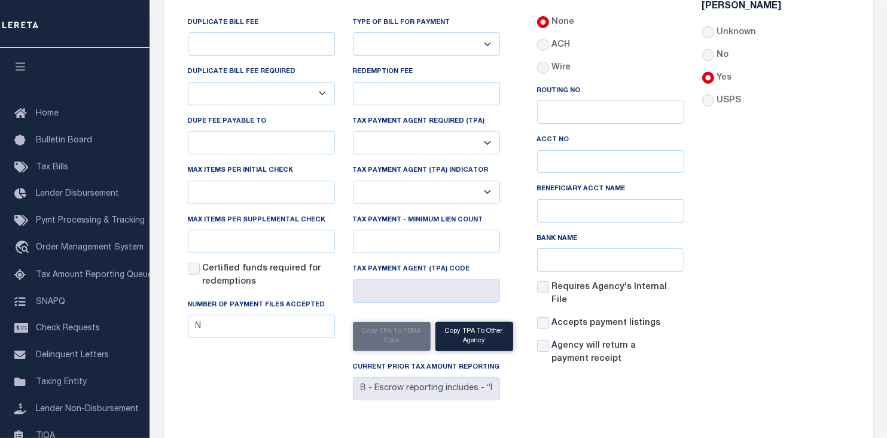
scroll to position [286, 0]
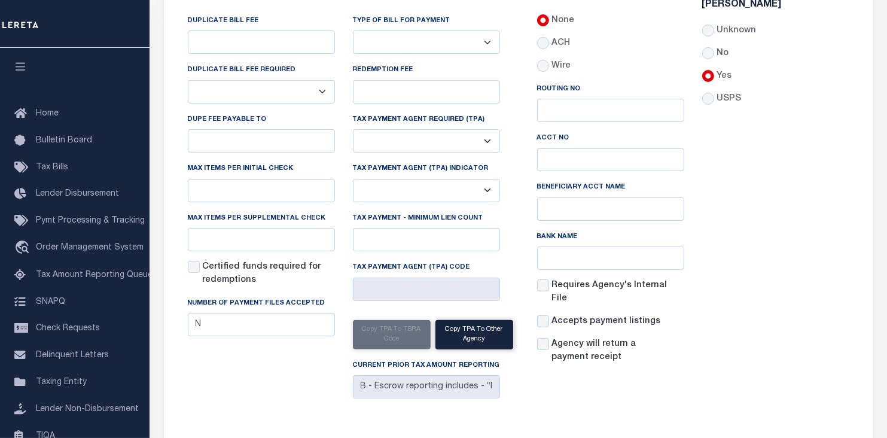
click at [811, 102] on div "Accepts Post [PERSON_NAME] Unknown No Yes" at bounding box center [775, 182] width 165 height 384
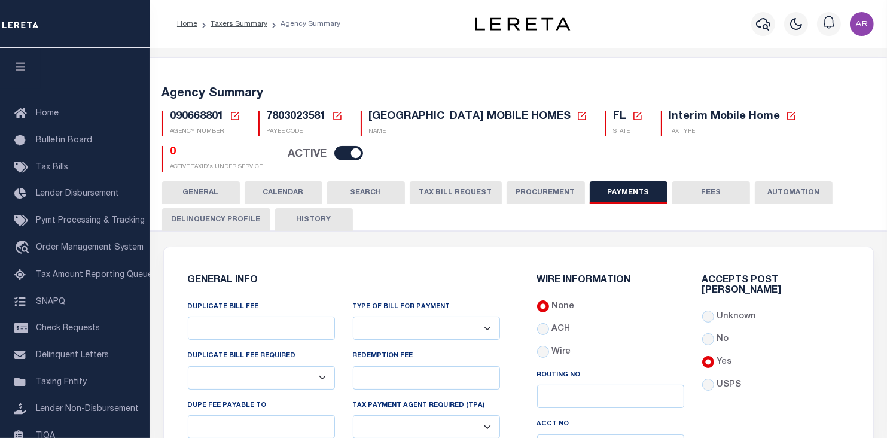
click at [716, 191] on button "FEES" at bounding box center [711, 192] width 78 height 23
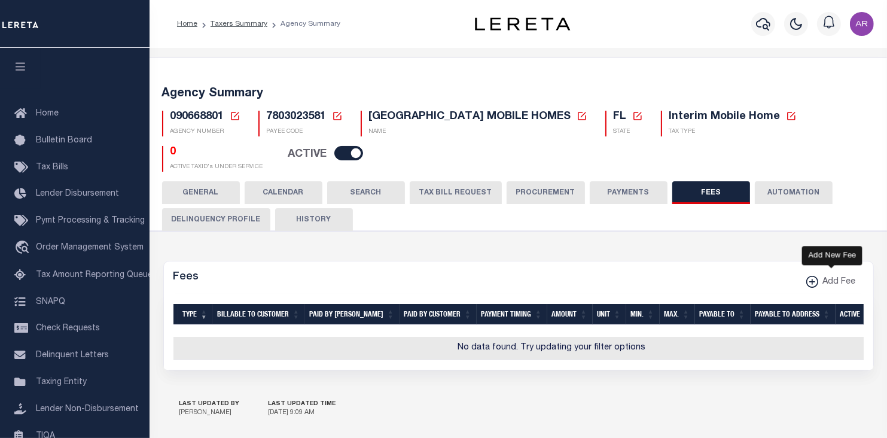
click at [811, 280] on xmlns\ "button" at bounding box center [812, 282] width 12 height 12
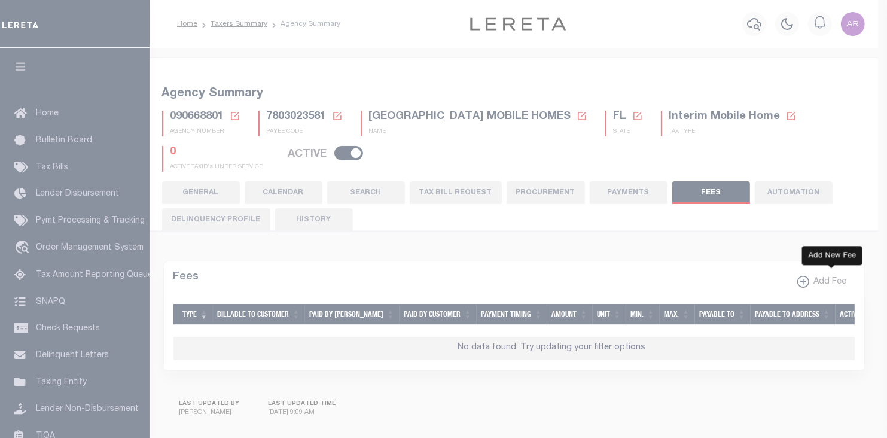
select select
checkbox input "false"
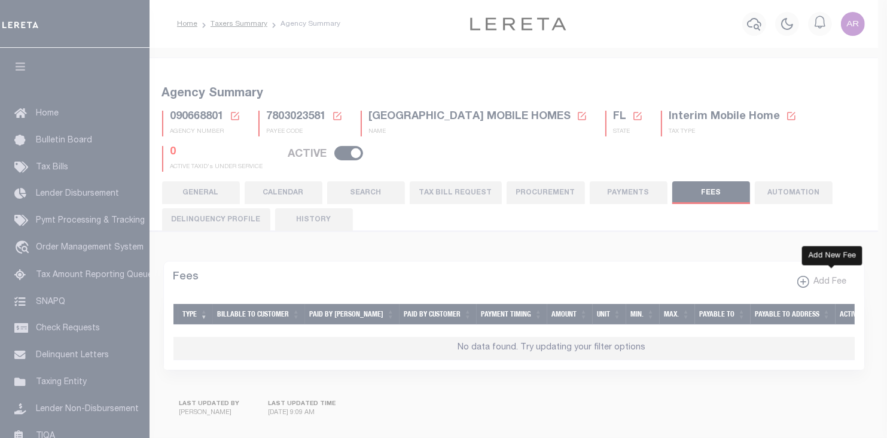
checkbox input "true"
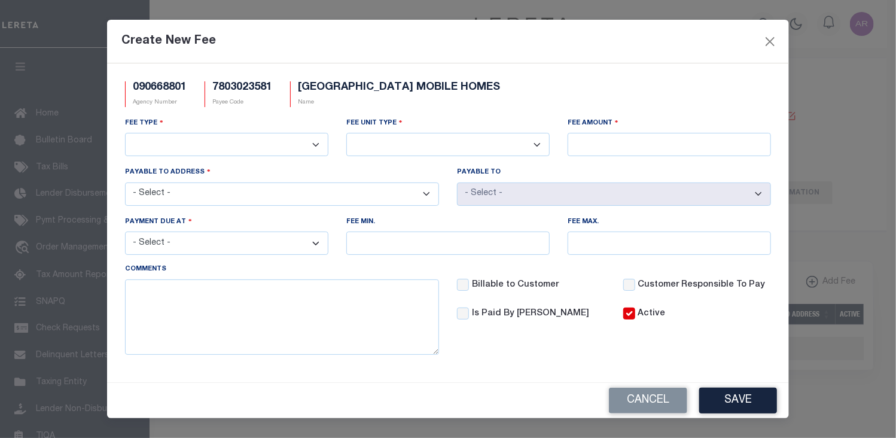
click at [317, 145] on select "3rd Party Web Extract Fee Current 3rd Party Web Extract Fee Prior Automation Fe…" at bounding box center [226, 144] width 203 height 23
select select "8"
click at [125, 133] on select "3rd Party Web Extract Fee Current 3rd Party Web Extract Fee Prior Automation Fe…" at bounding box center [226, 144] width 203 height 23
drag, startPoint x: 537, startPoint y: 141, endPoint x: 512, endPoint y: 148, distance: 25.5
click at [537, 142] on select "Per Agency Per Agency Parcel Per B Service Parcel Per C Service Parcel Per File…" at bounding box center [447, 144] width 203 height 23
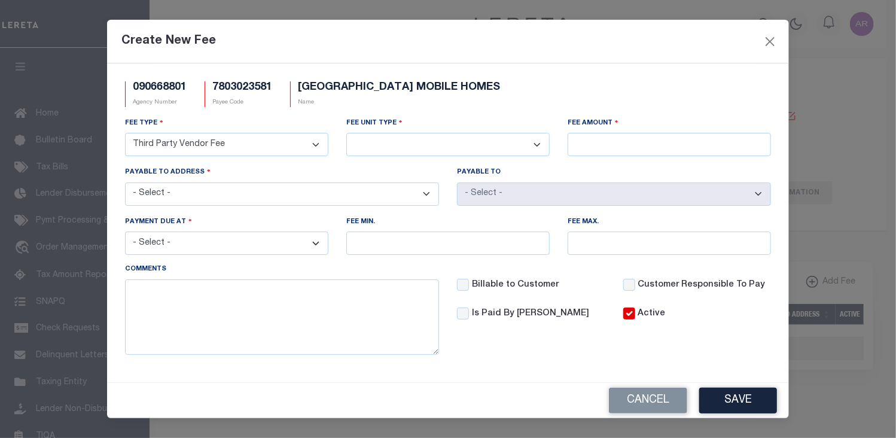
select select "7"
click at [346, 133] on select "Per Agency Per Agency Parcel Per B Service Parcel Per C Service Parcel Per File…" at bounding box center [447, 144] width 203 height 23
click at [580, 145] on input "Fee Amount" at bounding box center [668, 144] width 203 height 23
type input "$0.50"
click at [426, 193] on select "- Select - [STREET_ADDRESS][GEOGRAPHIC_DATA][STREET_ADDRESS]" at bounding box center [282, 193] width 314 height 23
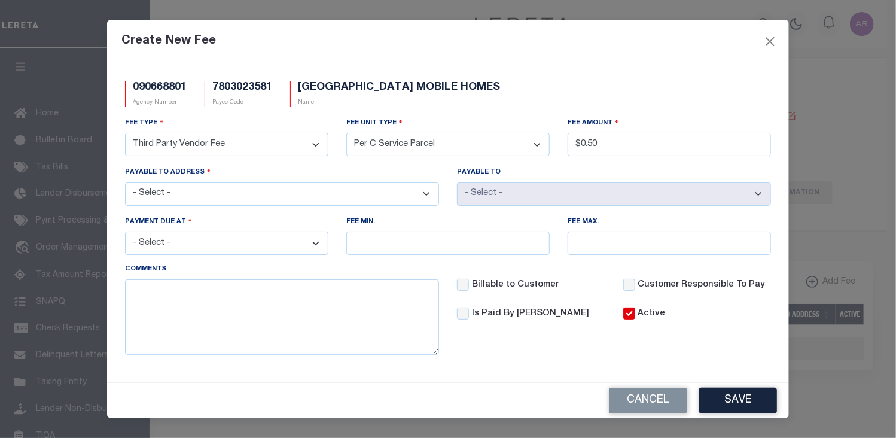
select select "23600"
click at [125, 183] on select "- Select - [STREET_ADDRESS][GEOGRAPHIC_DATA][STREET_ADDRESS]" at bounding box center [282, 193] width 314 height 23
select select "39143"
click at [314, 246] on select "- Select - File download Invoice (Prepay) Invoice (Trailing) Time of payment Ti…" at bounding box center [226, 242] width 203 height 23
select select "5"
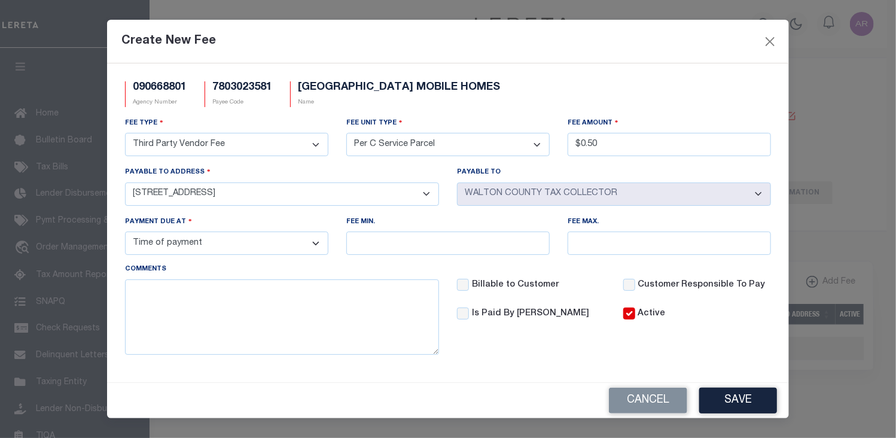
click at [125, 233] on select "- Select - File download Invoice (Prepay) Invoice (Trailing) Time of payment Ti…" at bounding box center [226, 242] width 203 height 23
click at [732, 396] on button "Save" at bounding box center [738, 400] width 78 height 26
